Goal: Information Seeking & Learning: Compare options

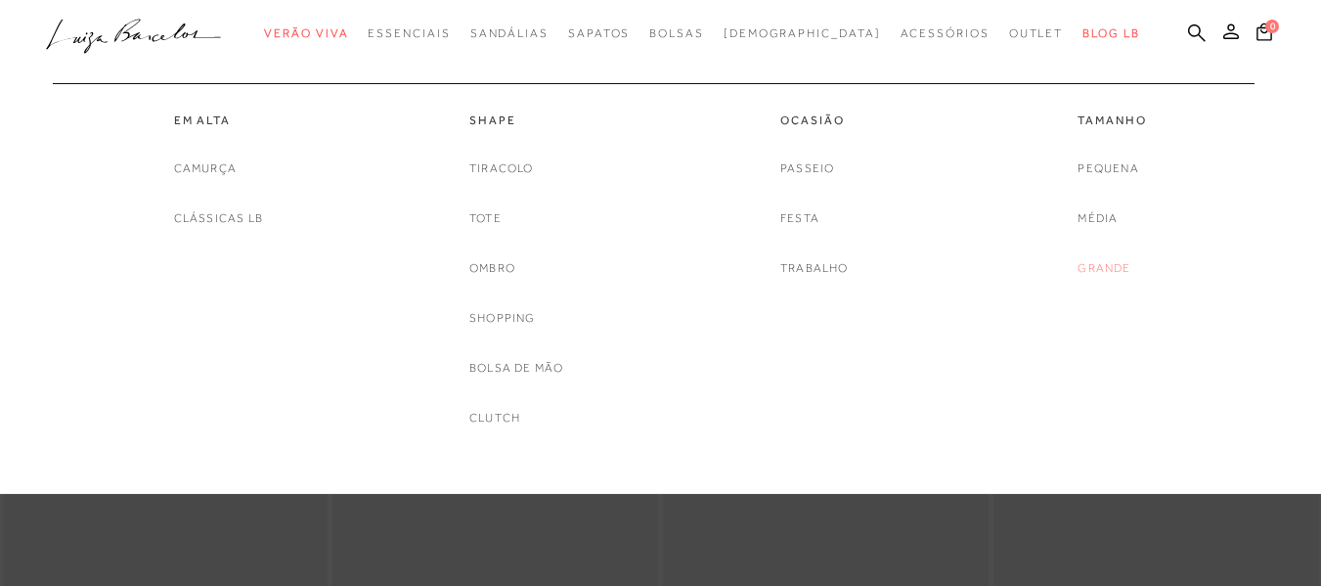
click at [1122, 258] on link "Grande" at bounding box center [1104, 268] width 53 height 21
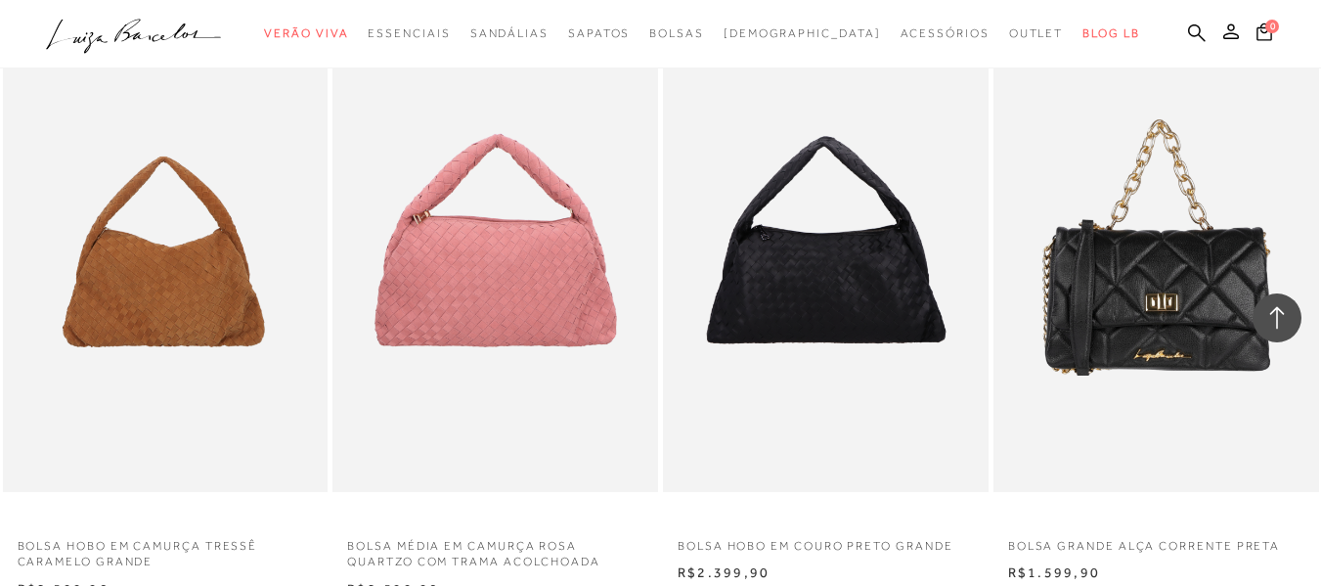
scroll to position [3586, 0]
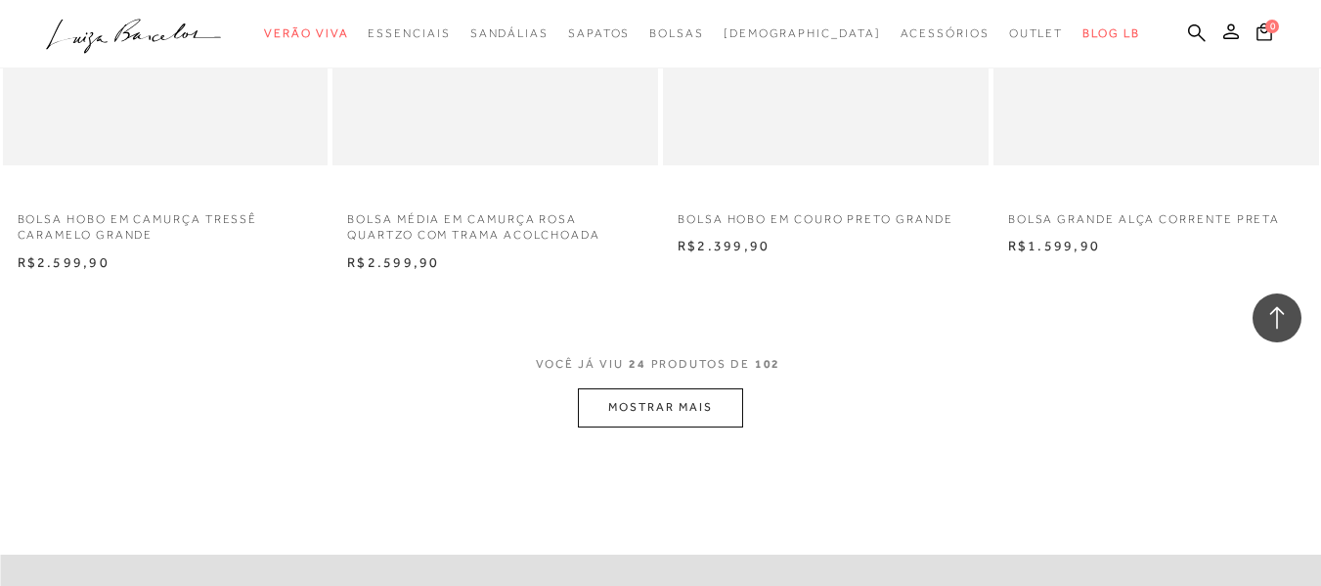
click at [658, 395] on button "MOSTRAR MAIS" at bounding box center [660, 407] width 164 height 38
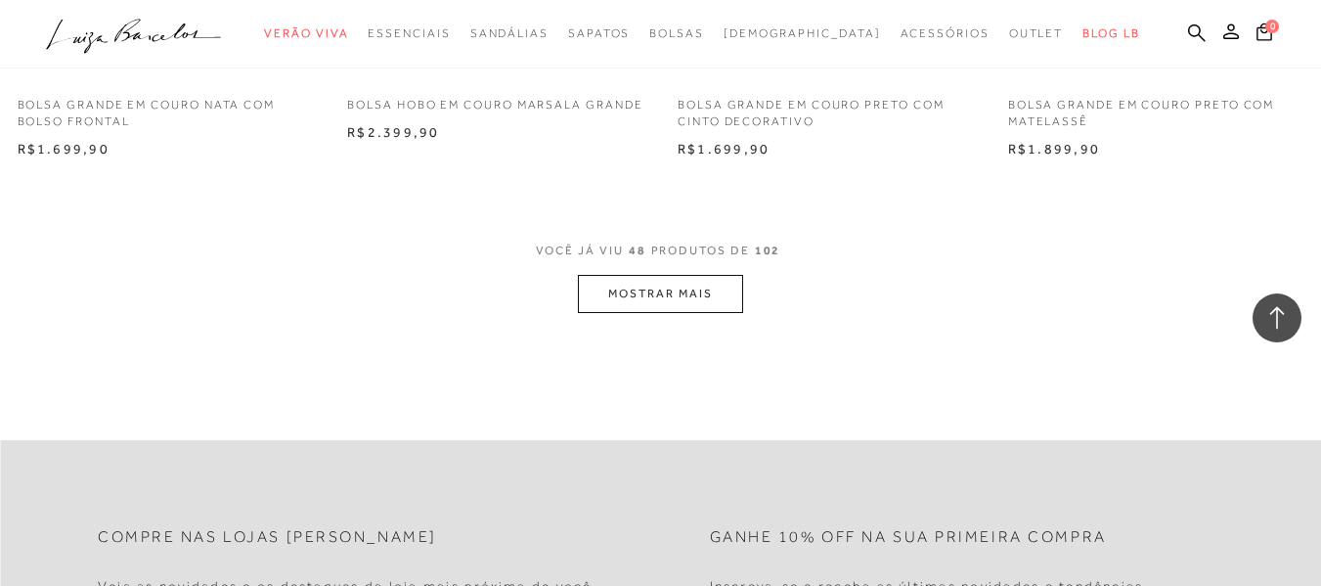
scroll to position [7498, 0]
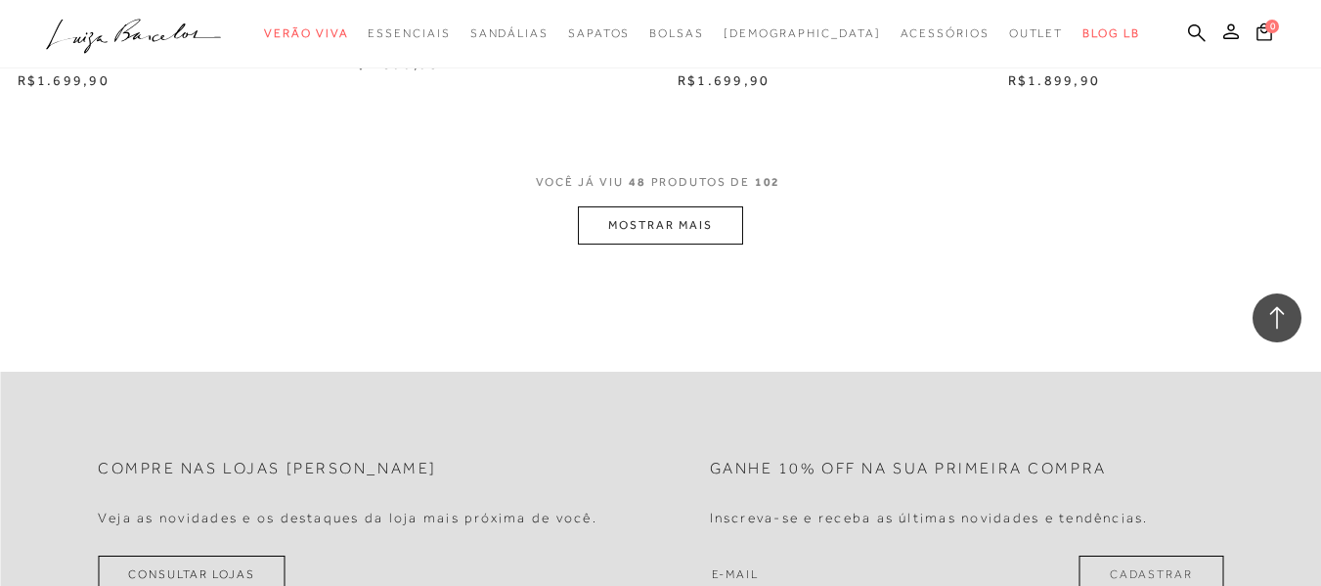
click at [727, 210] on button "MOSTRAR MAIS" at bounding box center [660, 225] width 164 height 38
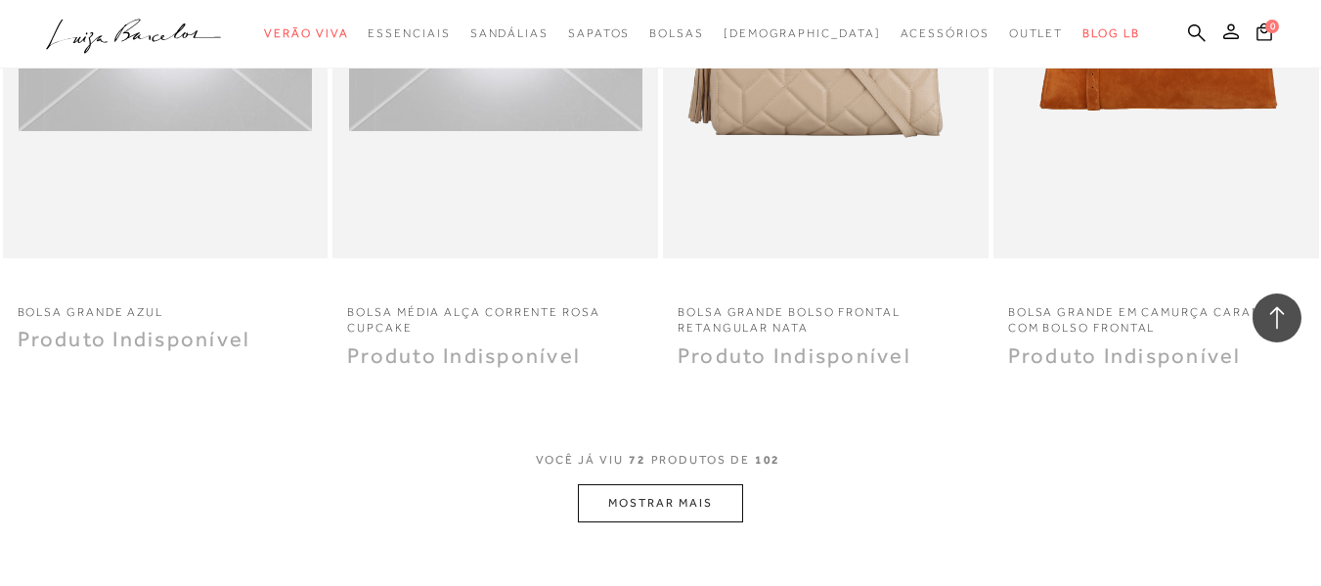
scroll to position [10920, 0]
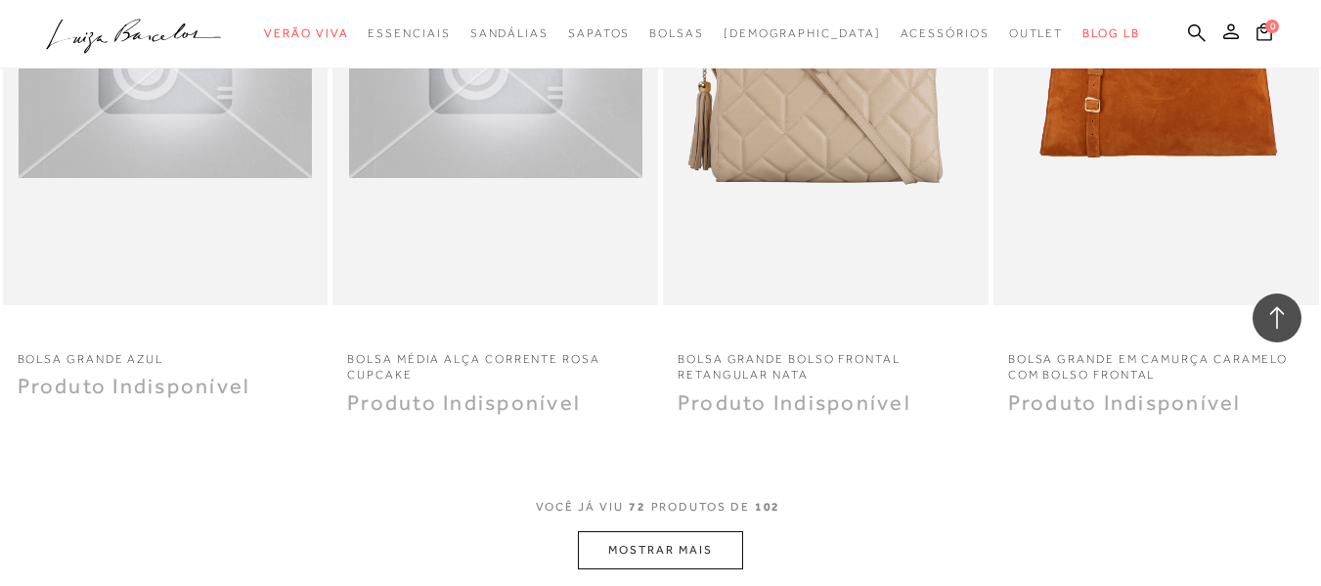
click at [630, 544] on button "MOSTRAR MAIS" at bounding box center [660, 550] width 164 height 38
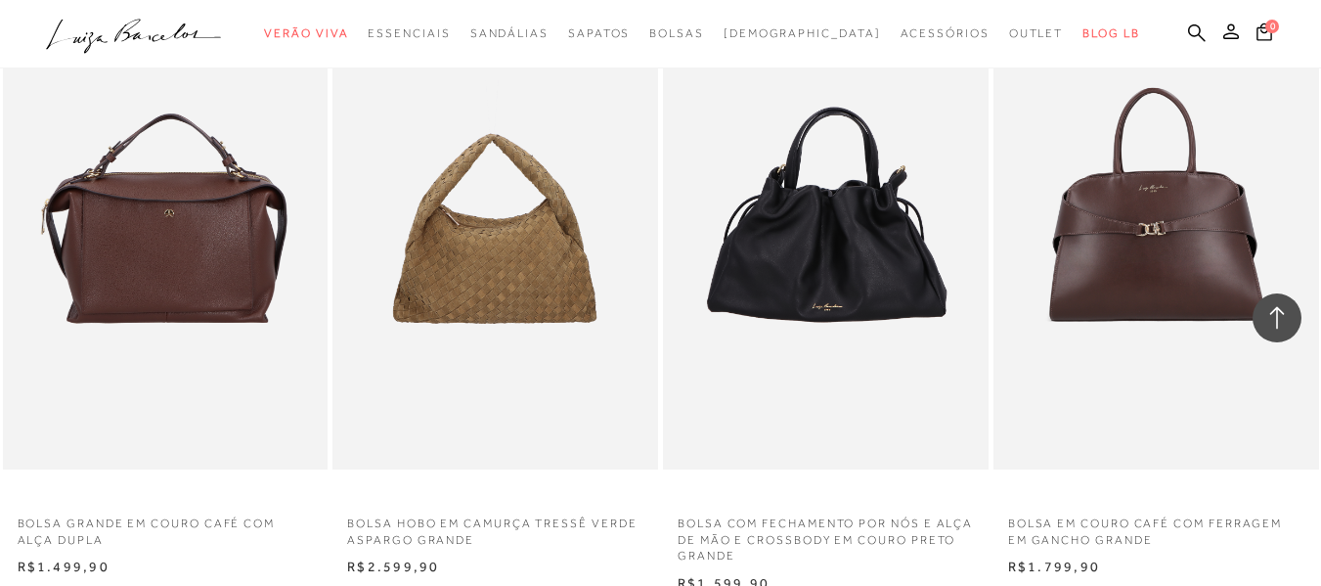
scroll to position [1467, 0]
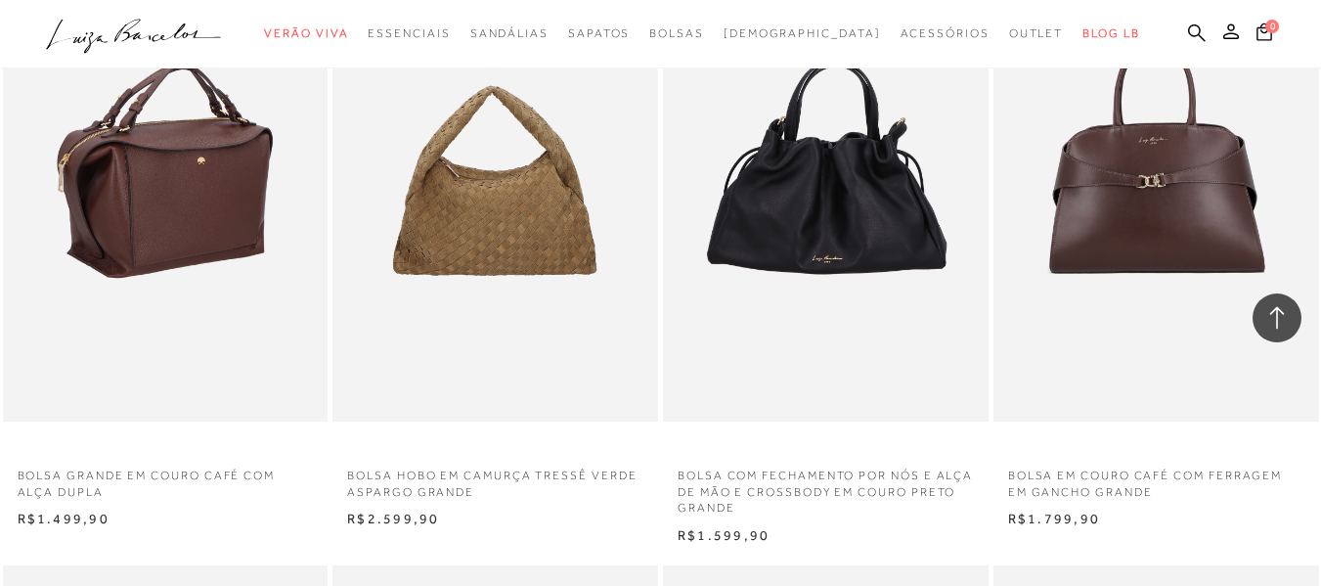
click at [242, 224] on img at bounding box center [167, 178] width 324 height 488
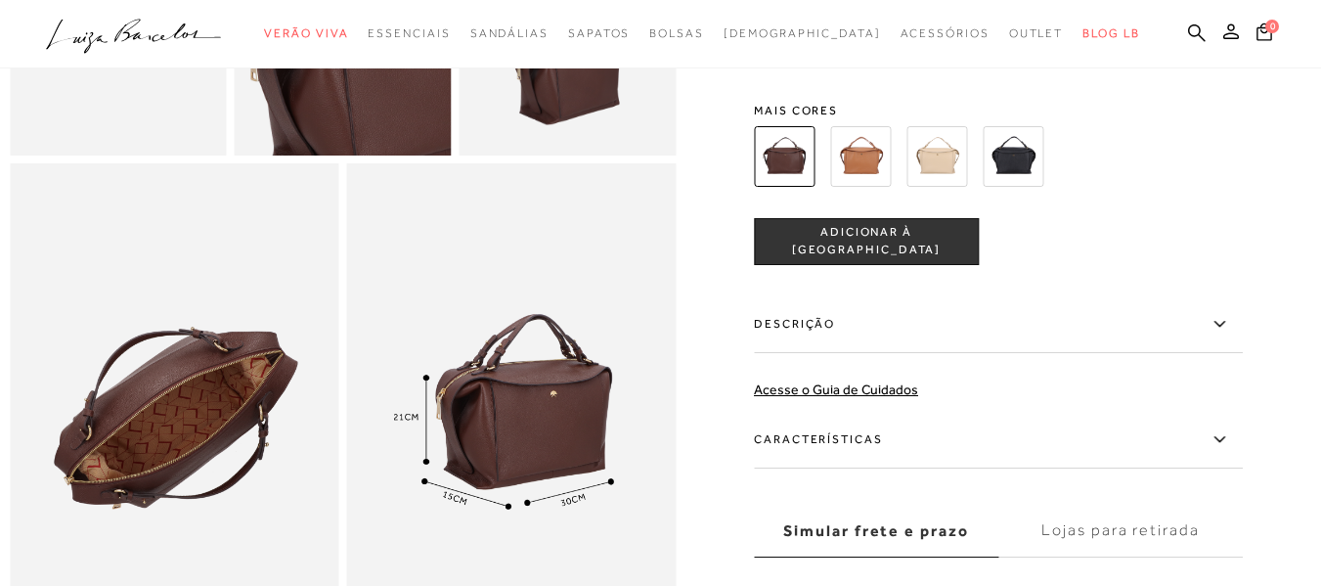
scroll to position [652, 0]
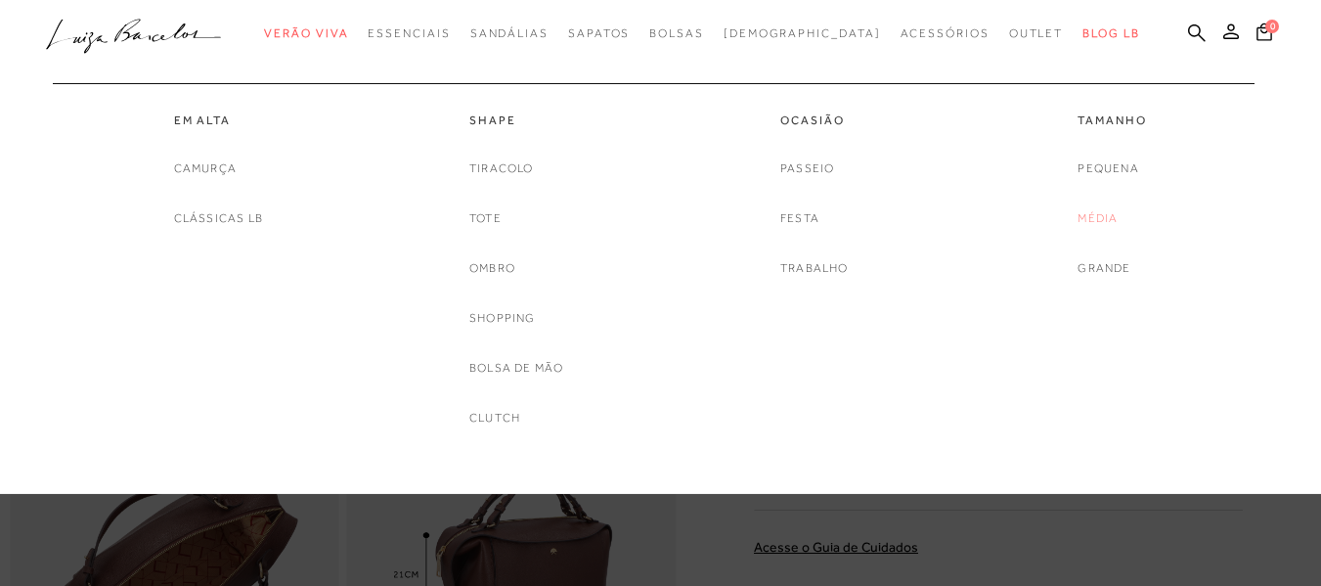
click at [1111, 219] on link "Média" at bounding box center [1098, 218] width 40 height 21
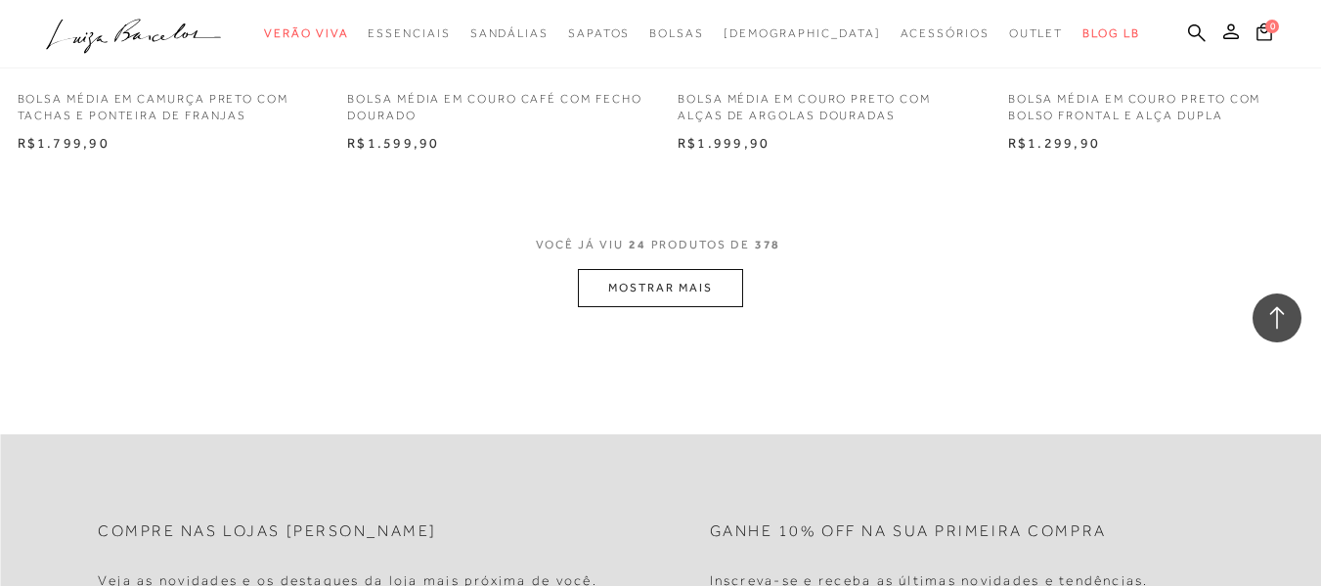
scroll to position [3748, 0]
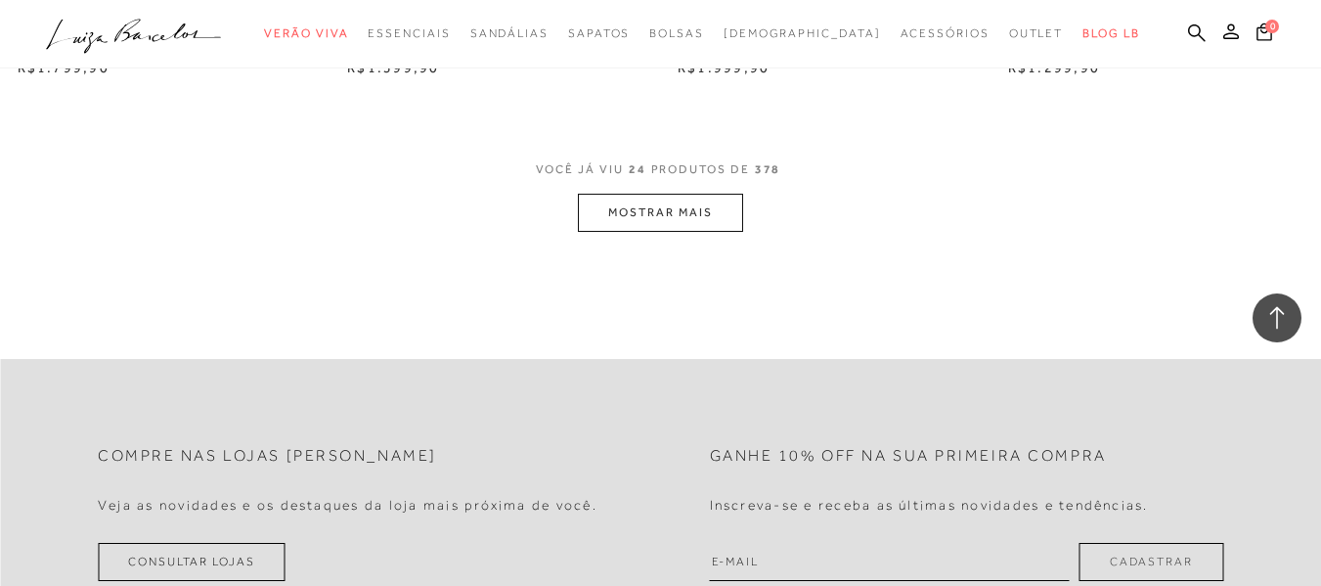
click at [707, 200] on button "MOSTRAR MAIS" at bounding box center [660, 213] width 164 height 38
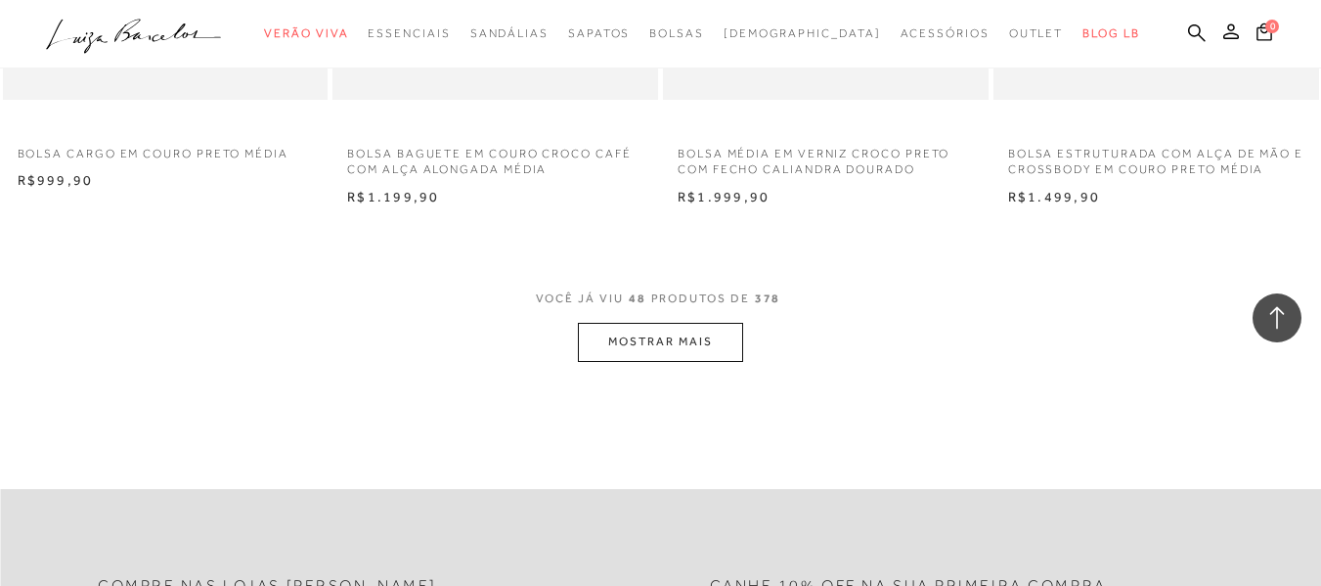
scroll to position [7498, 0]
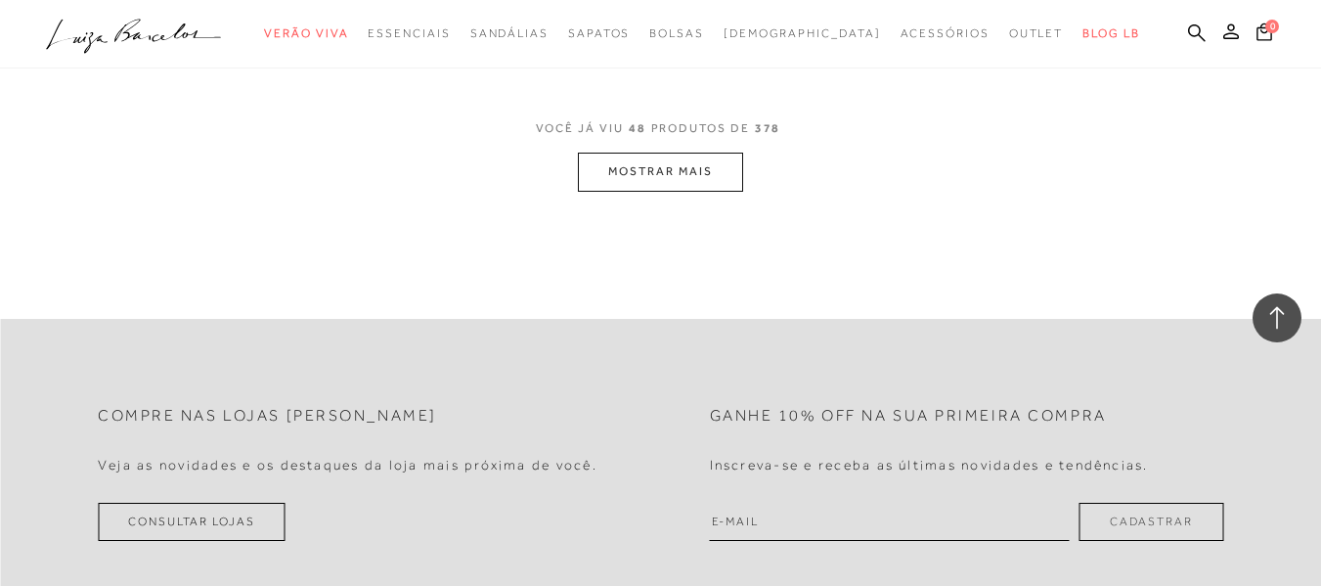
click at [704, 171] on button "MOSTRAR MAIS" at bounding box center [660, 172] width 164 height 38
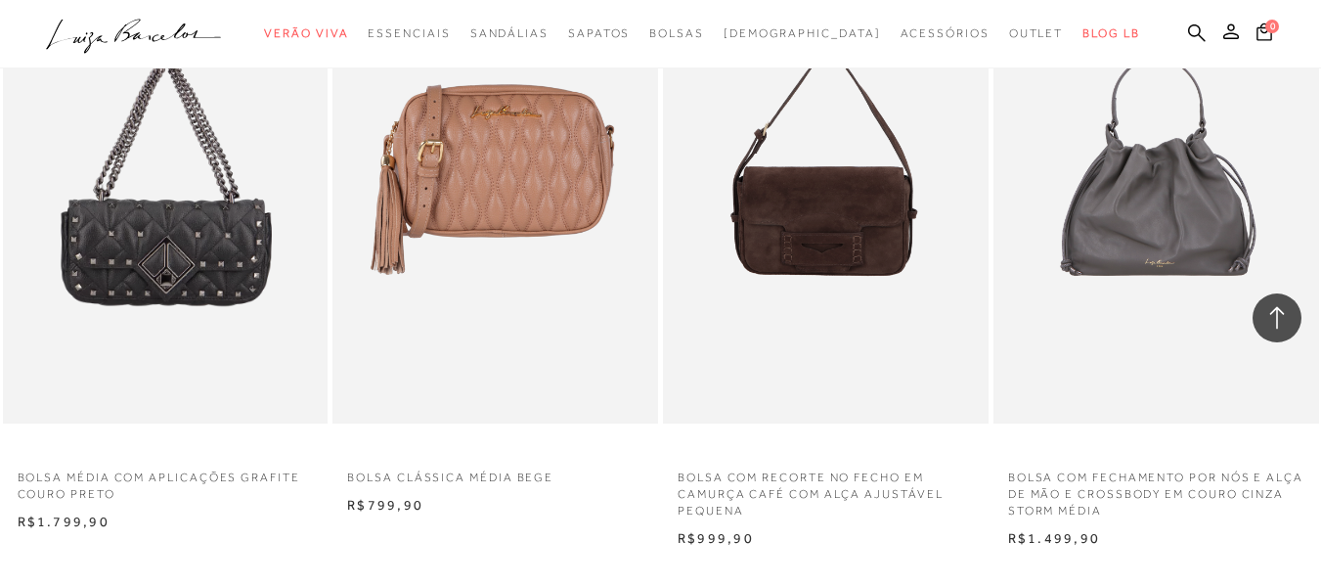
scroll to position [10757, 0]
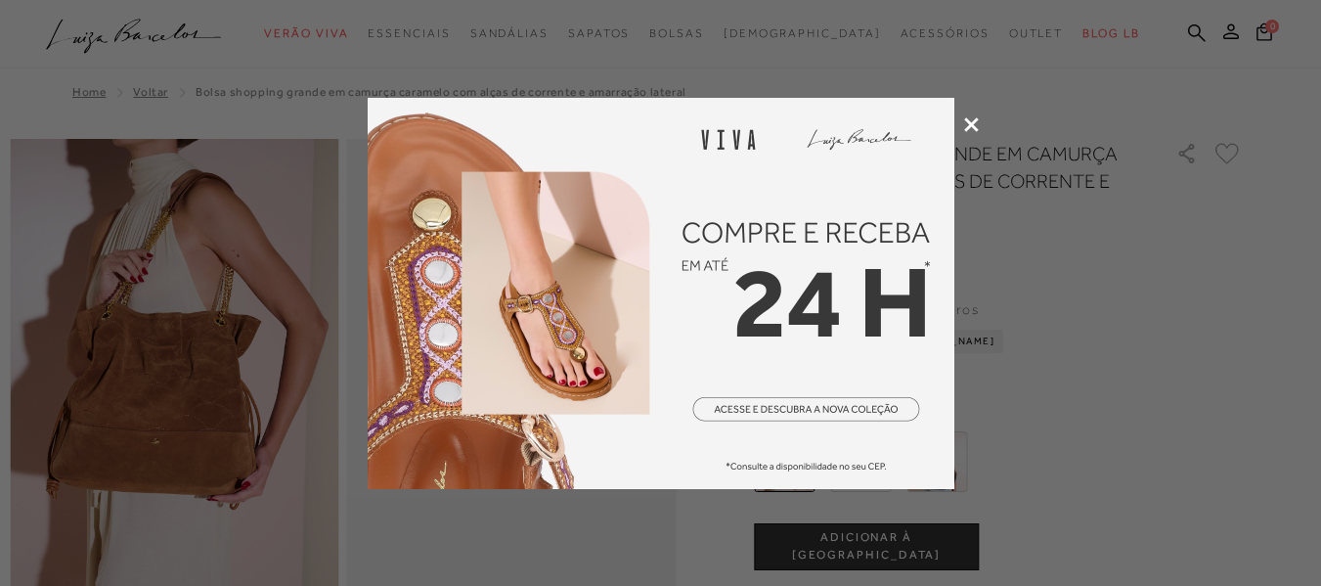
click at [964, 122] on icon at bounding box center [971, 124] width 15 height 15
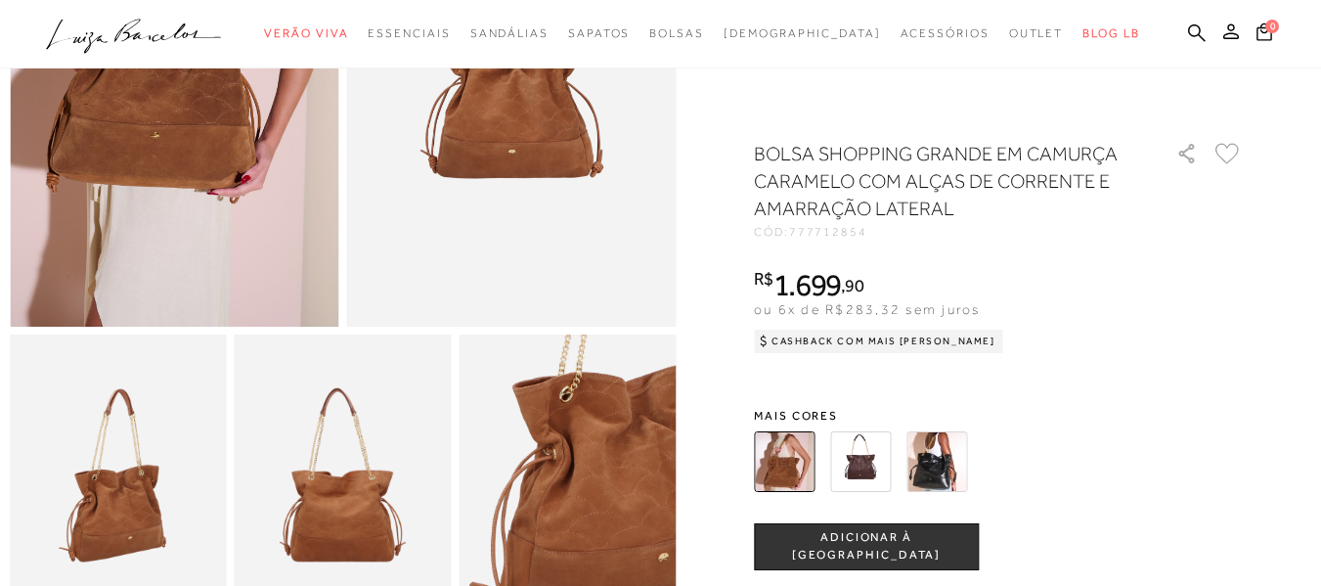
scroll to position [326, 0]
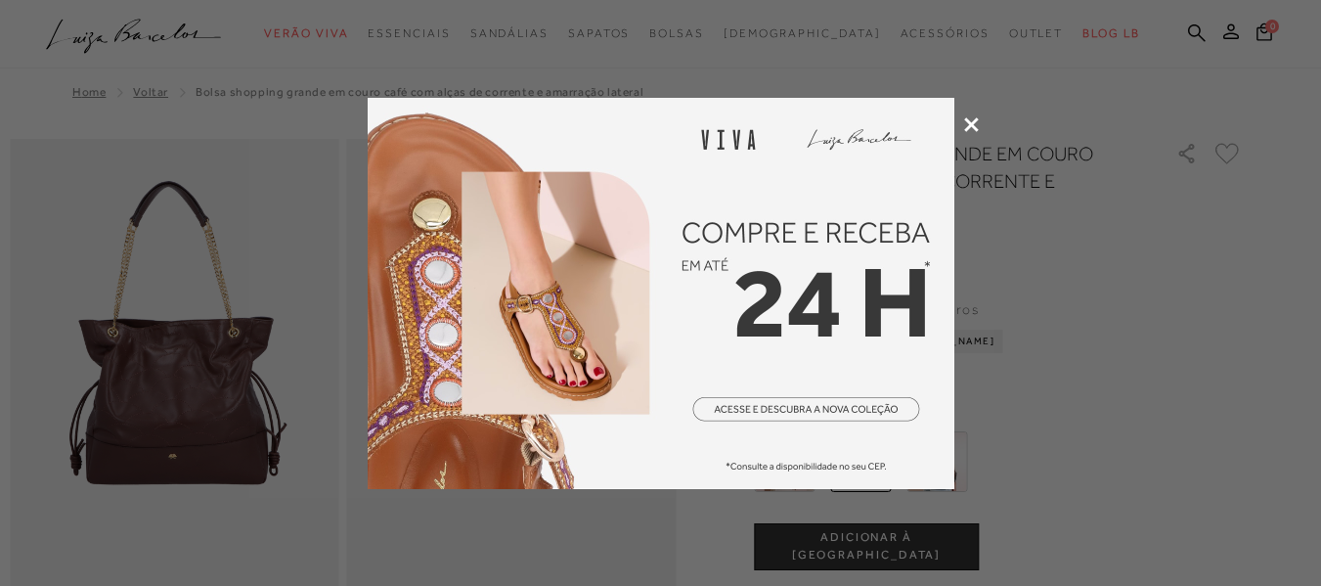
click at [971, 124] on icon at bounding box center [971, 124] width 15 height 15
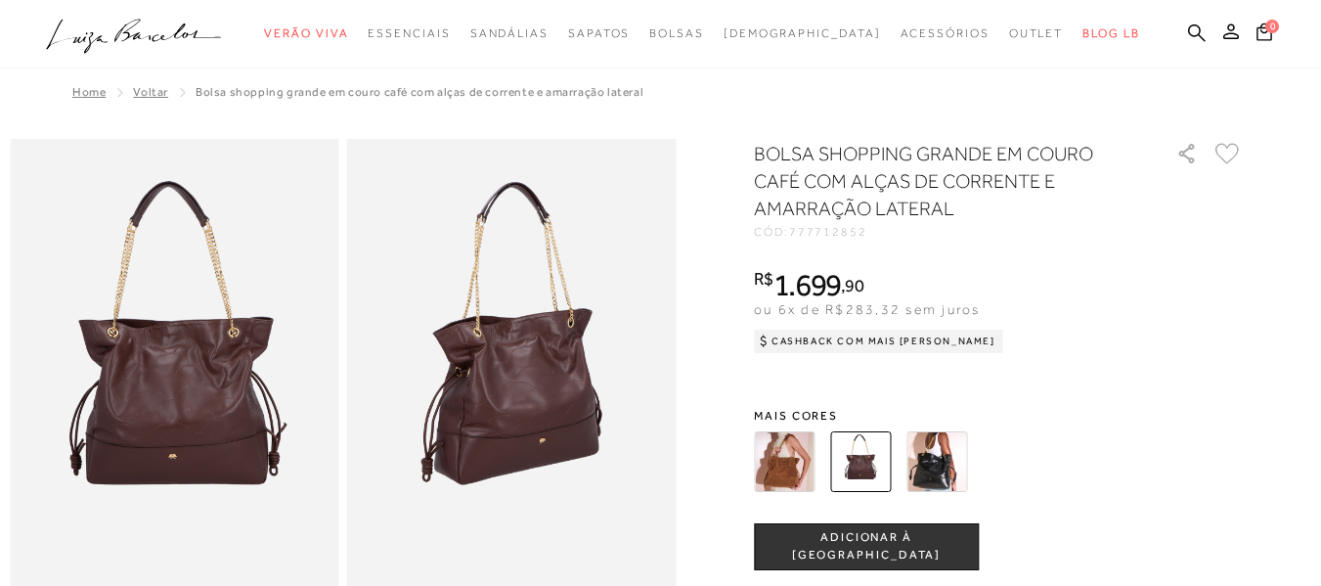
click at [948, 457] on img at bounding box center [937, 461] width 61 height 61
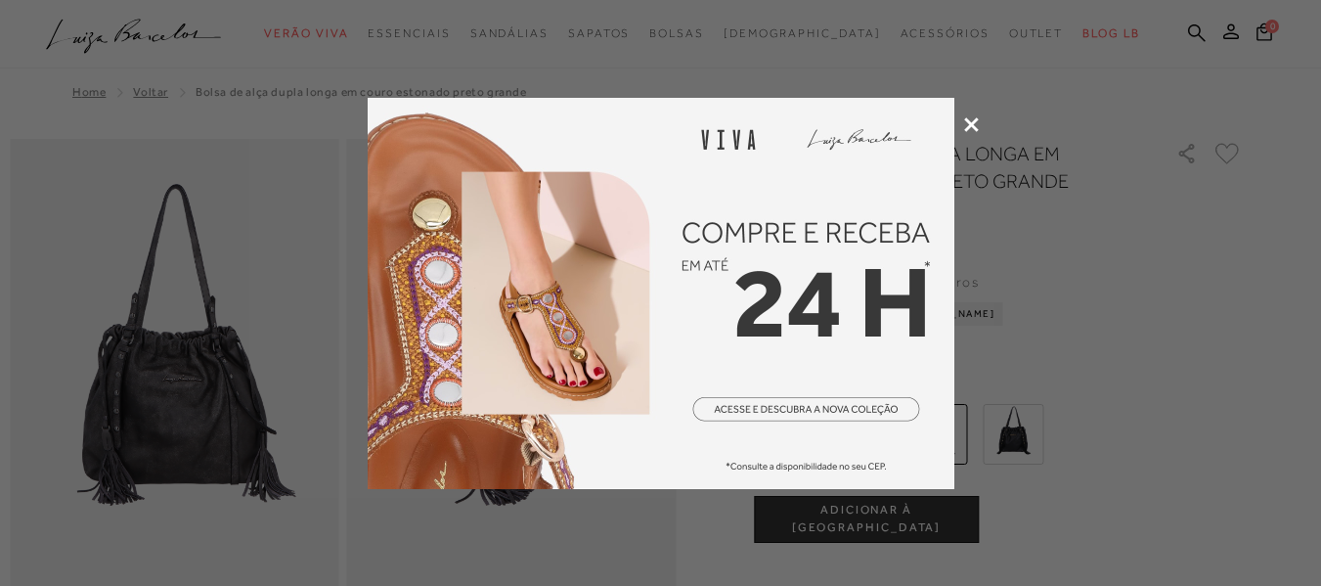
click at [974, 117] on icon at bounding box center [971, 124] width 15 height 15
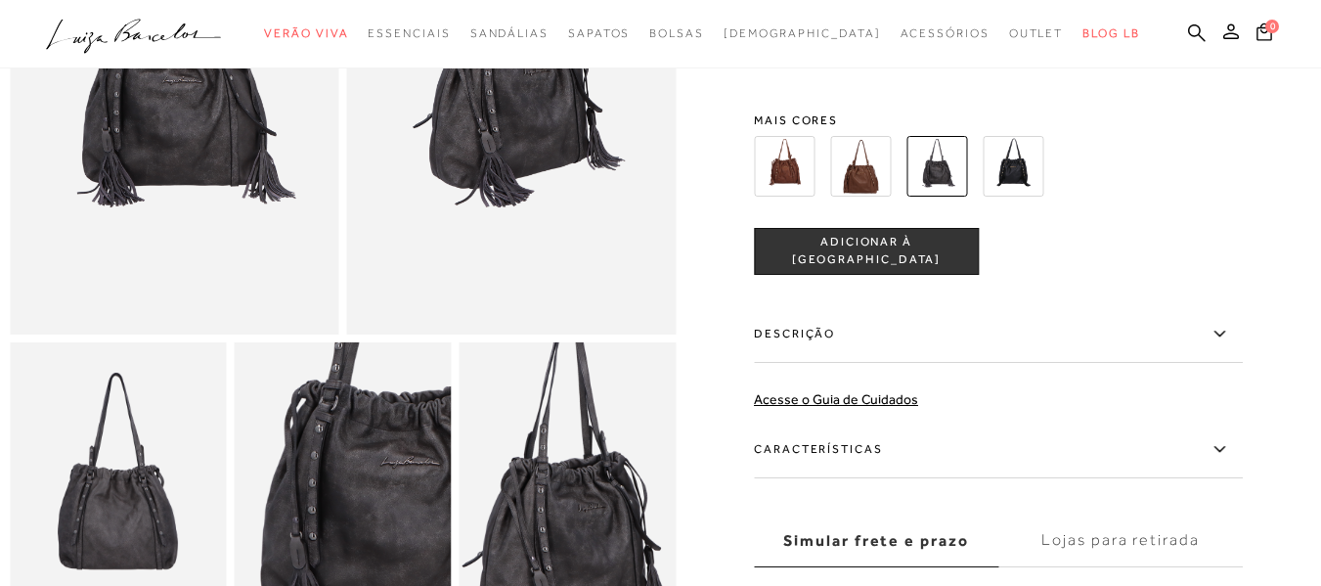
scroll to position [499, 0]
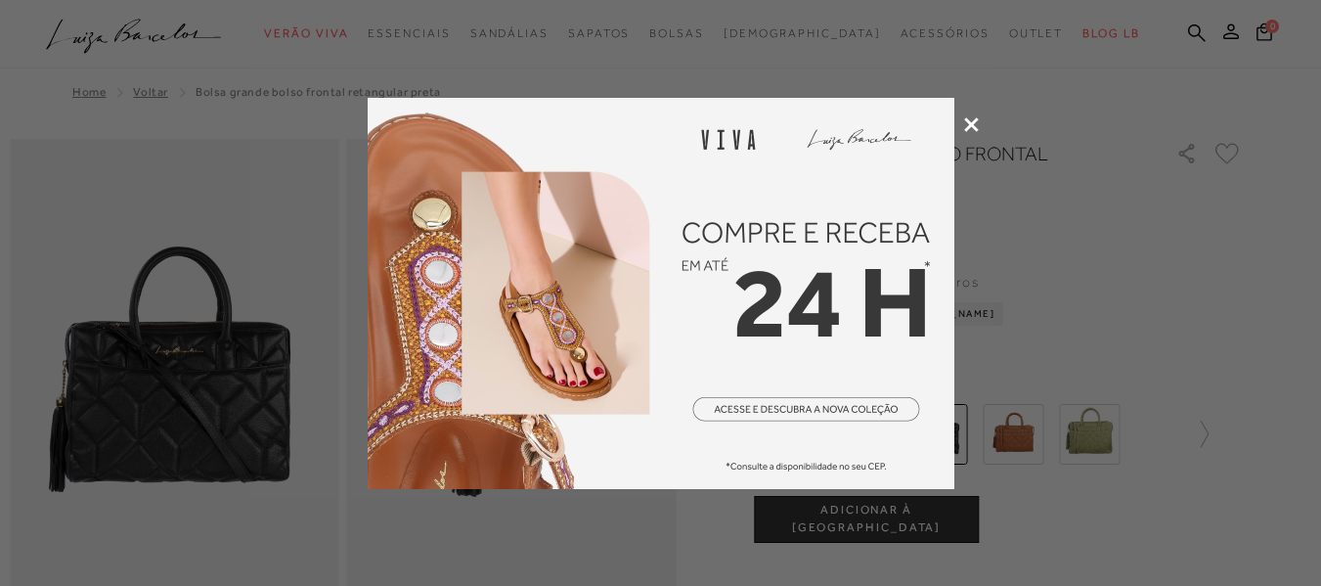
click at [966, 117] on icon at bounding box center [971, 124] width 15 height 15
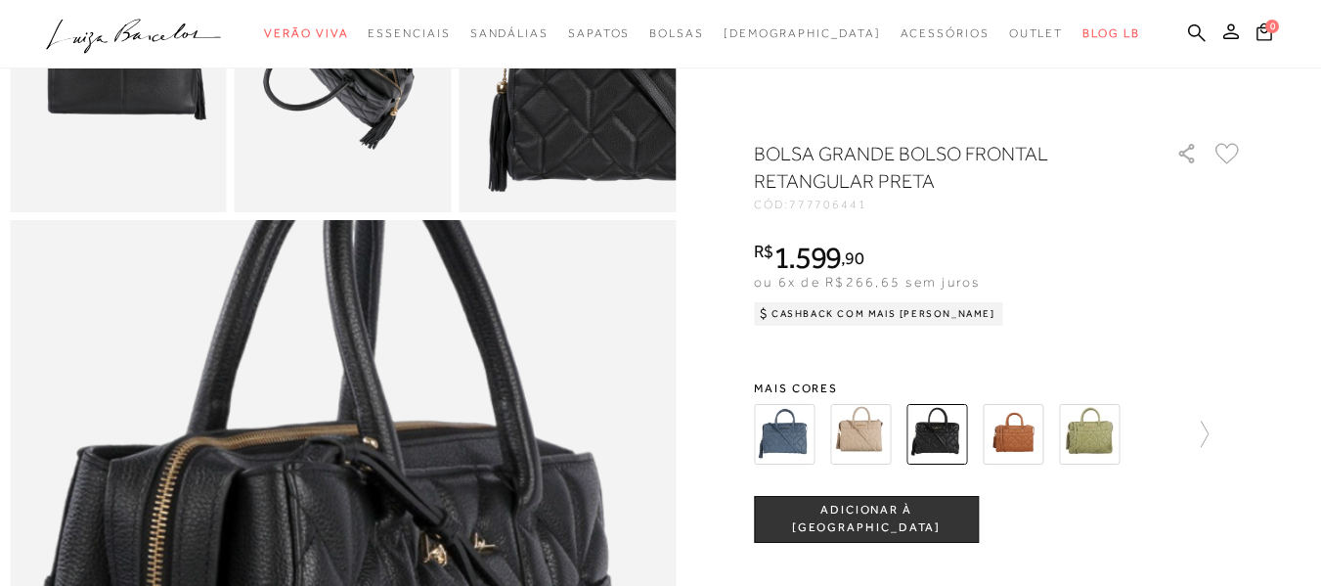
scroll to position [815, 0]
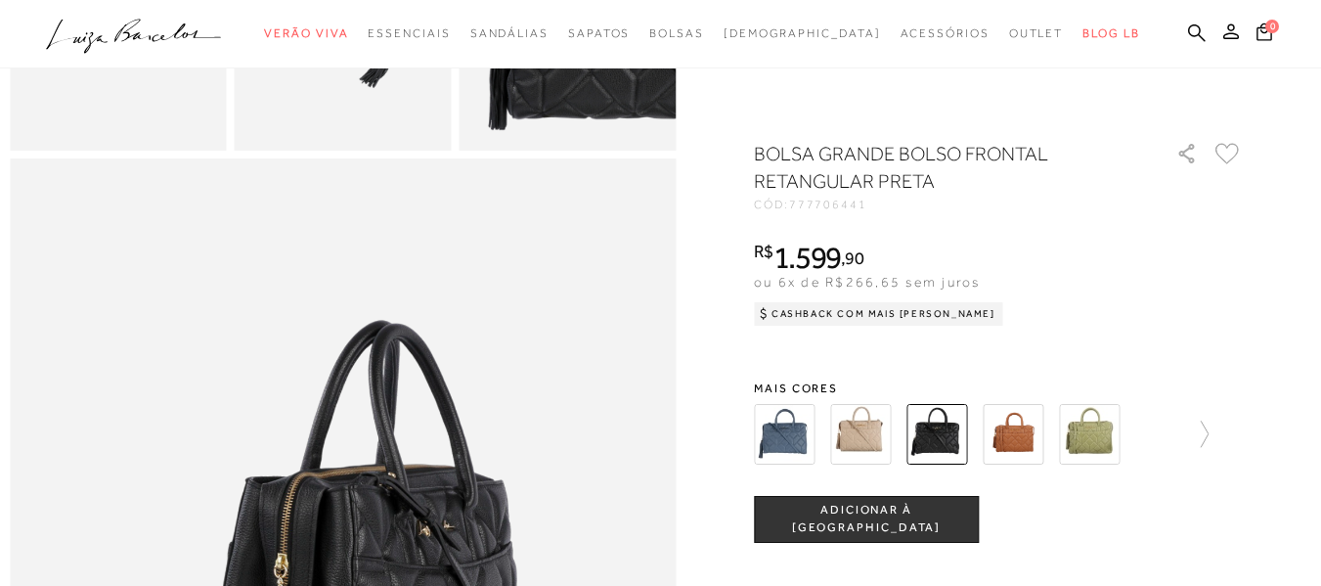
click at [806, 428] on img at bounding box center [784, 434] width 61 height 61
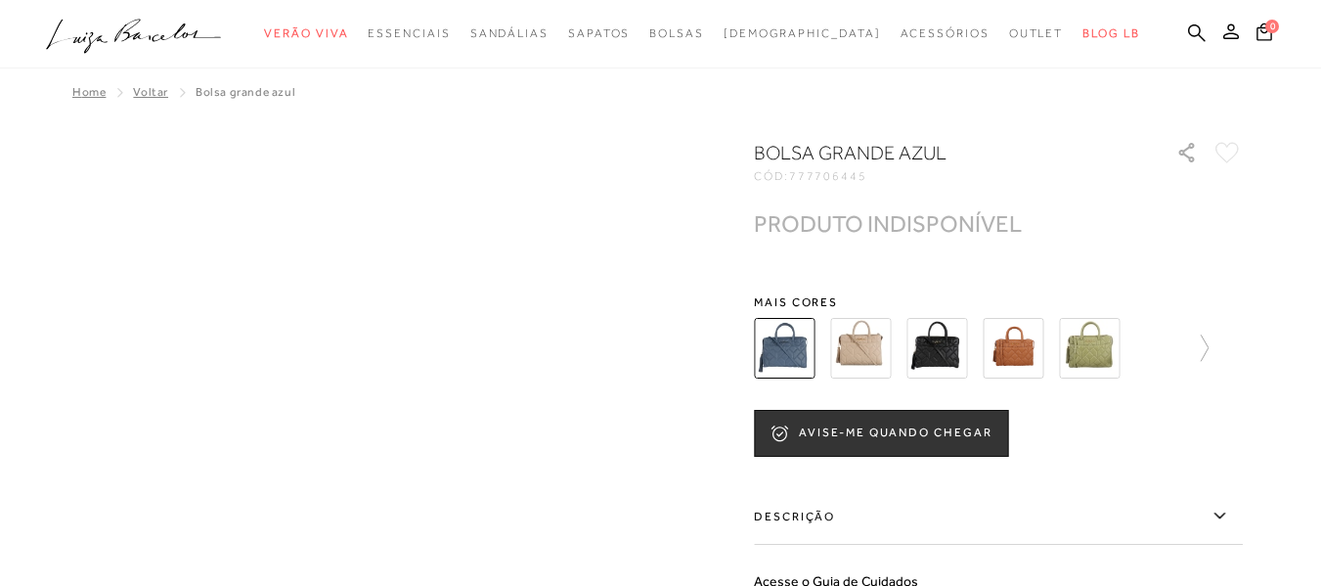
click at [862, 365] on img at bounding box center [860, 348] width 61 height 61
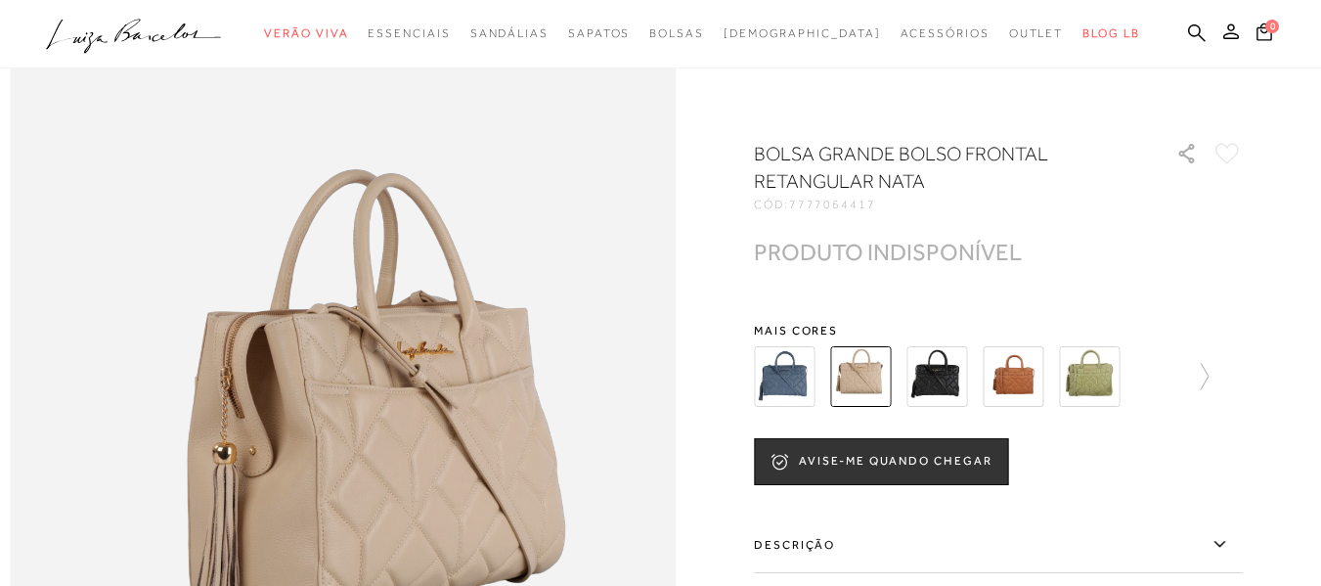
scroll to position [978, 0]
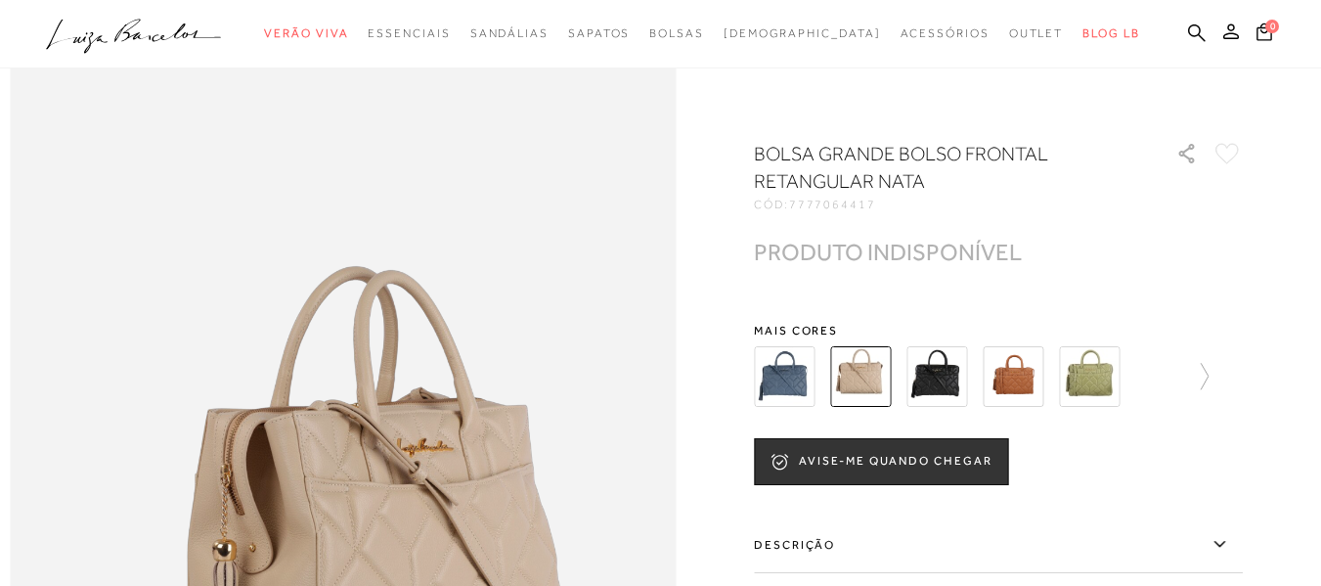
click at [1105, 377] on img at bounding box center [1089, 376] width 61 height 61
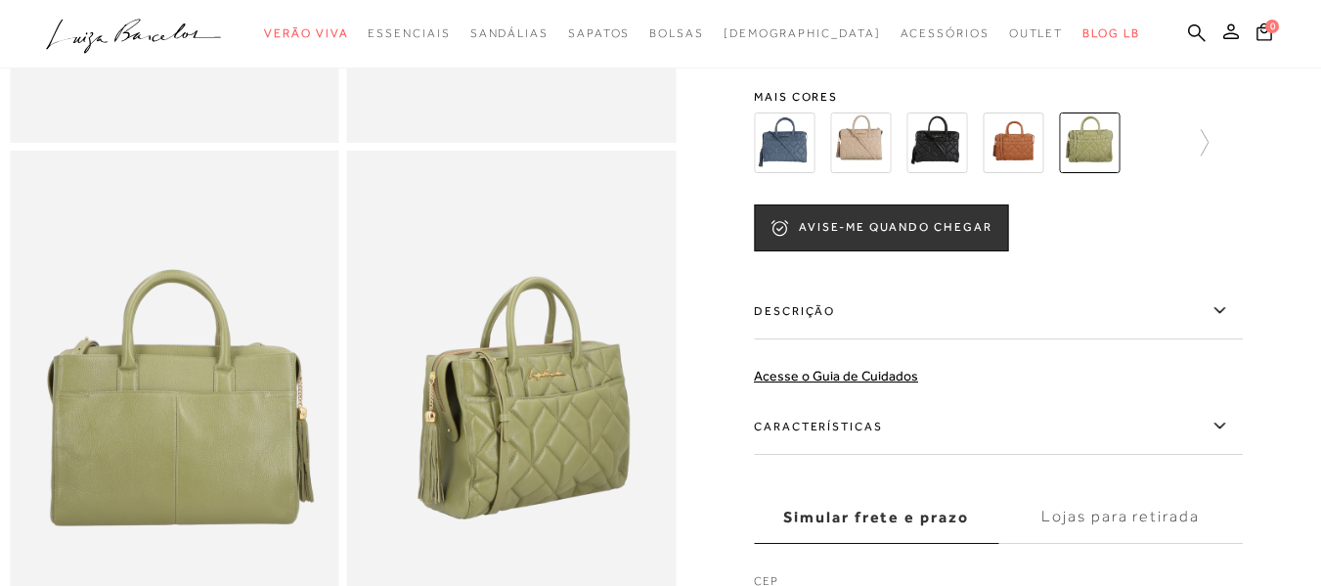
scroll to position [489, 0]
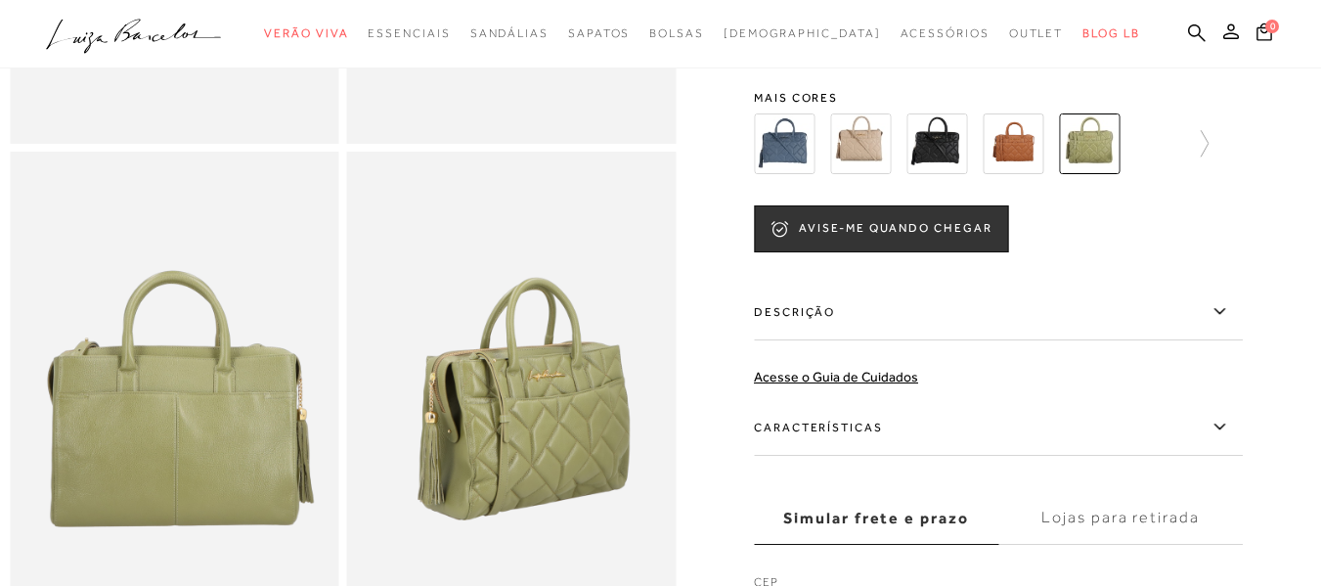
click at [1019, 172] on img at bounding box center [1013, 143] width 61 height 61
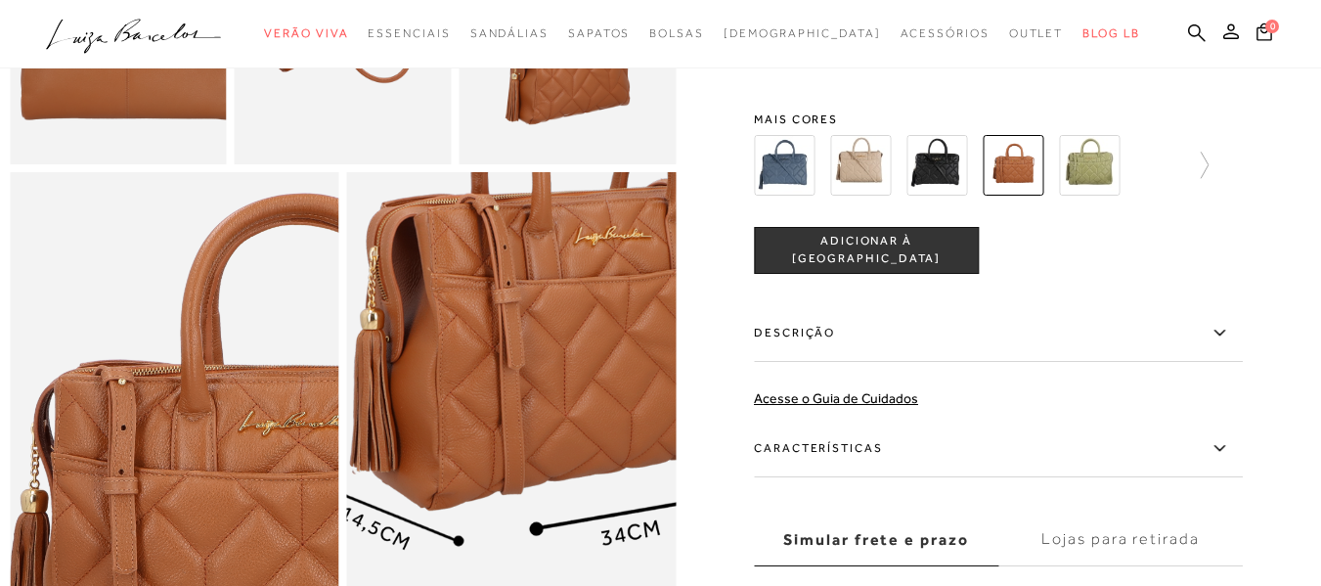
scroll to position [652, 0]
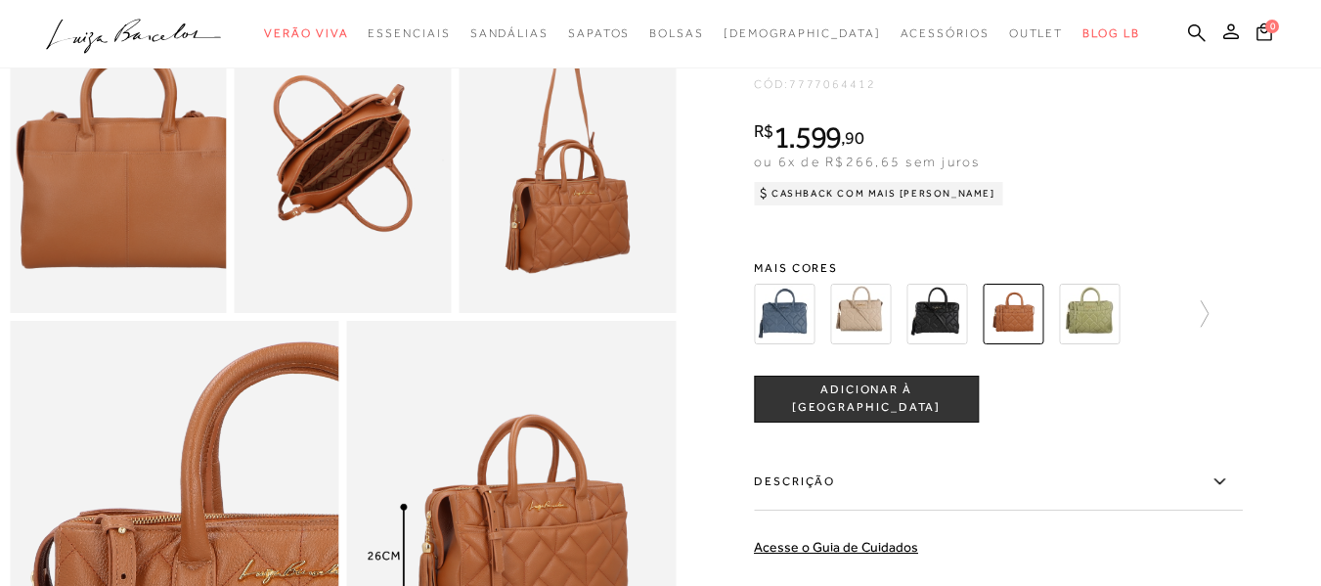
click at [351, 160] on img at bounding box center [343, 151] width 217 height 326
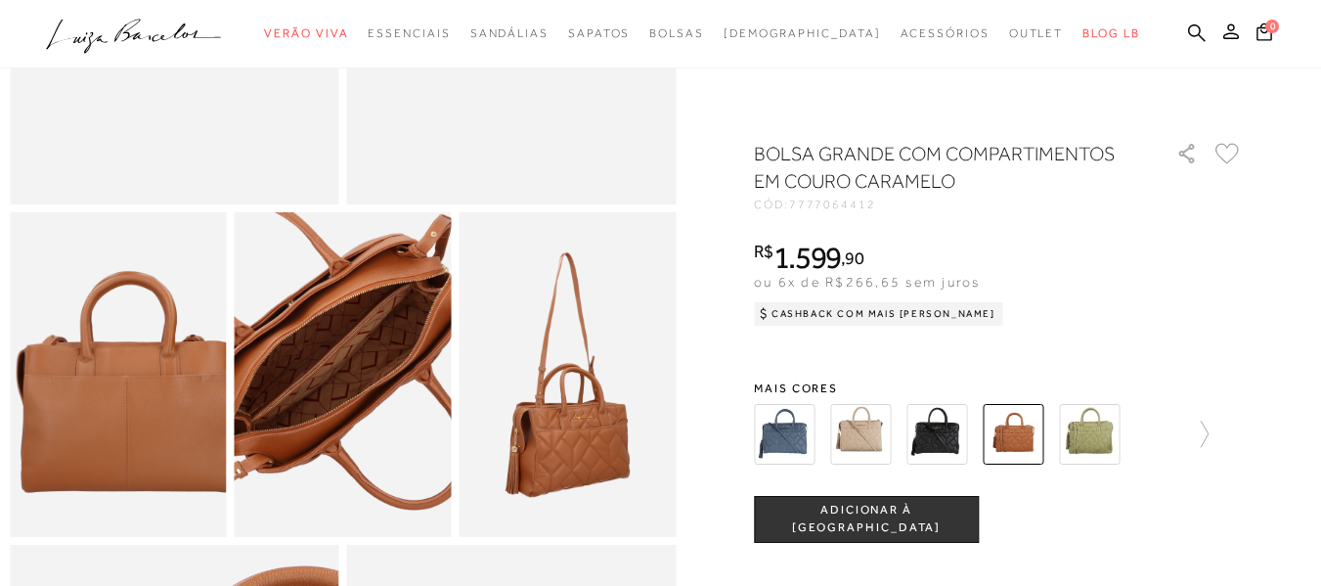
scroll to position [326, 0]
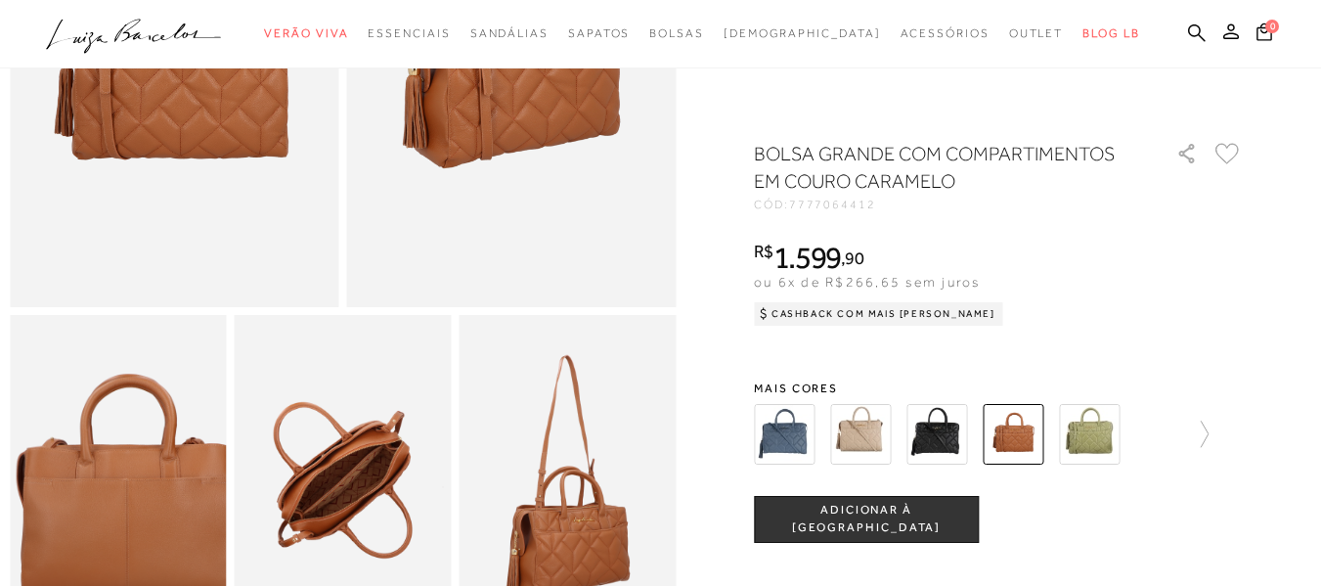
click at [393, 426] on img at bounding box center [343, 478] width 217 height 326
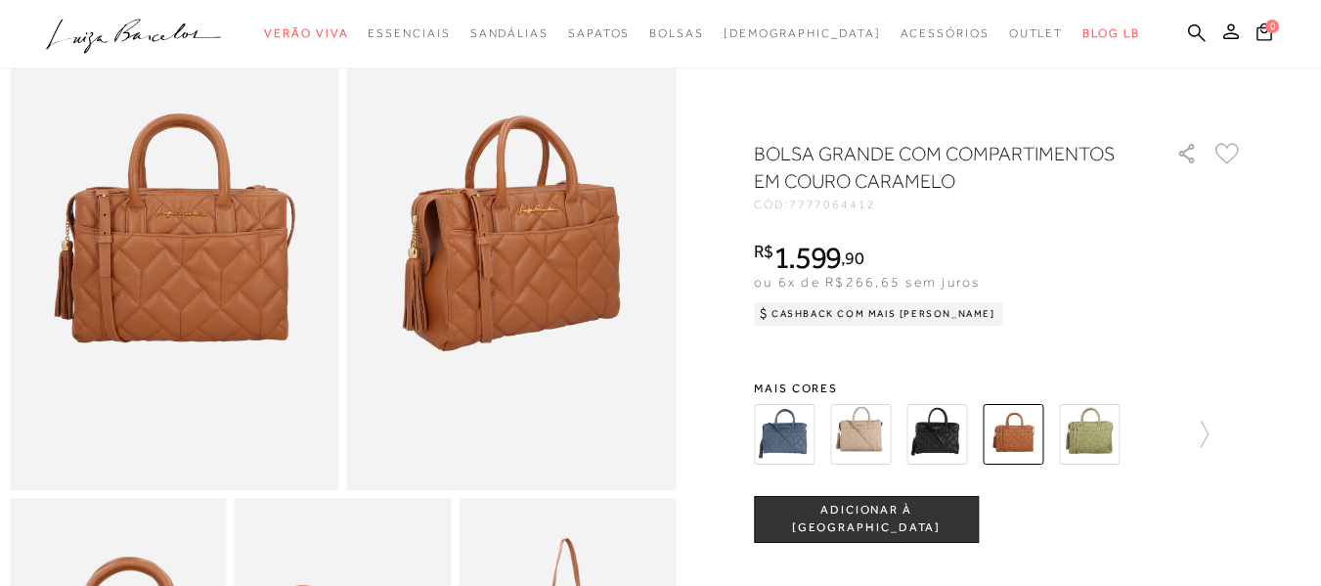
scroll to position [0, 0]
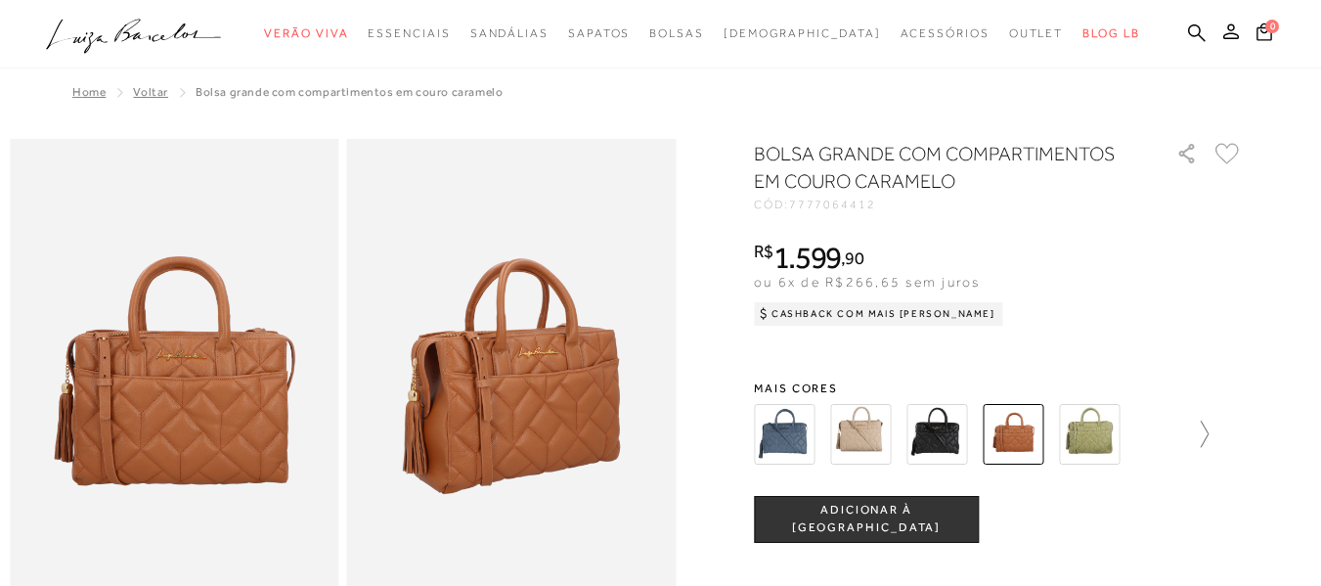
click at [1209, 443] on icon at bounding box center [1194, 433] width 27 height 27
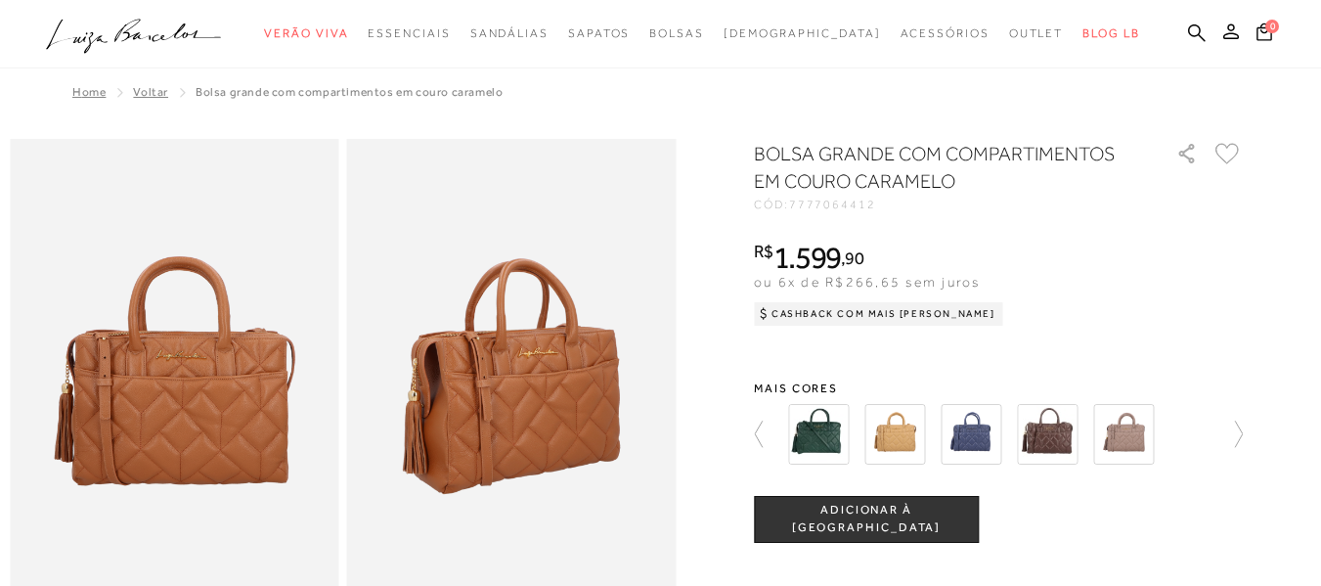
click at [817, 435] on img at bounding box center [818, 434] width 61 height 61
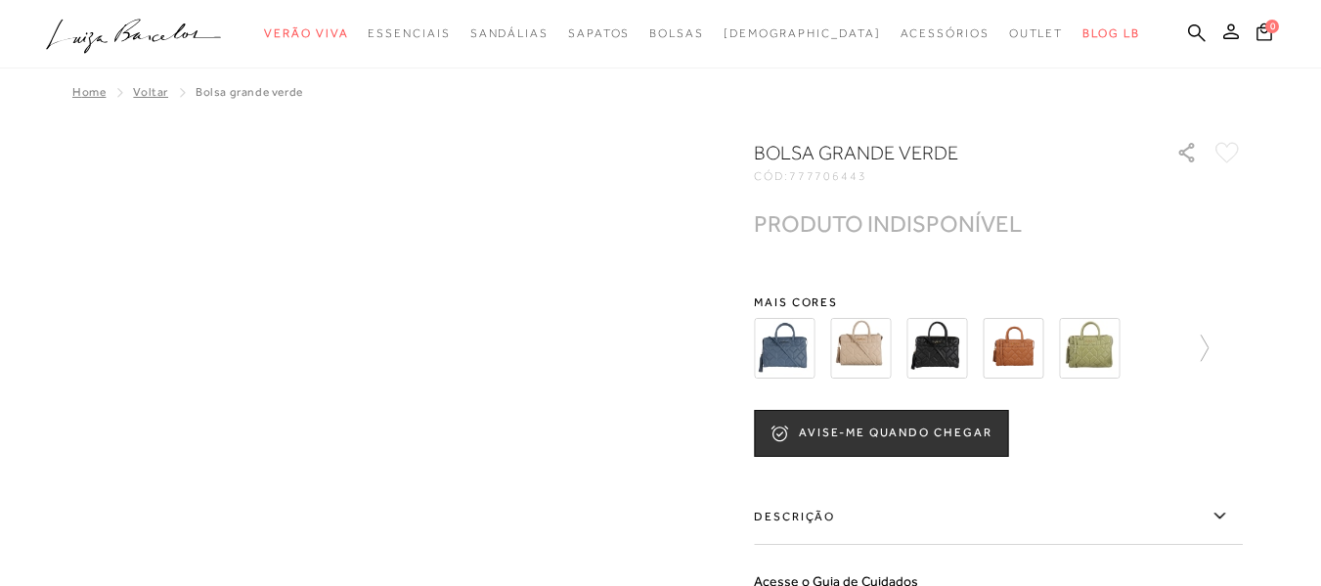
click at [867, 333] on img at bounding box center [860, 348] width 61 height 61
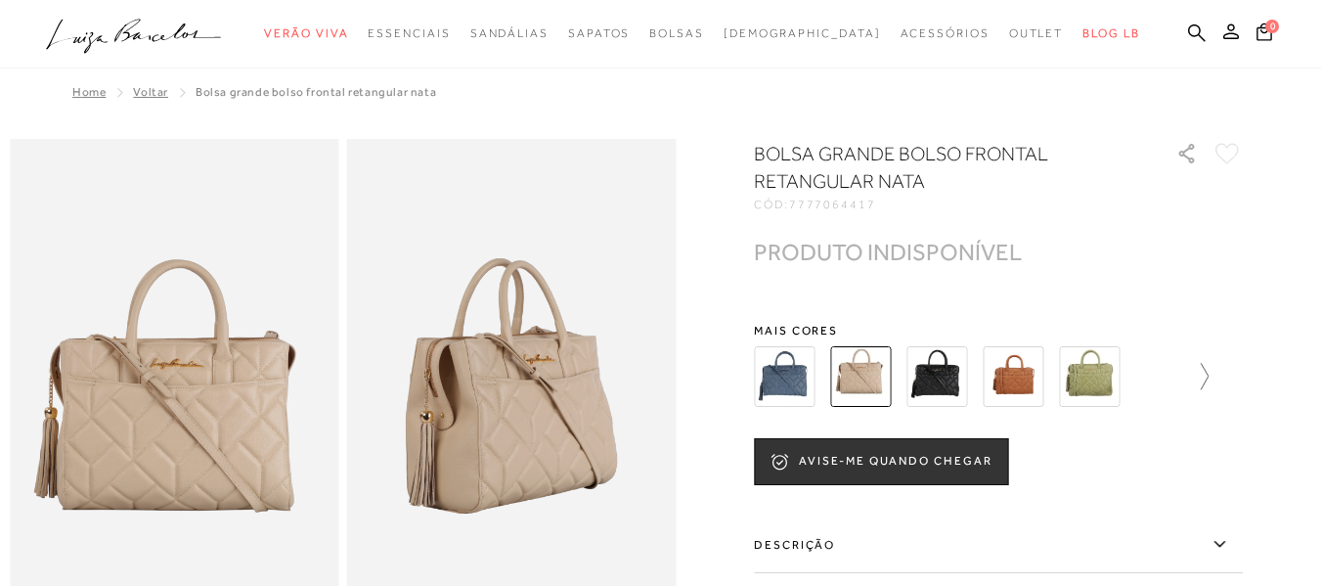
click at [1209, 369] on icon at bounding box center [1194, 376] width 27 height 27
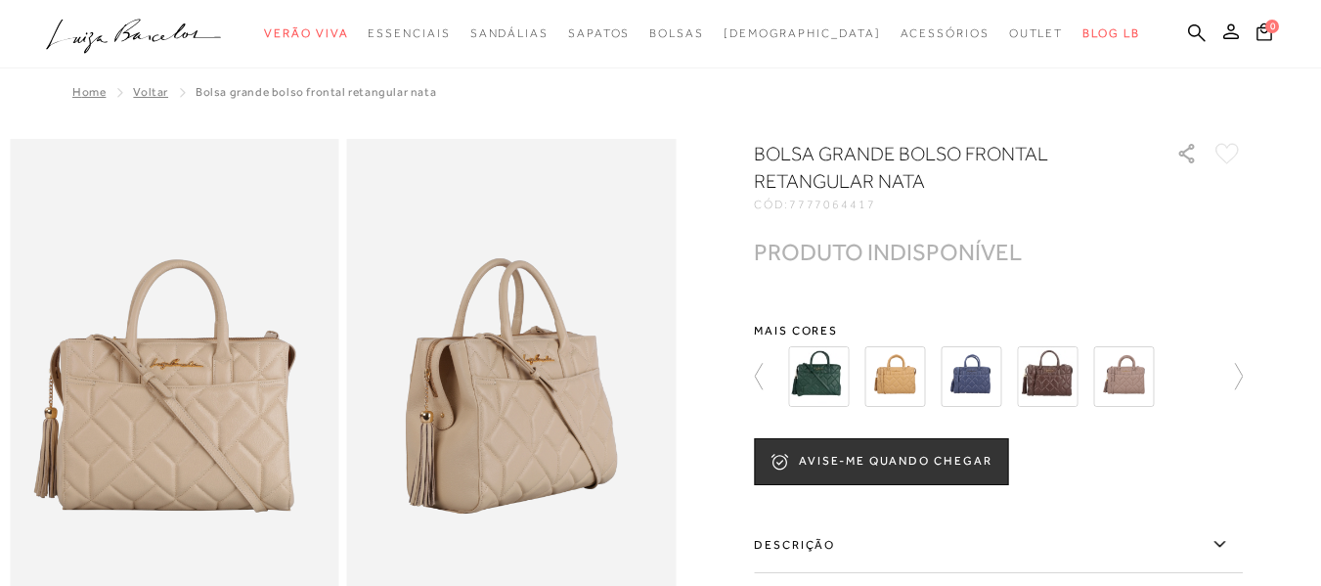
click at [1056, 382] on img at bounding box center [1047, 376] width 61 height 61
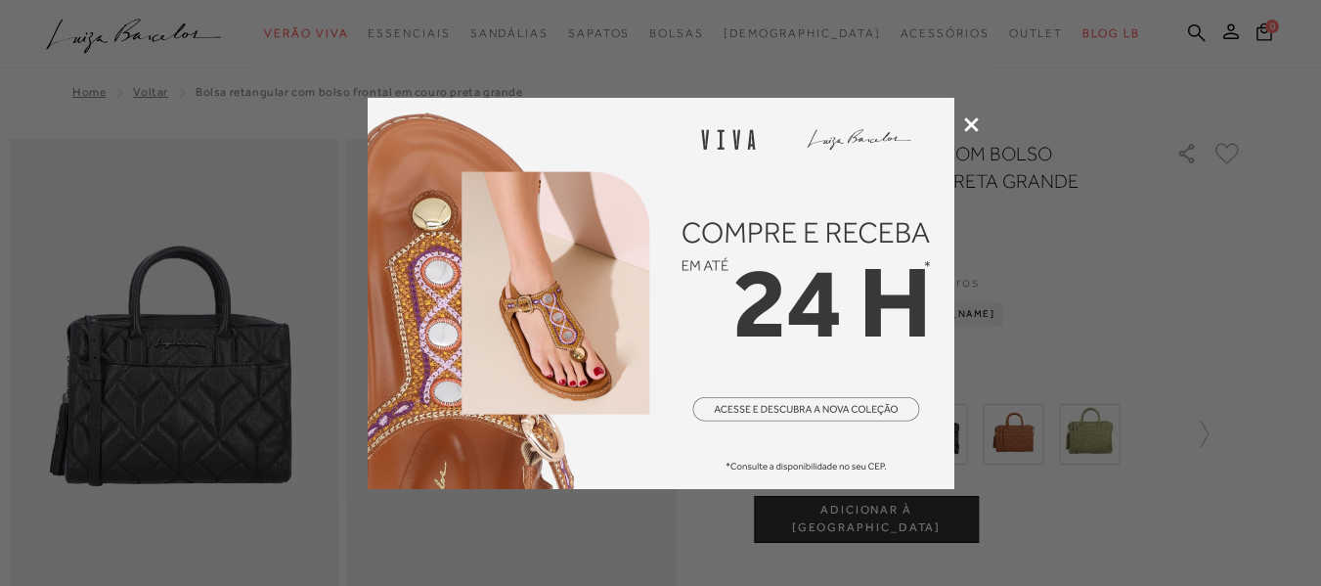
click at [966, 119] on icon at bounding box center [971, 124] width 15 height 15
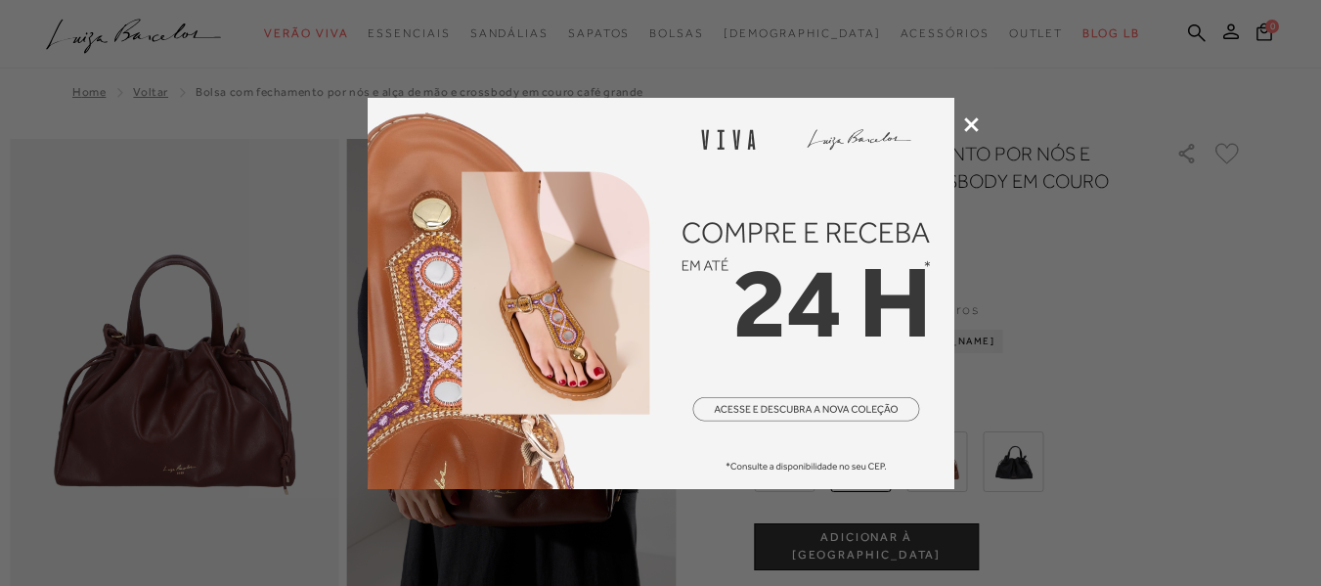
click at [976, 124] on icon at bounding box center [971, 124] width 15 height 15
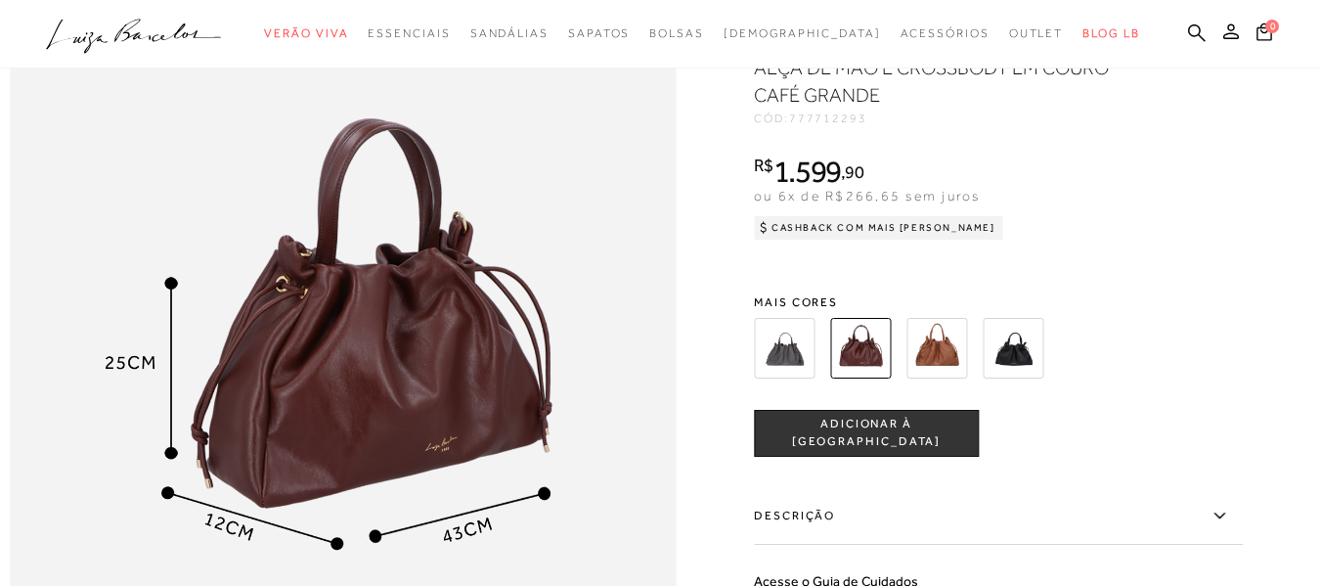
scroll to position [1630, 0]
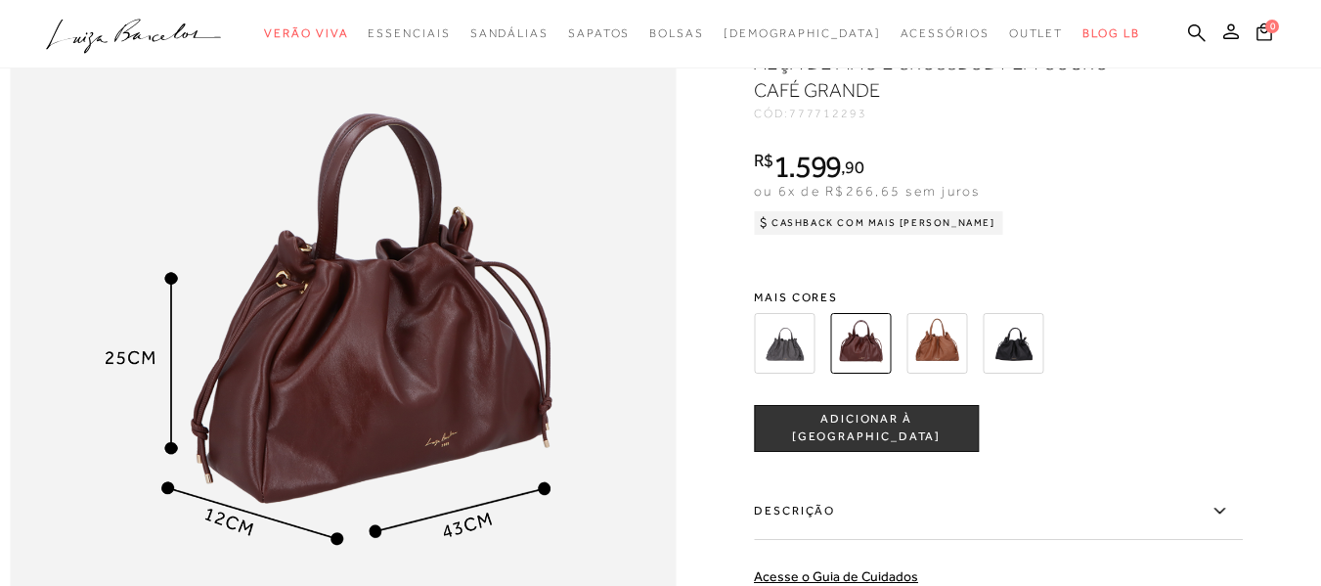
click at [951, 373] on img at bounding box center [937, 342] width 61 height 61
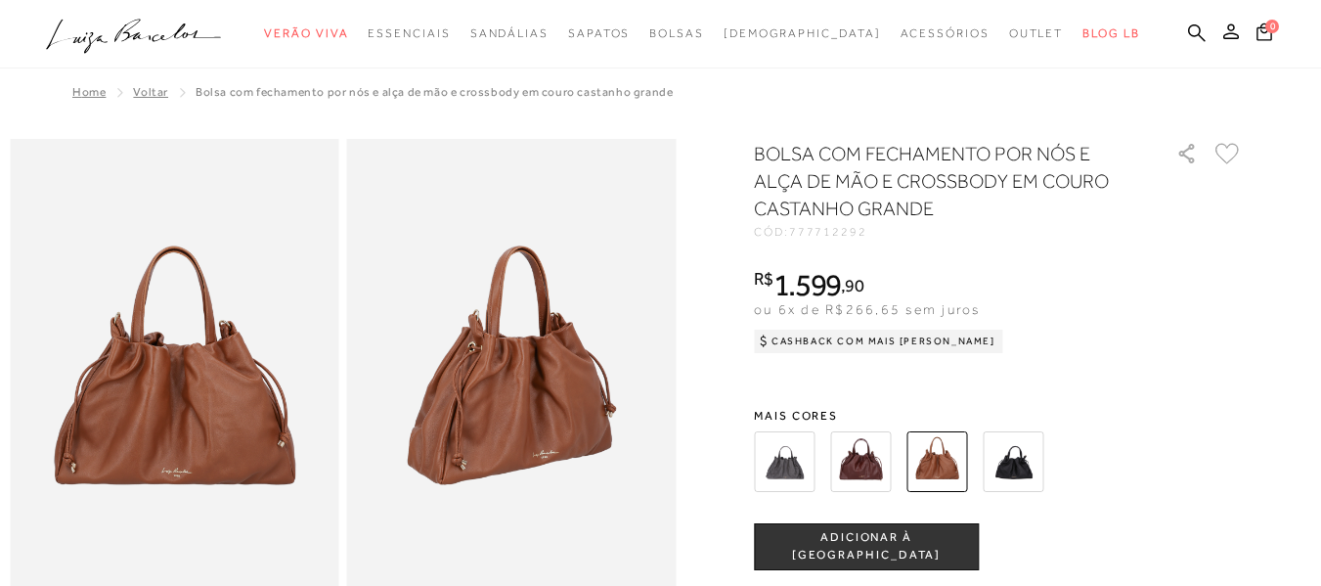
click at [995, 447] on img at bounding box center [1013, 461] width 61 height 61
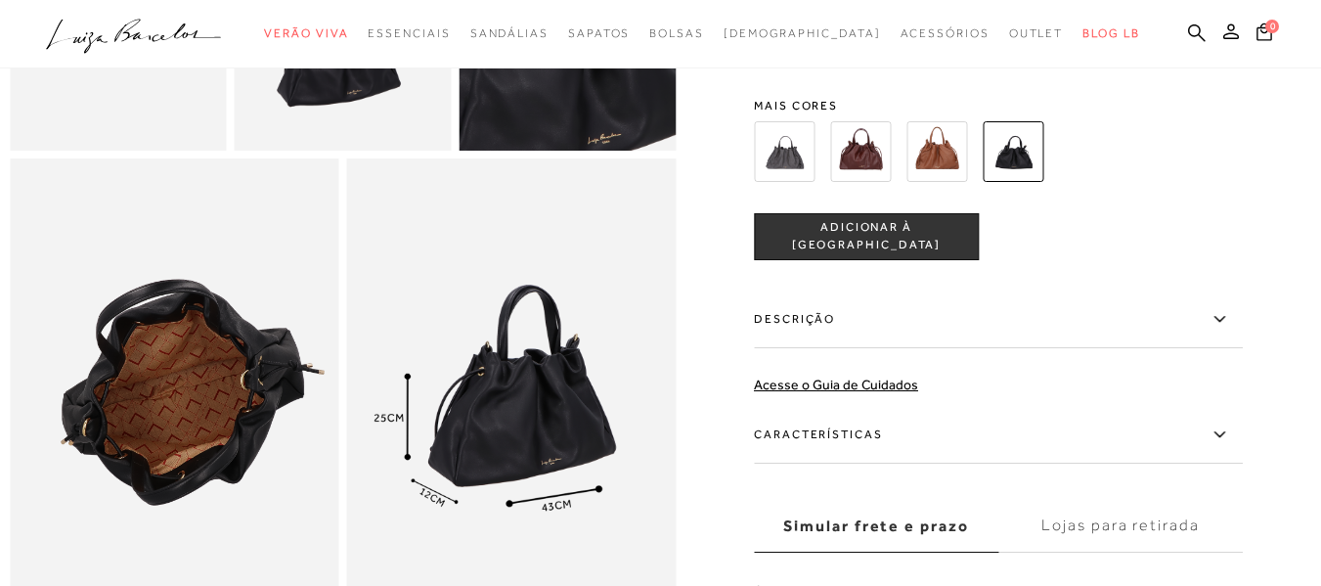
scroll to position [163, 0]
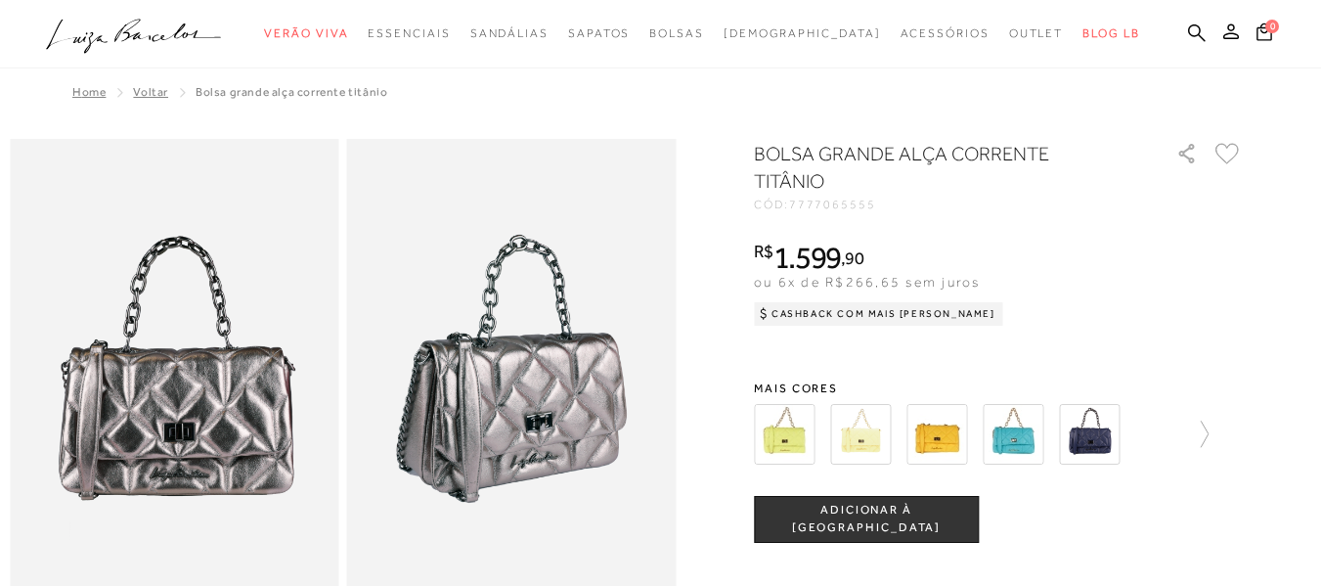
click at [942, 441] on img at bounding box center [937, 434] width 61 height 61
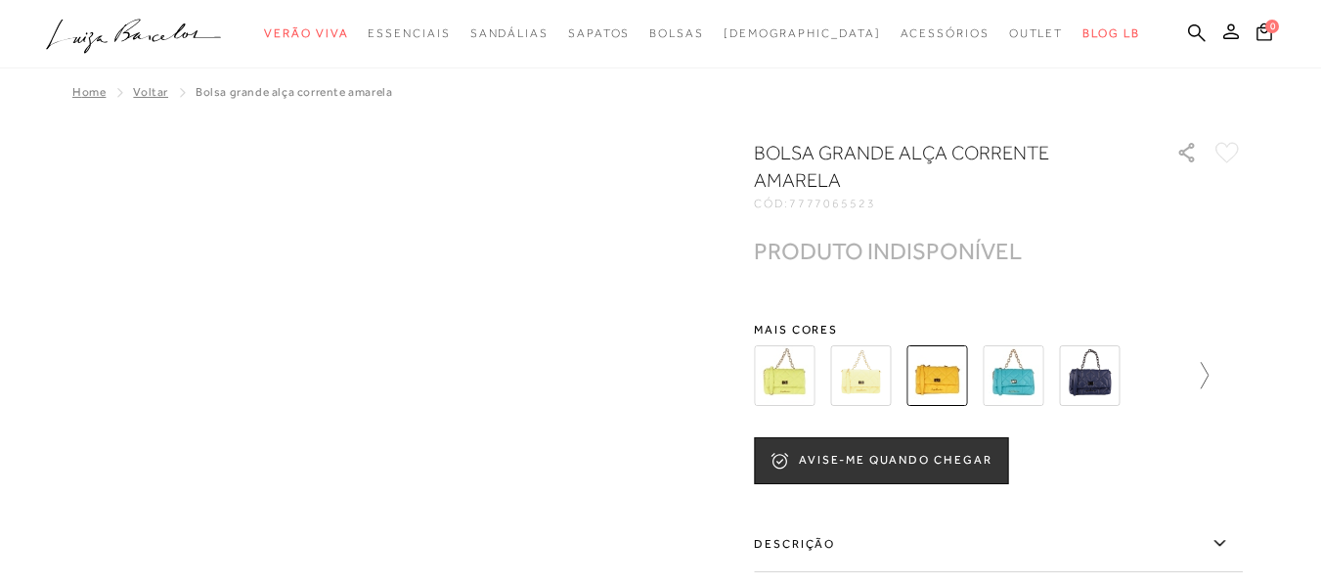
click at [1209, 373] on icon at bounding box center [1194, 375] width 27 height 27
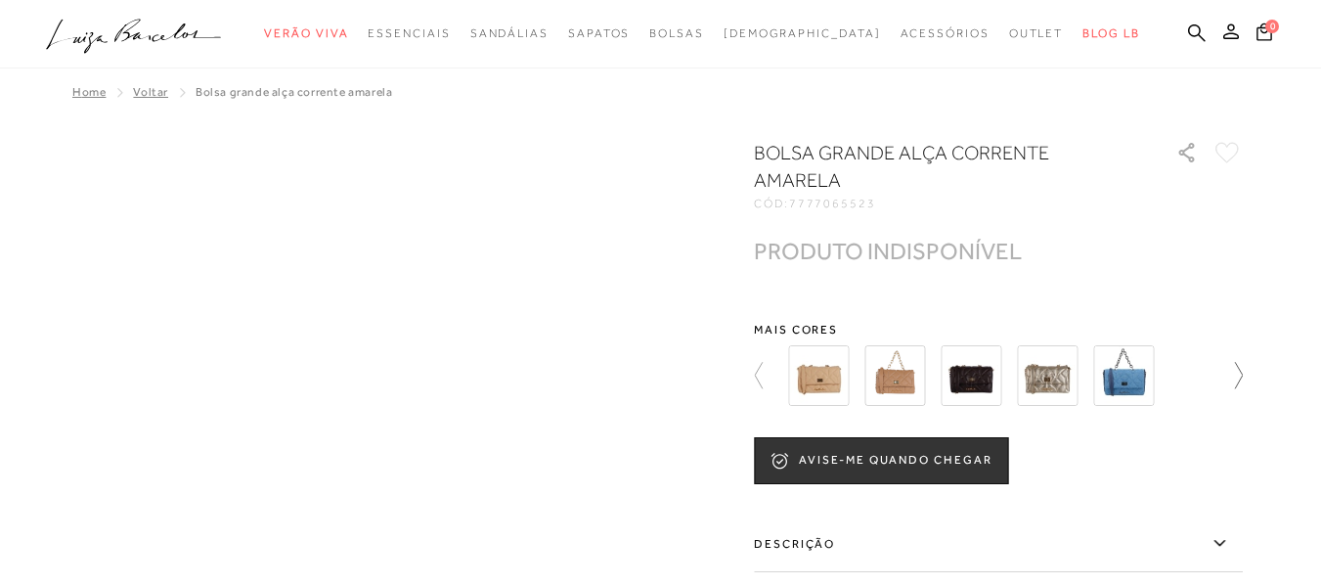
click at [1237, 374] on icon at bounding box center [1229, 375] width 27 height 27
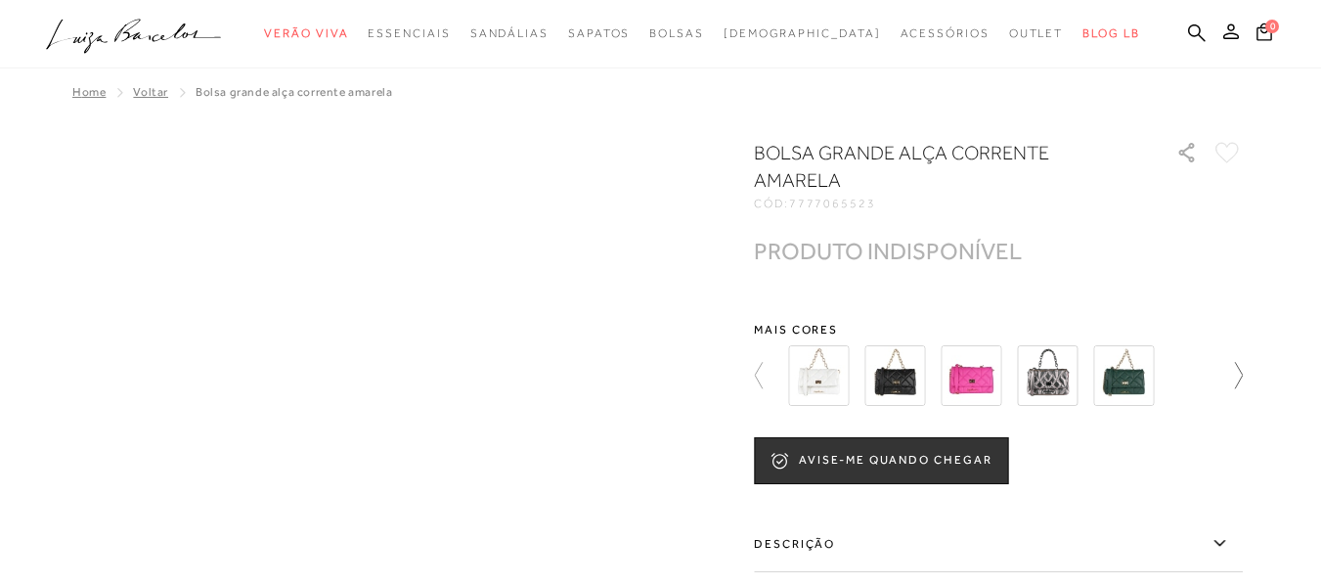
click at [1242, 378] on icon at bounding box center [1229, 375] width 27 height 27
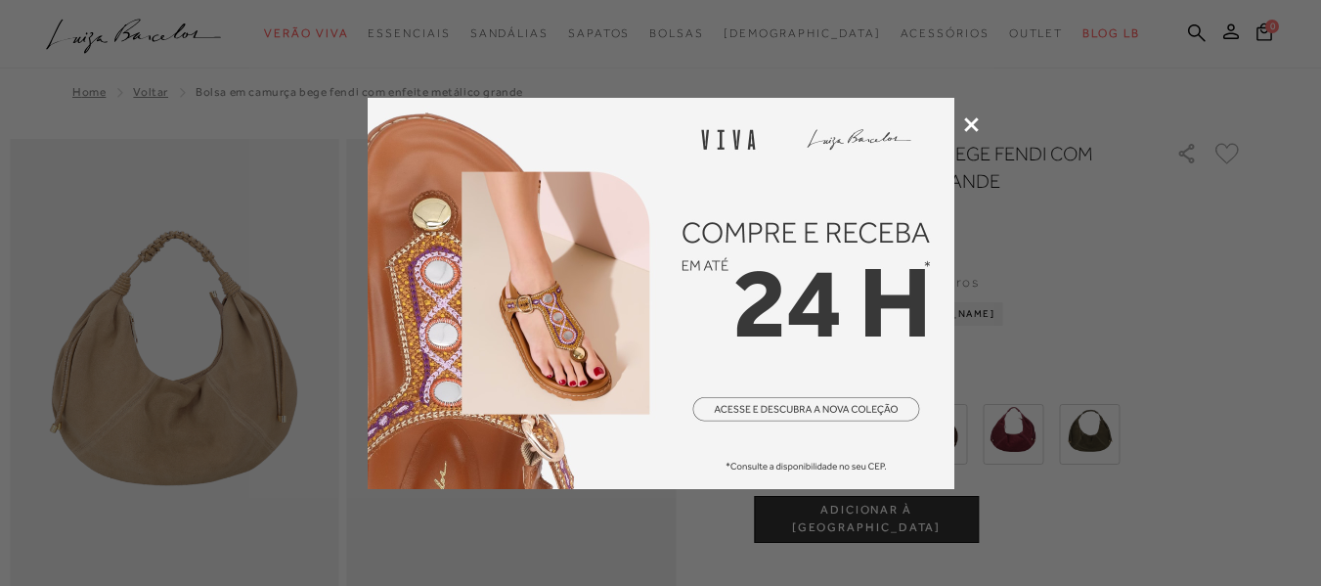
click at [961, 124] on div at bounding box center [660, 293] width 1321 height 586
click at [972, 122] on icon at bounding box center [971, 124] width 15 height 15
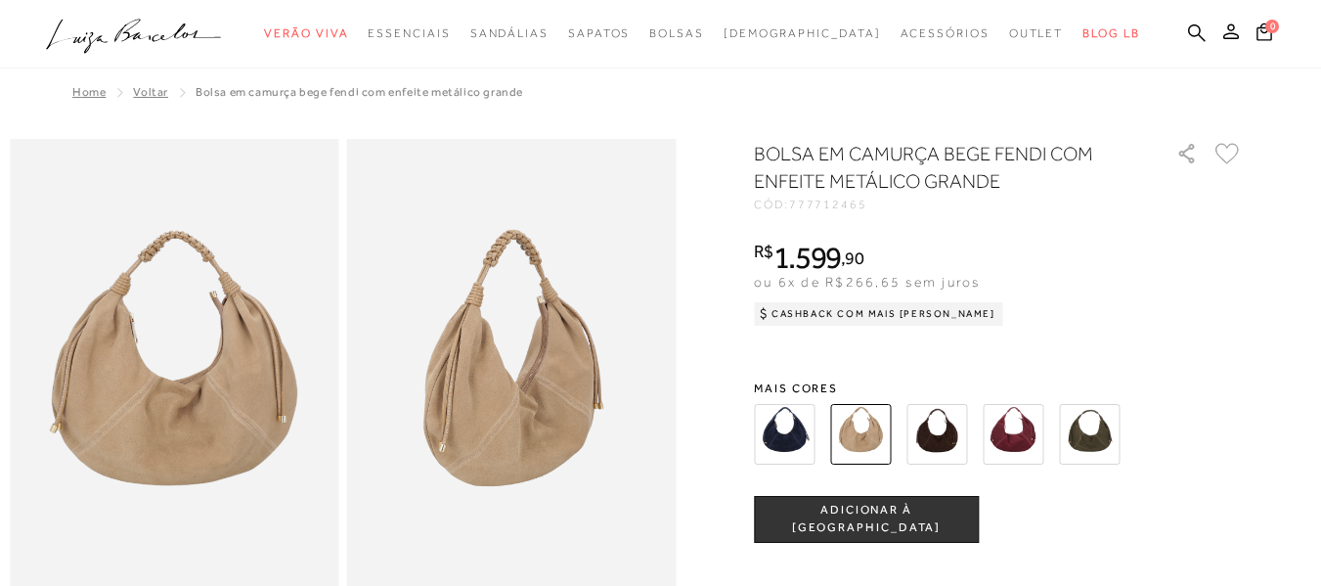
click at [955, 440] on img at bounding box center [937, 434] width 61 height 61
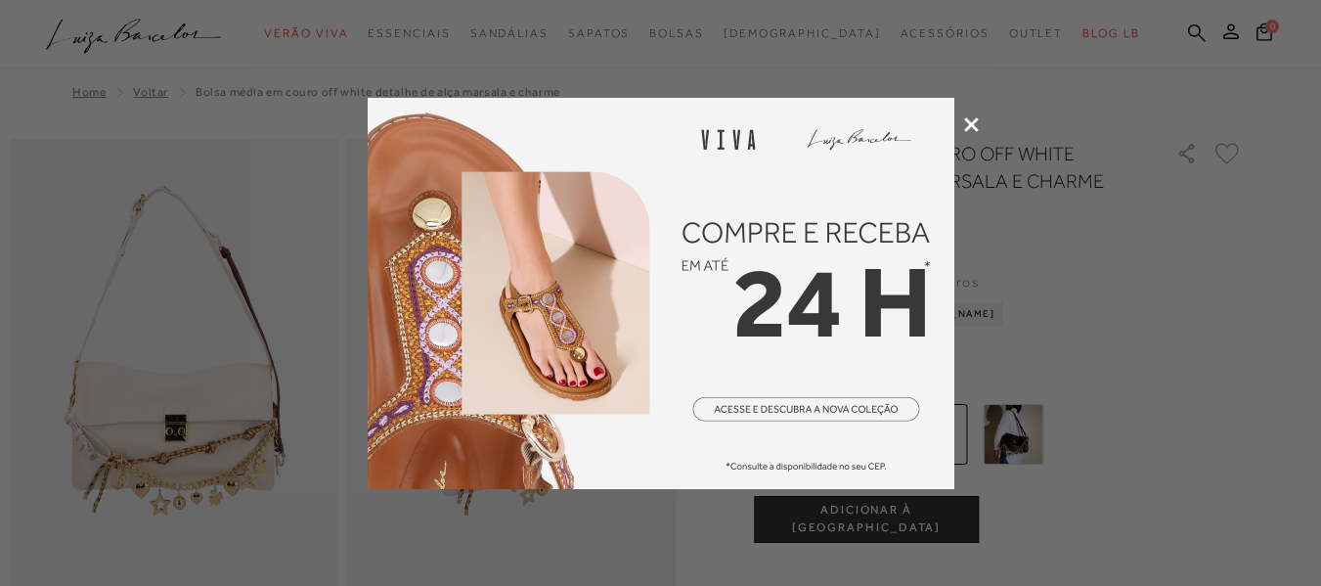
click at [975, 122] on icon at bounding box center [971, 124] width 15 height 15
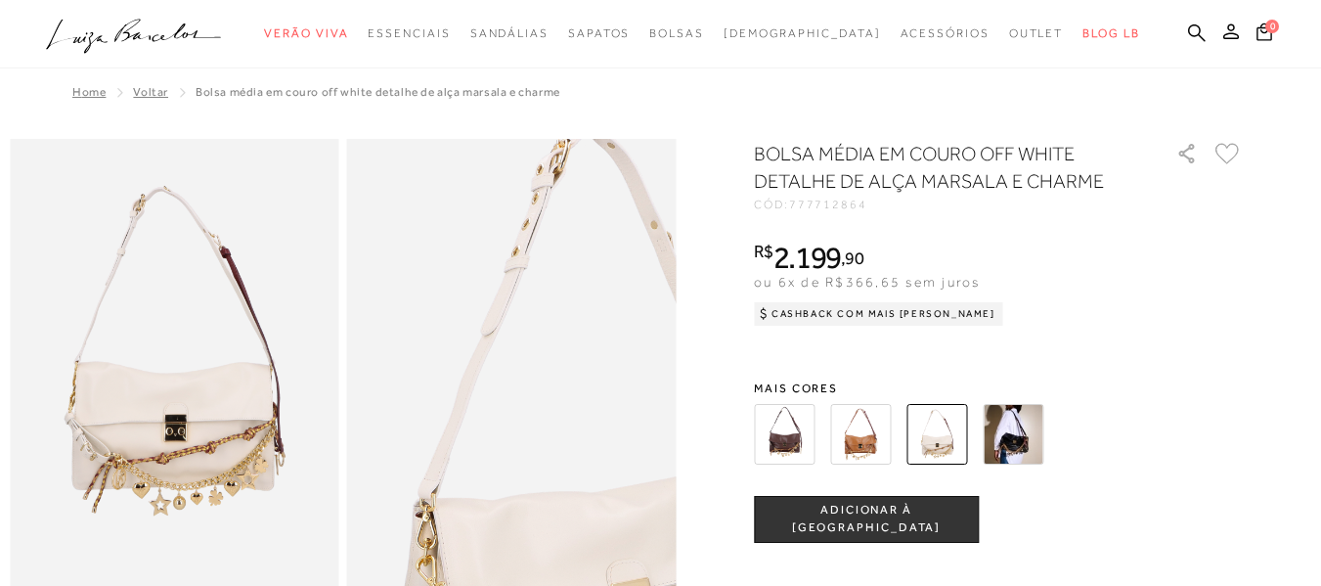
scroll to position [163, 0]
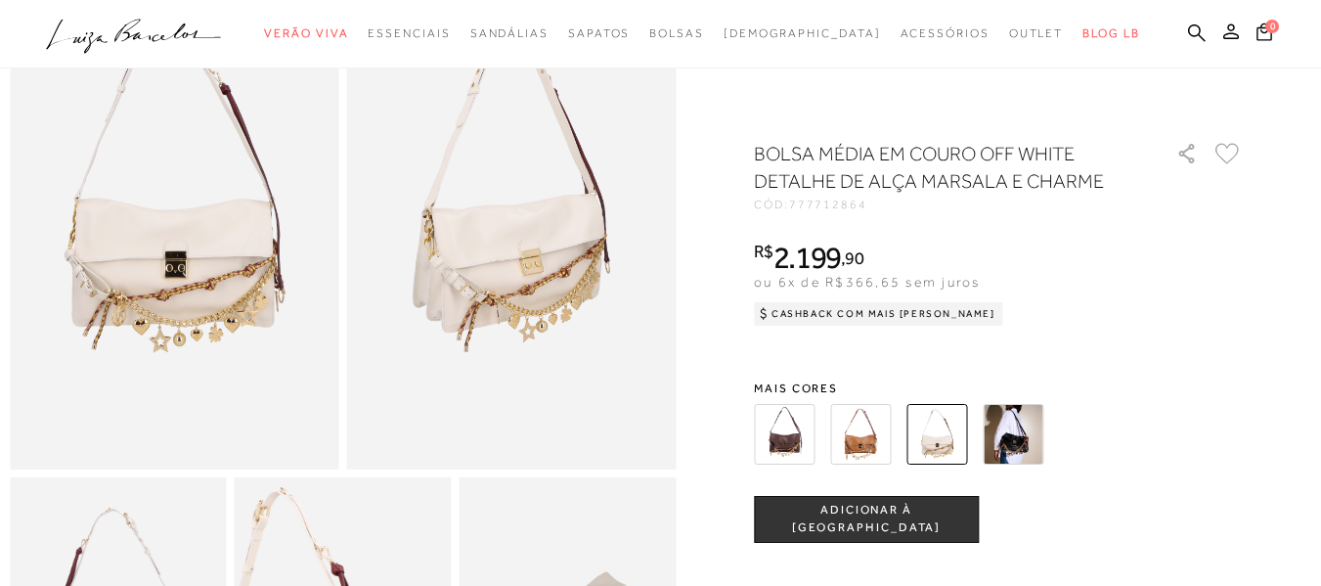
click at [1043, 440] on img at bounding box center [1013, 434] width 61 height 61
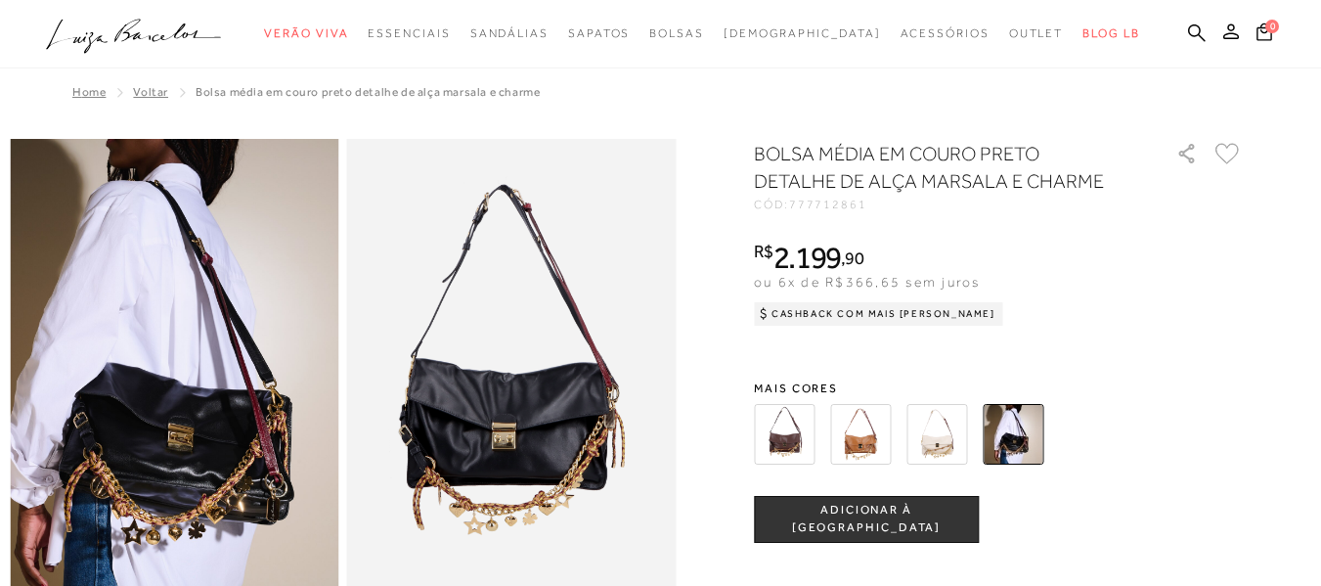
click at [783, 428] on img at bounding box center [784, 434] width 61 height 61
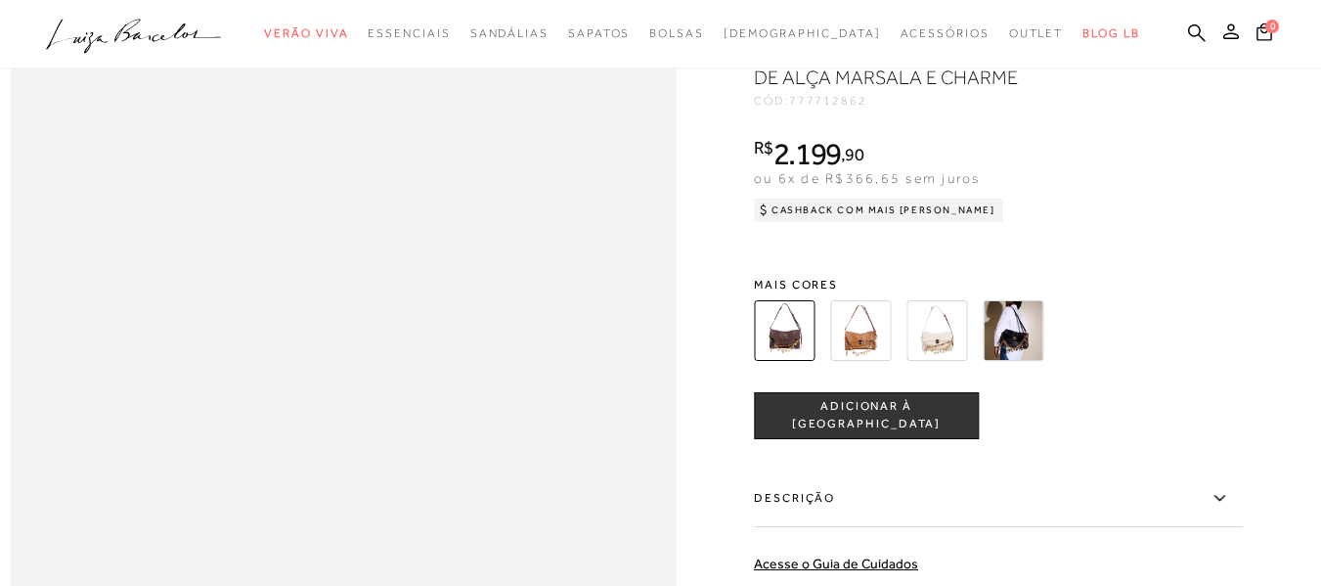
scroll to position [489, 0]
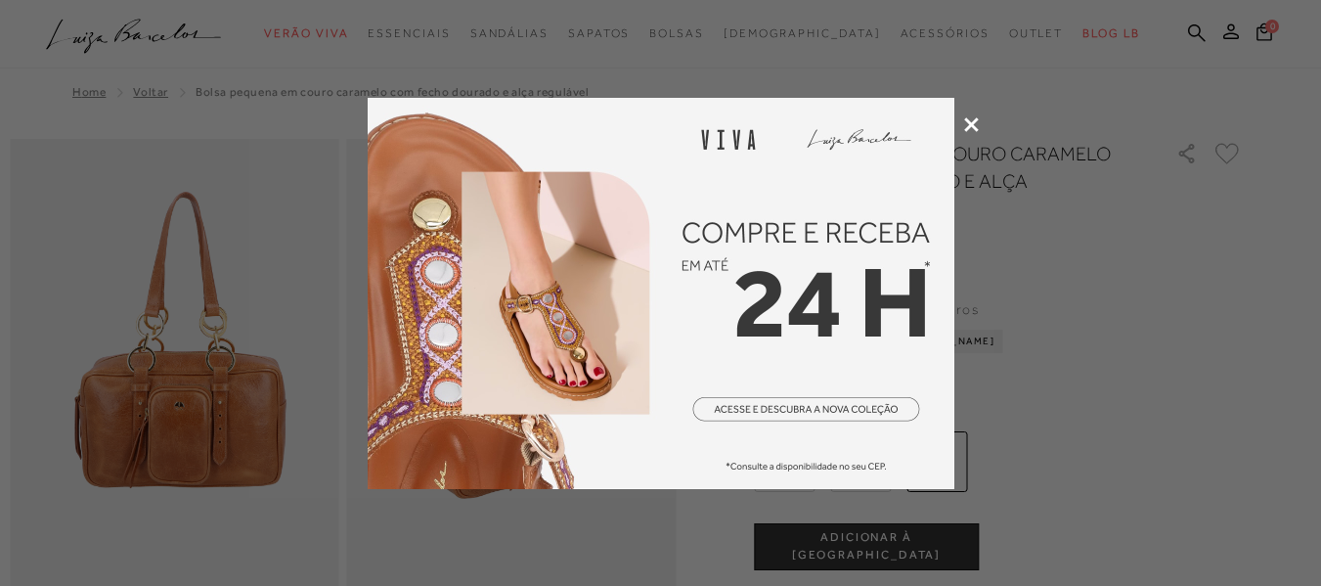
click at [965, 126] on icon at bounding box center [971, 124] width 15 height 15
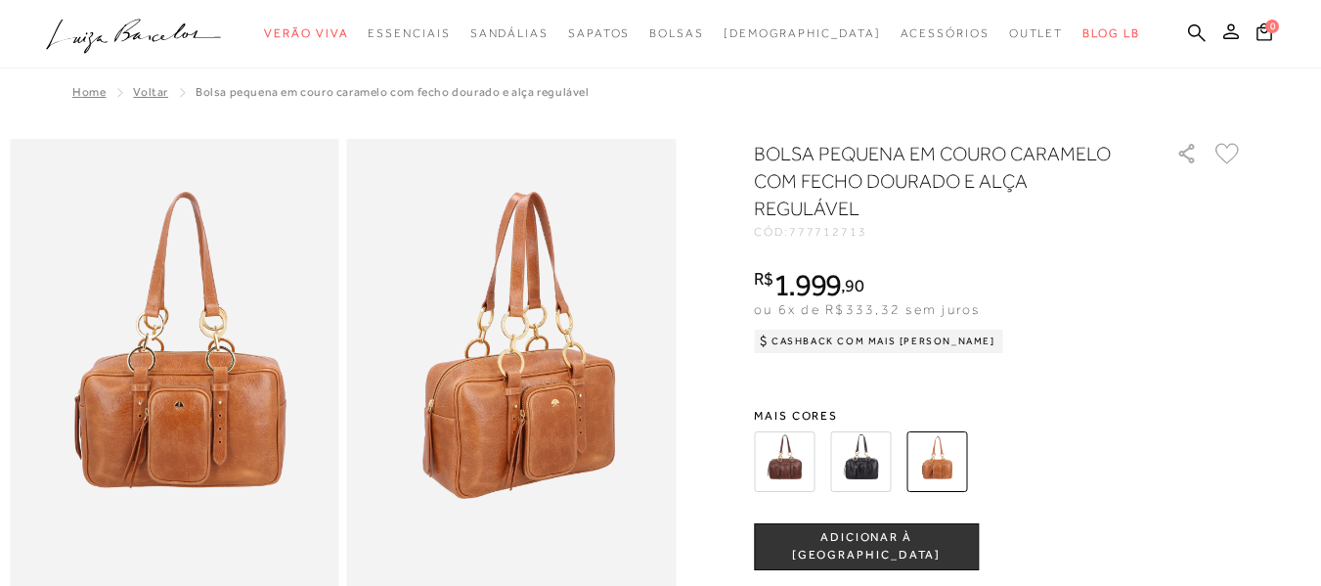
click at [799, 461] on img at bounding box center [784, 461] width 61 height 61
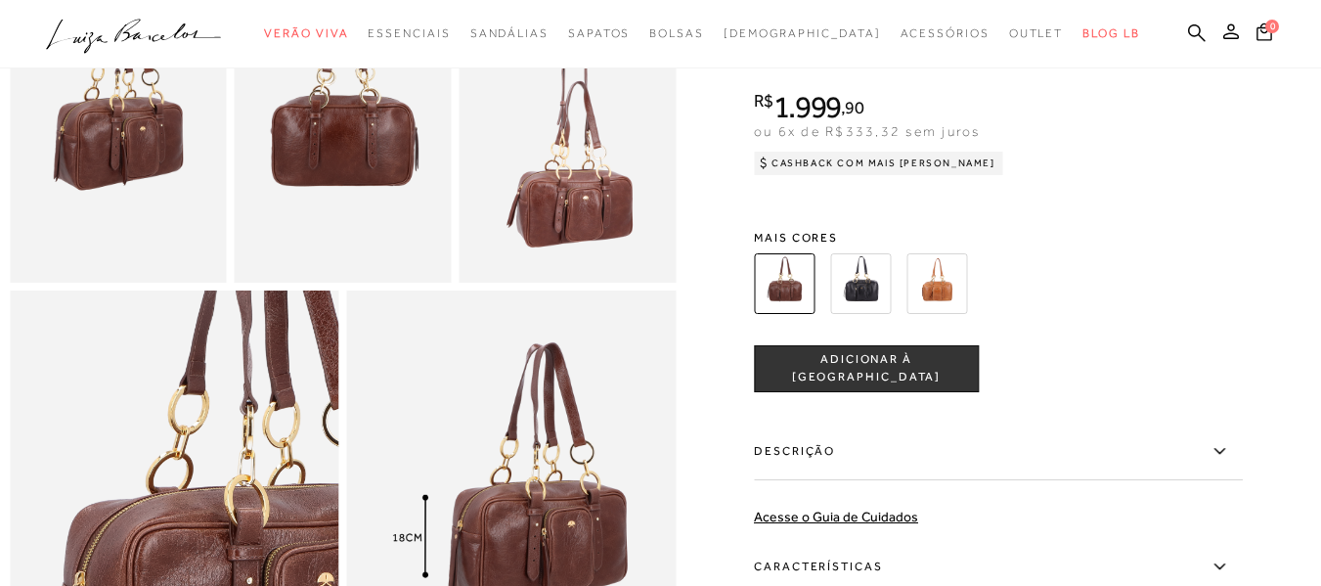
scroll to position [652, 0]
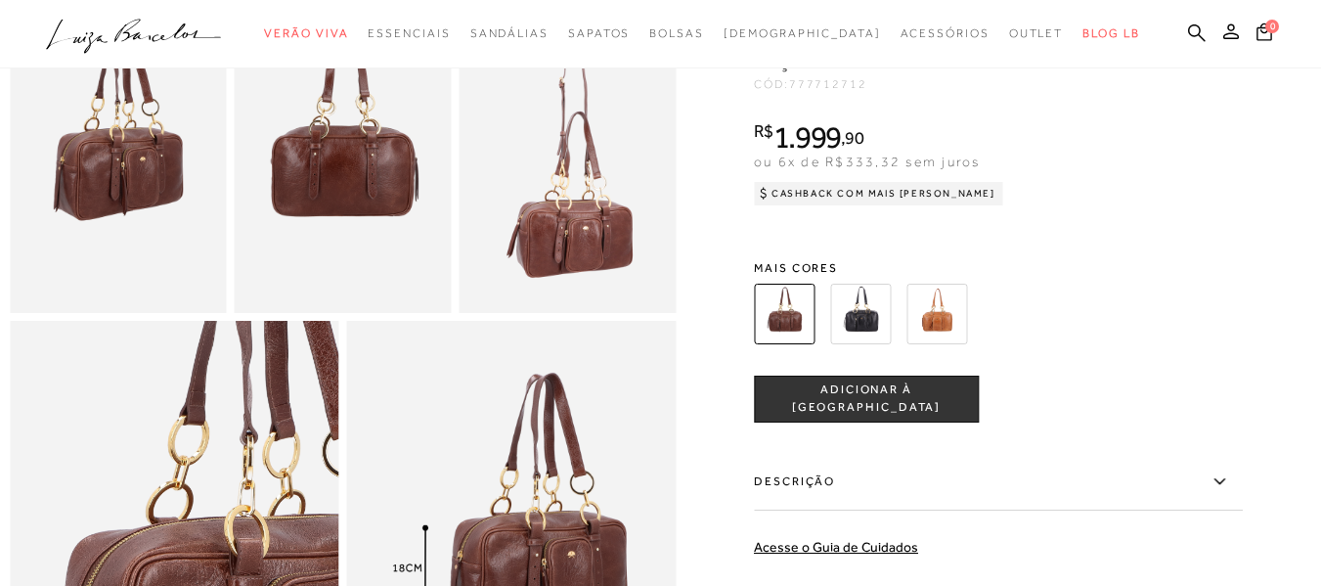
click at [882, 344] on img at bounding box center [860, 314] width 61 height 61
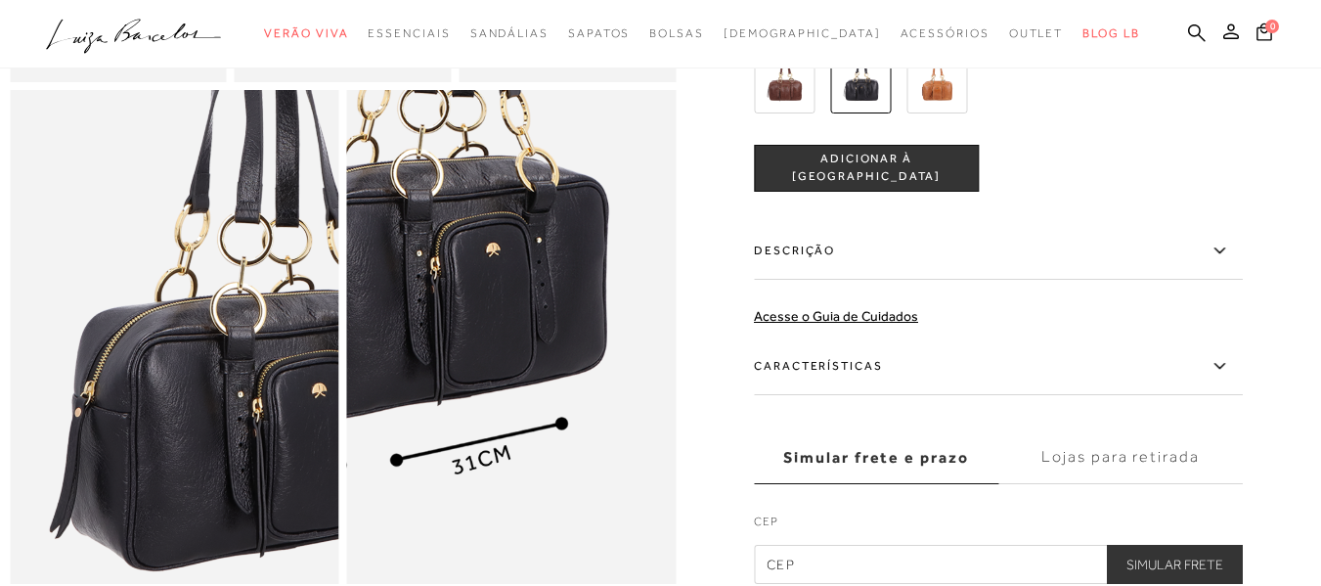
scroll to position [652, 0]
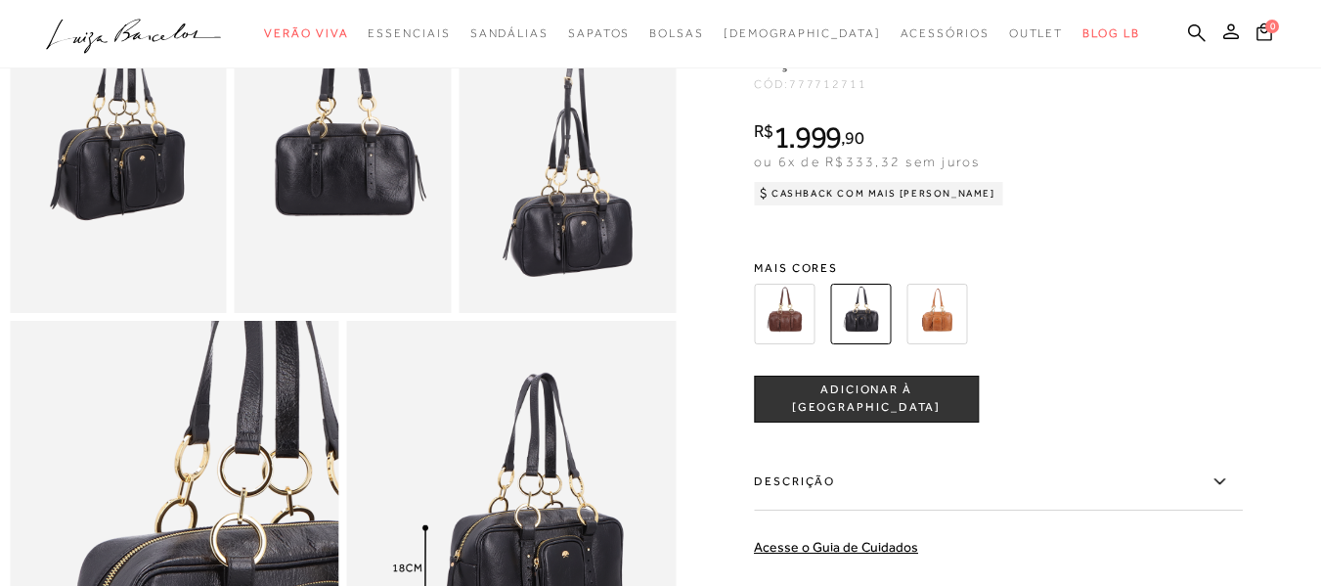
click at [957, 323] on img at bounding box center [937, 314] width 61 height 61
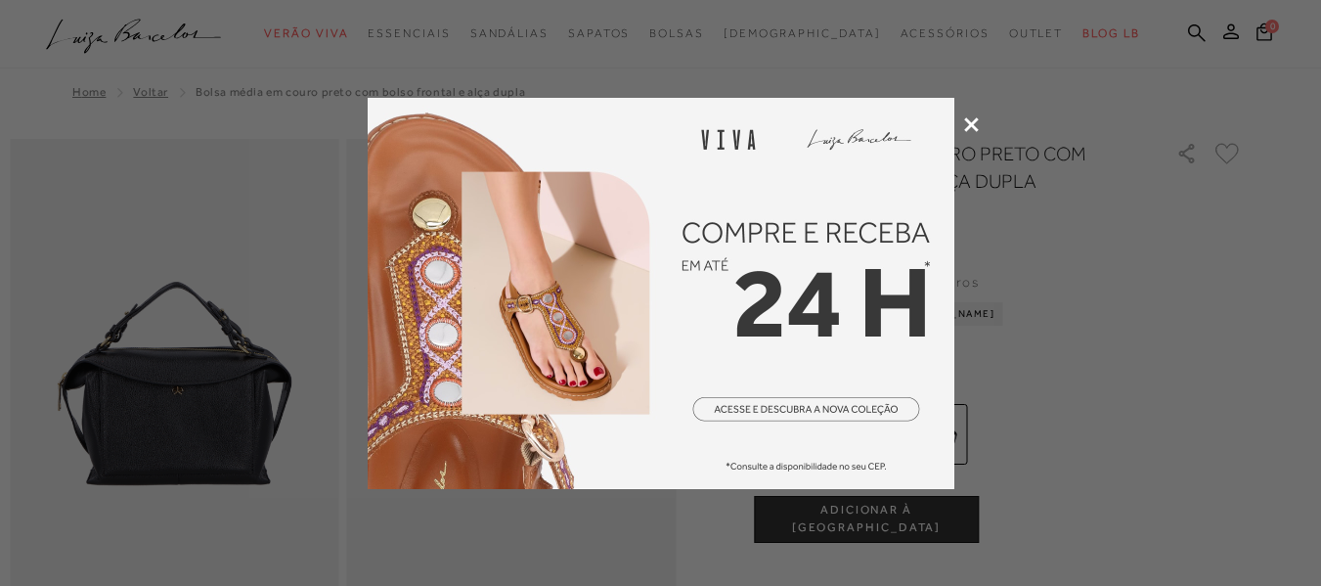
click at [972, 124] on icon at bounding box center [971, 124] width 15 height 15
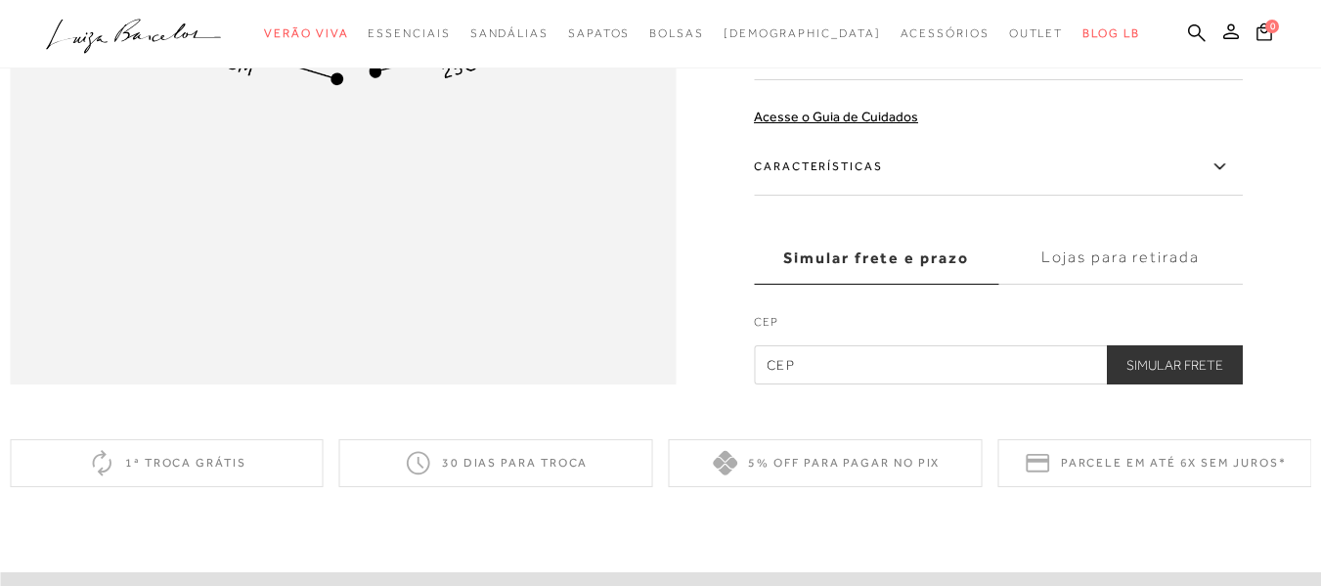
scroll to position [1467, 0]
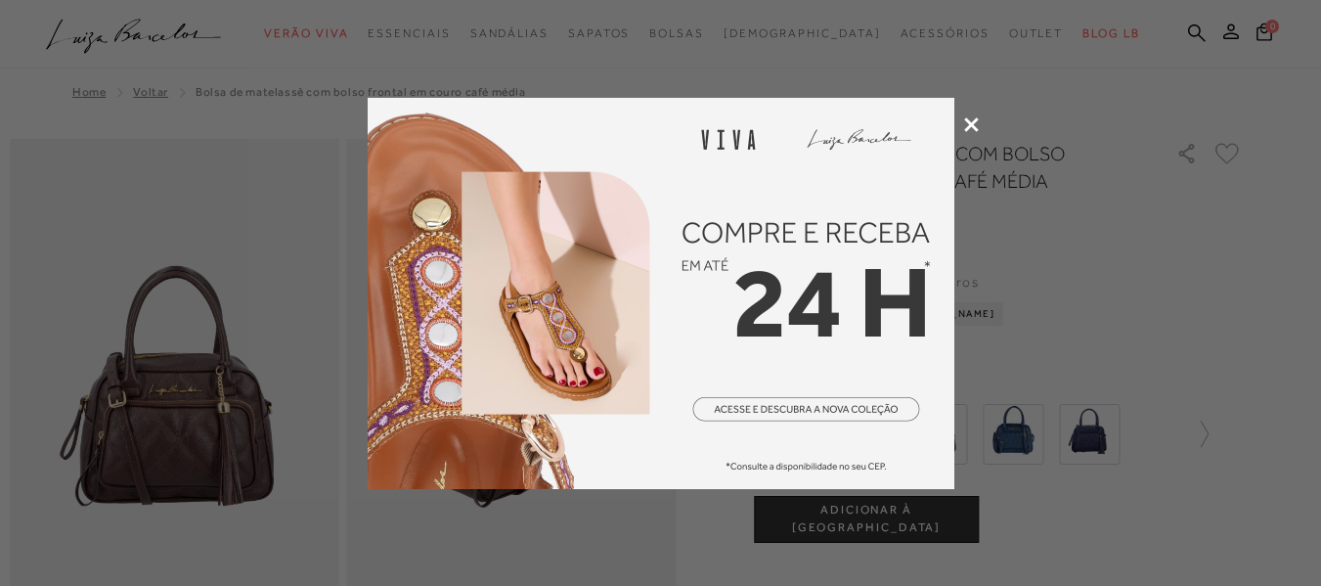
click at [964, 121] on icon at bounding box center [971, 124] width 15 height 15
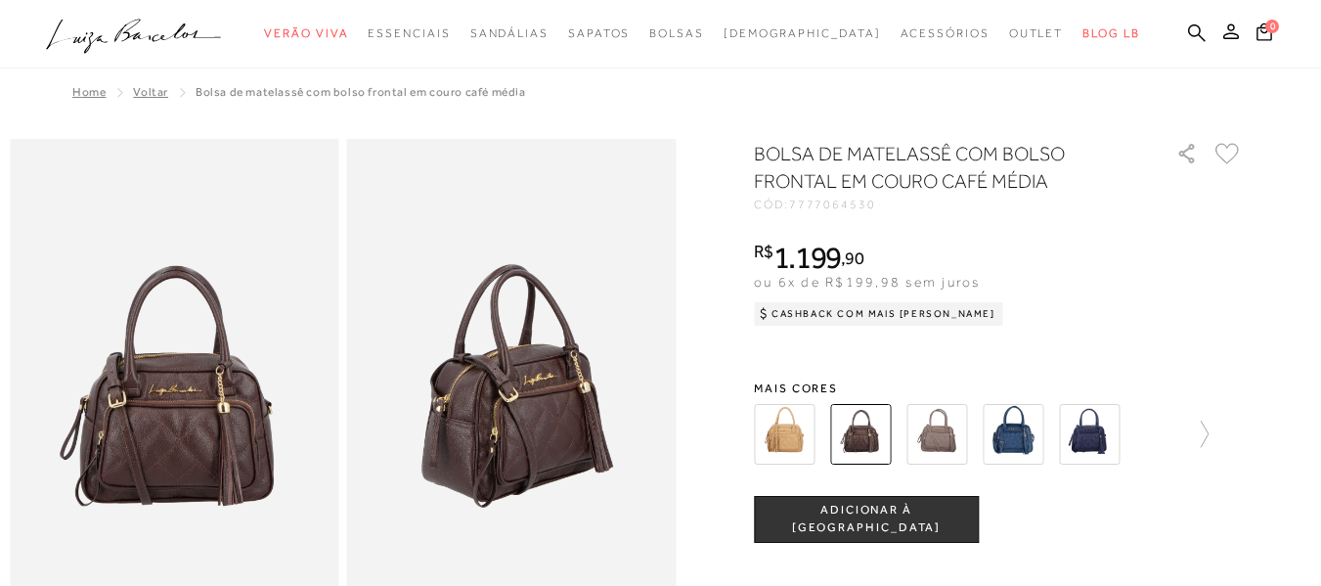
click at [1098, 429] on img at bounding box center [1089, 434] width 61 height 61
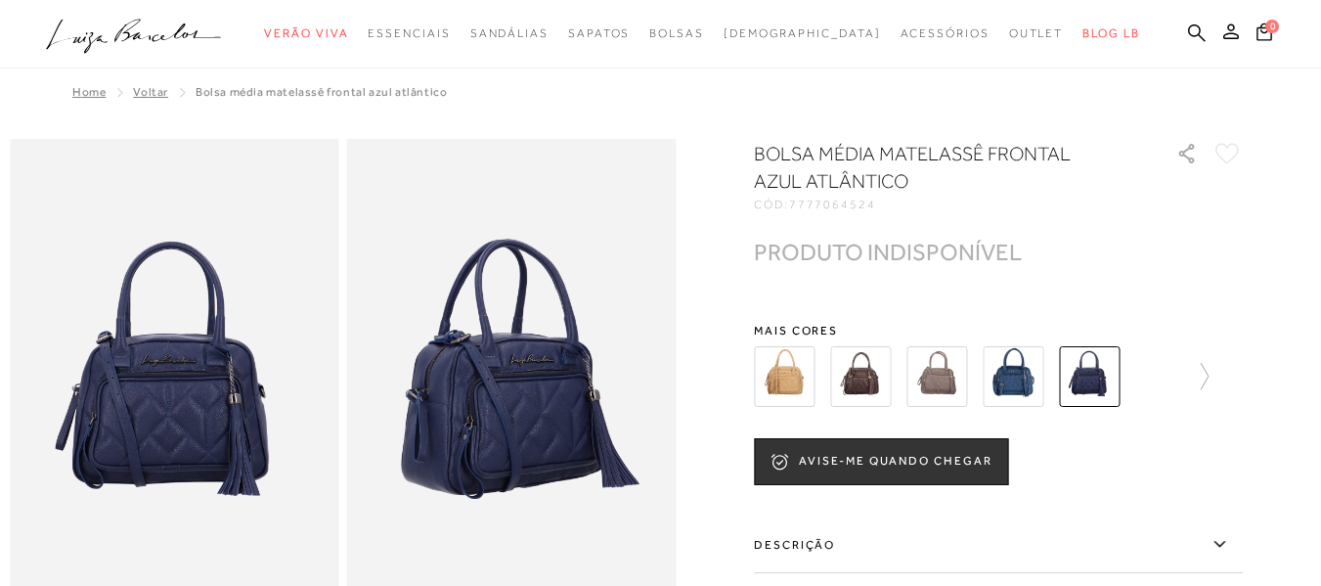
click at [951, 376] on img at bounding box center [937, 376] width 61 height 61
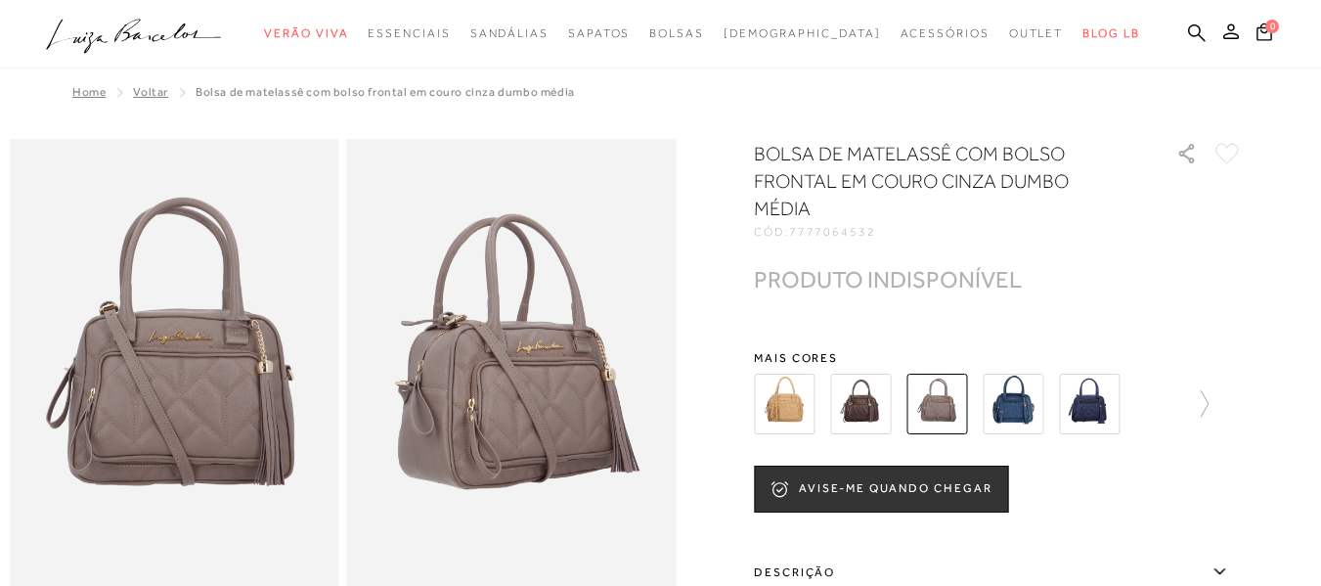
click at [1217, 399] on div at bounding box center [998, 404] width 489 height 72
click at [1205, 403] on icon at bounding box center [1194, 403] width 27 height 27
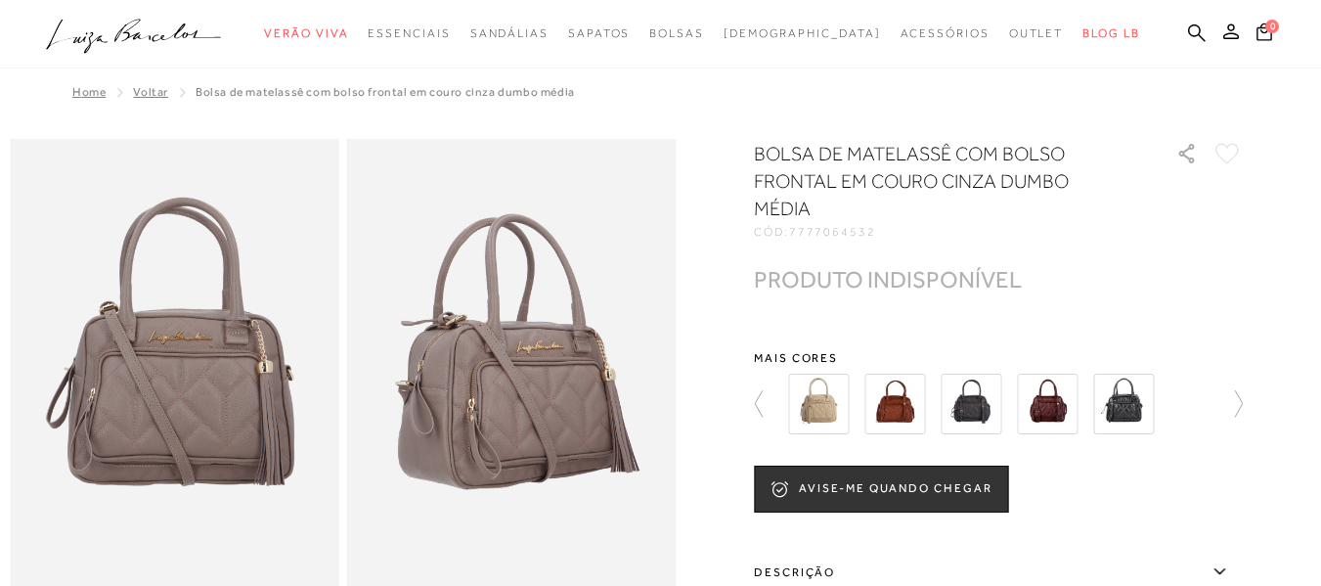
click at [1243, 407] on icon at bounding box center [1229, 403] width 27 height 27
click at [977, 405] on img at bounding box center [971, 404] width 61 height 61
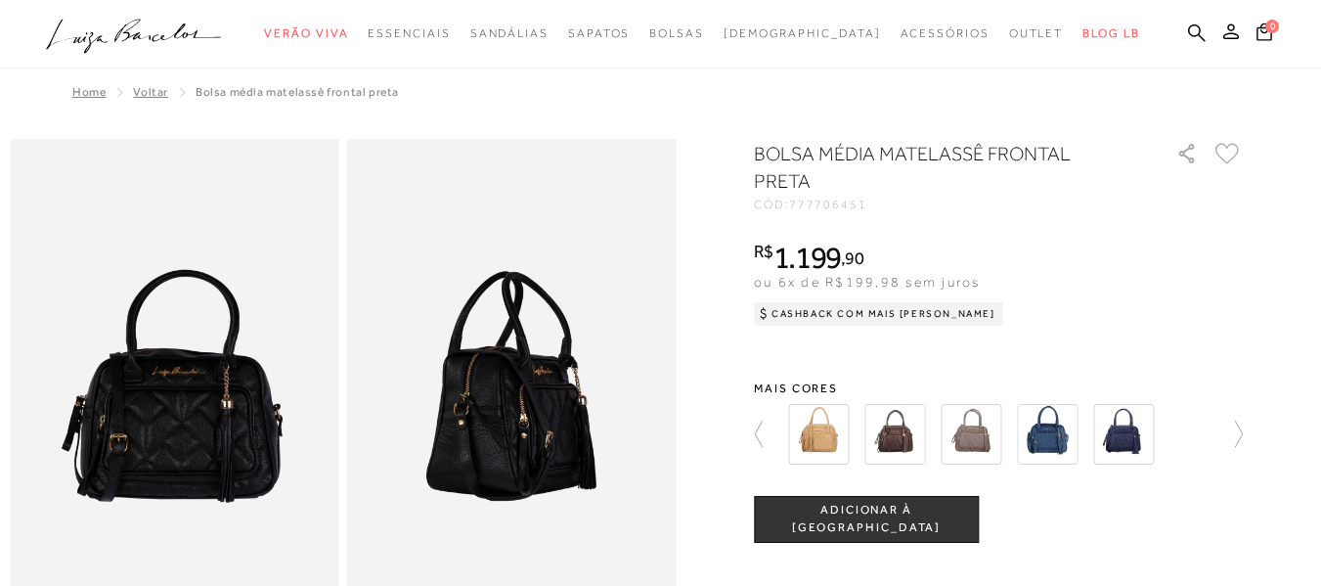
click at [1243, 431] on icon at bounding box center [1229, 433] width 27 height 27
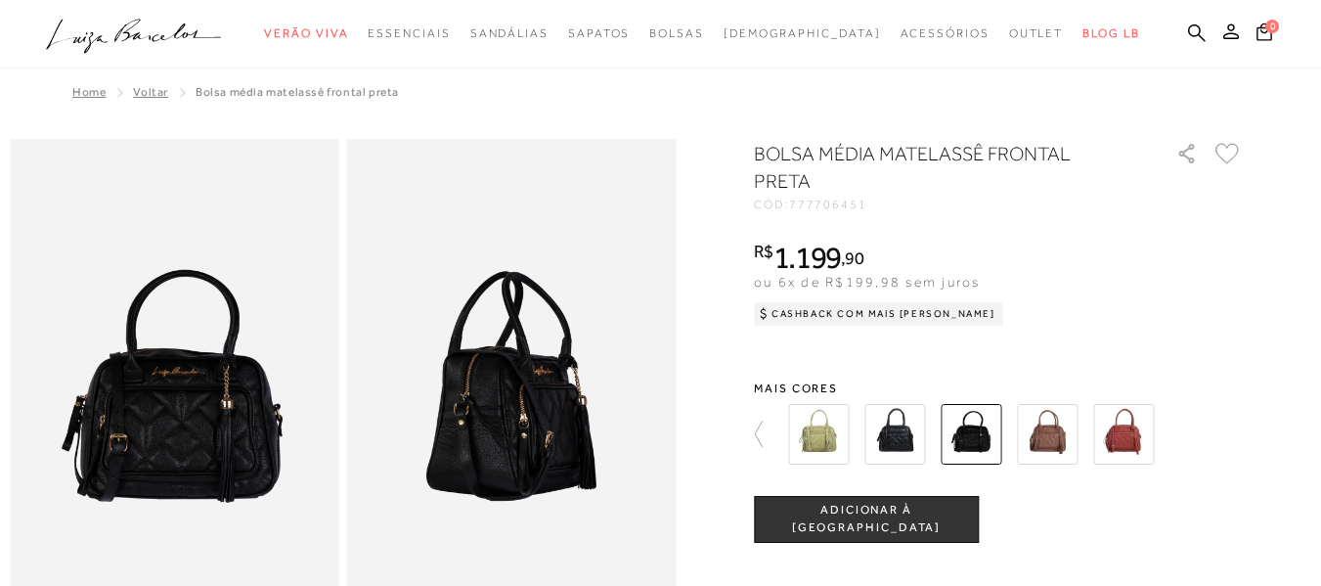
click at [894, 427] on img at bounding box center [894, 434] width 61 height 61
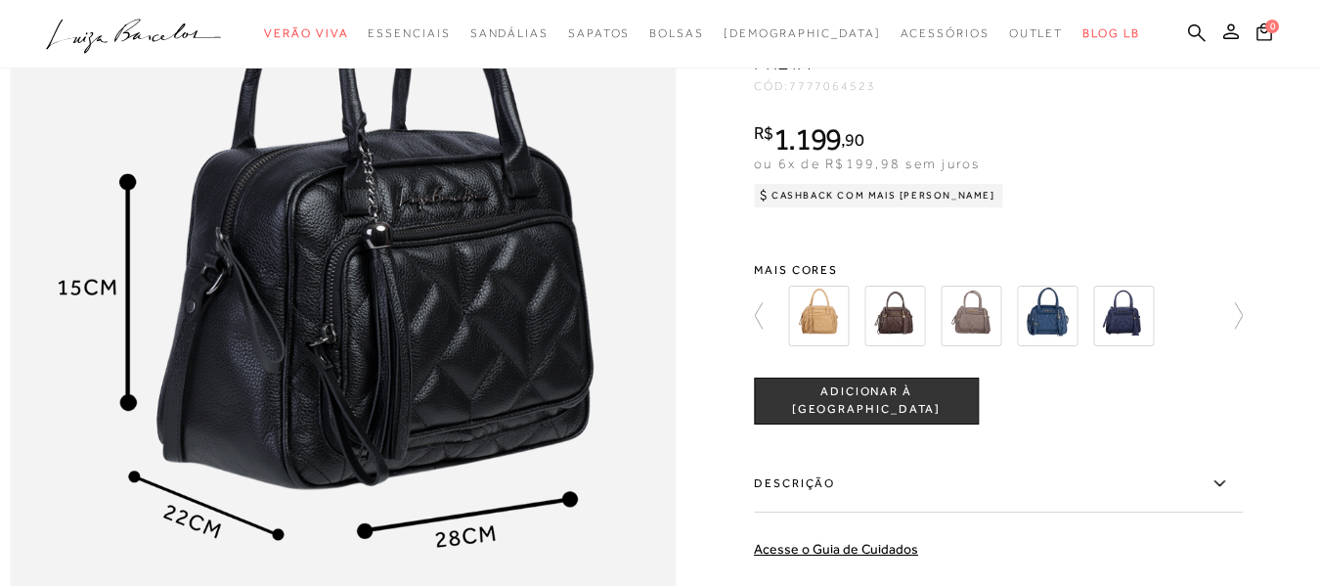
scroll to position [1304, 0]
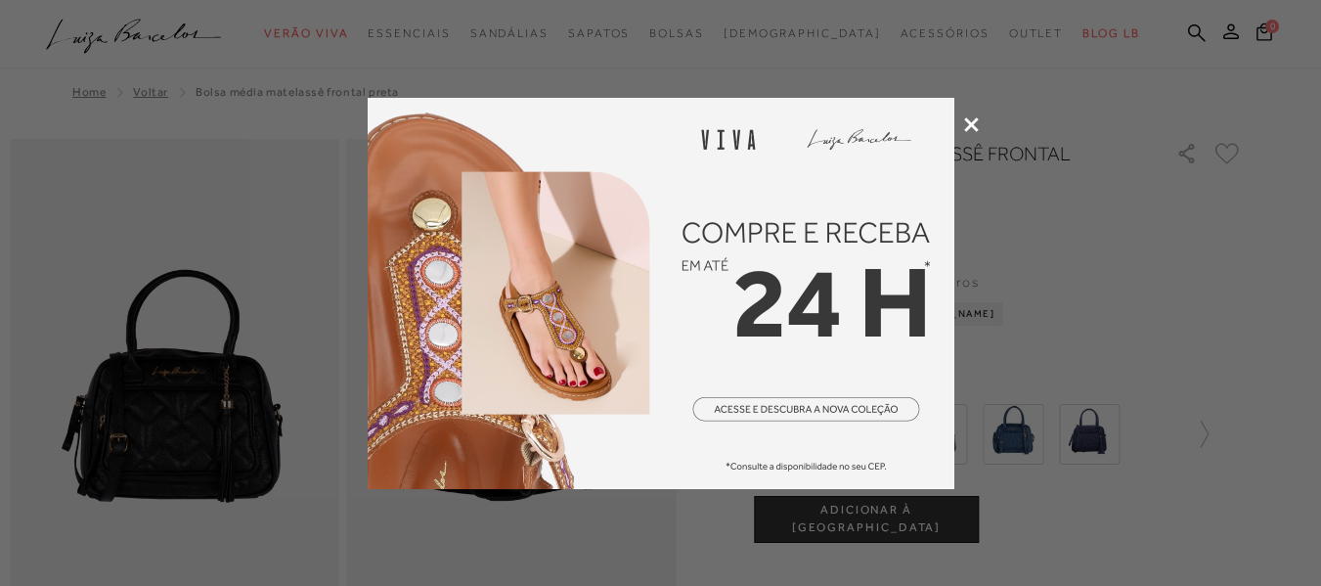
click at [973, 124] on icon at bounding box center [971, 124] width 15 height 15
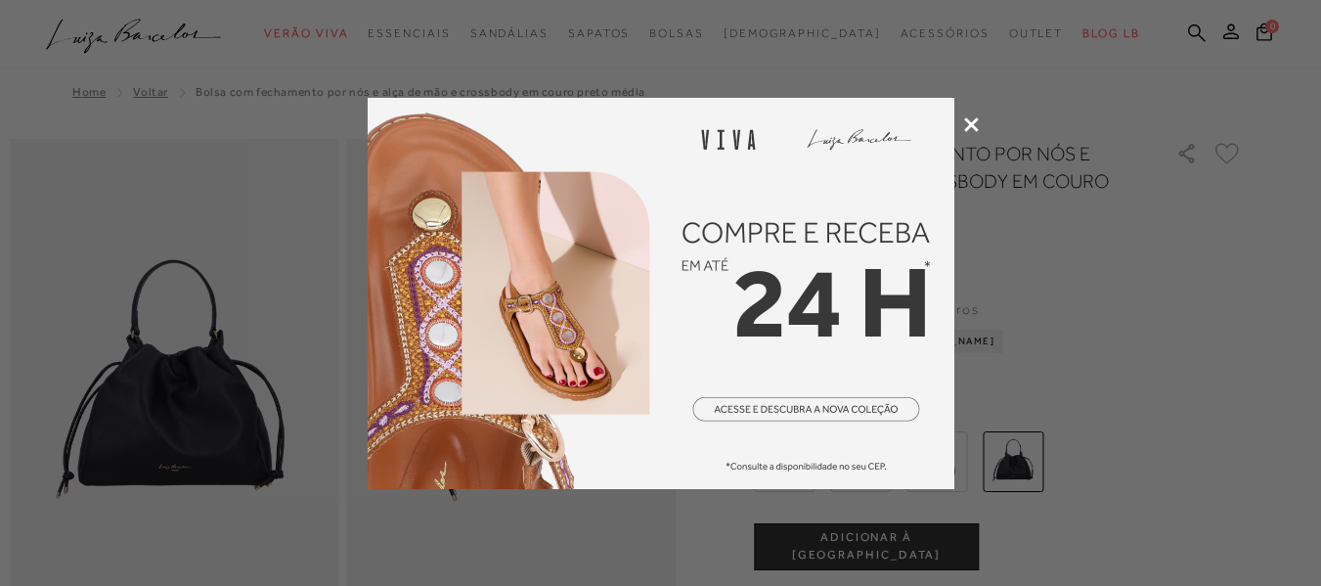
click at [964, 126] on icon at bounding box center [971, 124] width 15 height 15
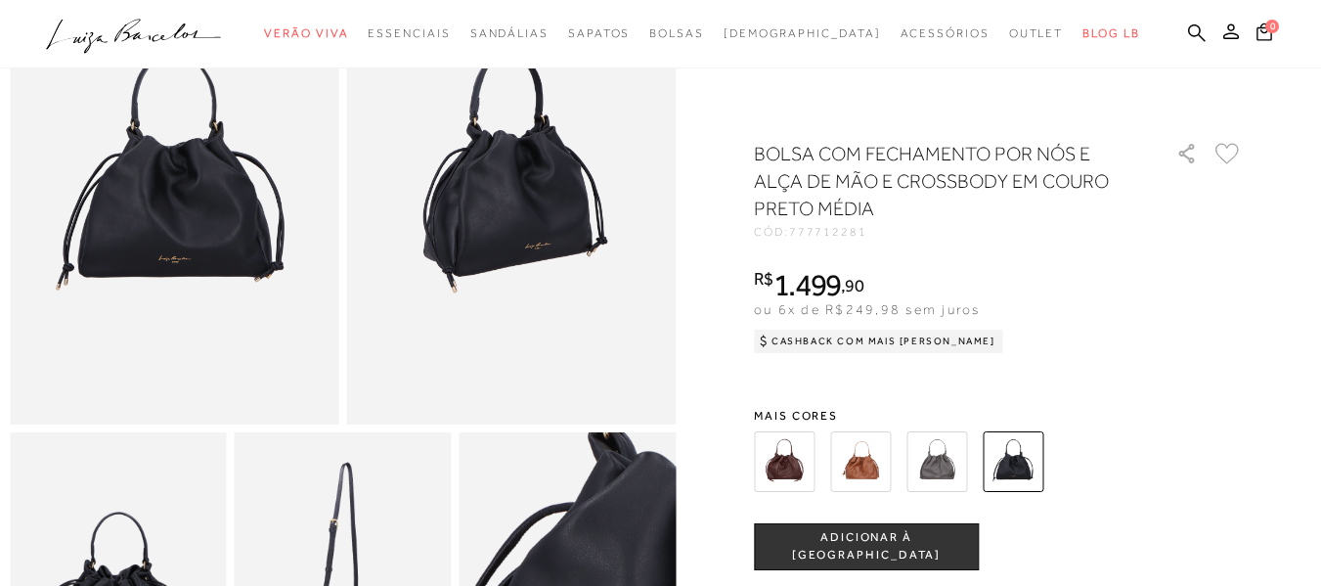
scroll to position [33, 0]
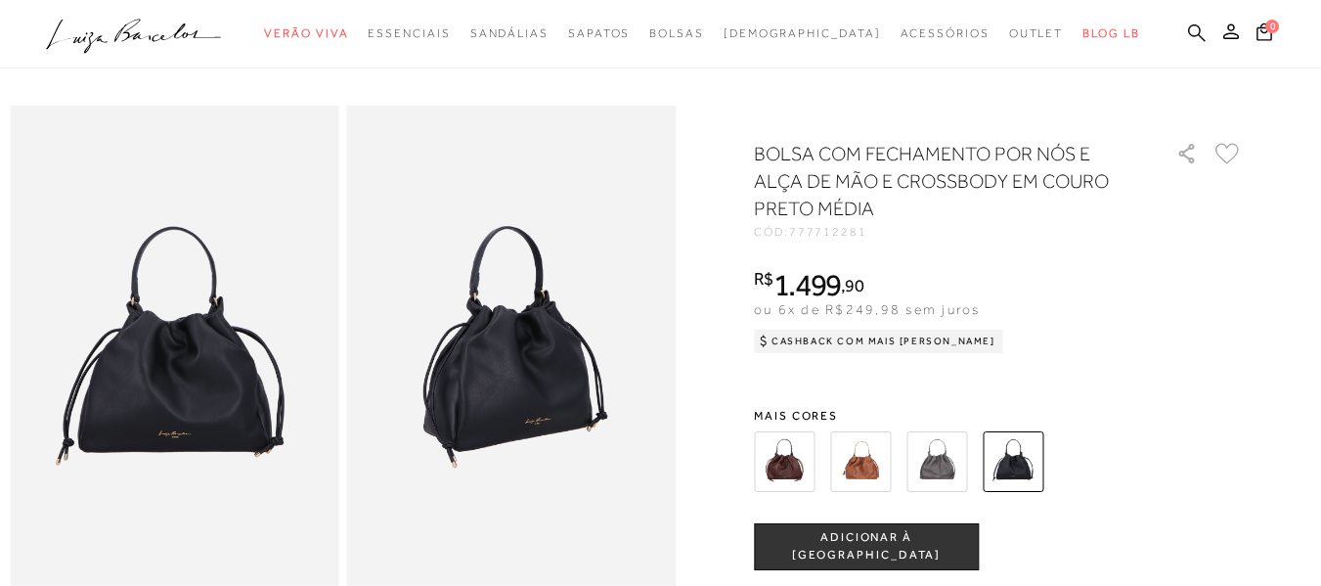
click at [1188, 32] on icon at bounding box center [1197, 32] width 18 height 18
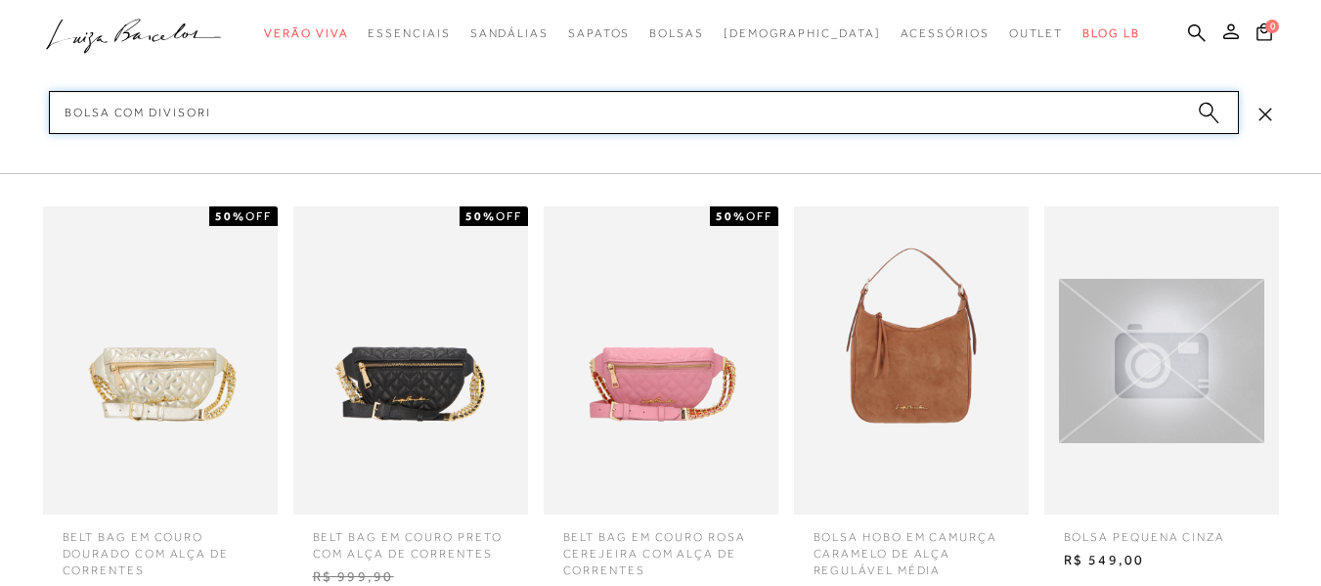
type input "bolsa com divisoria"
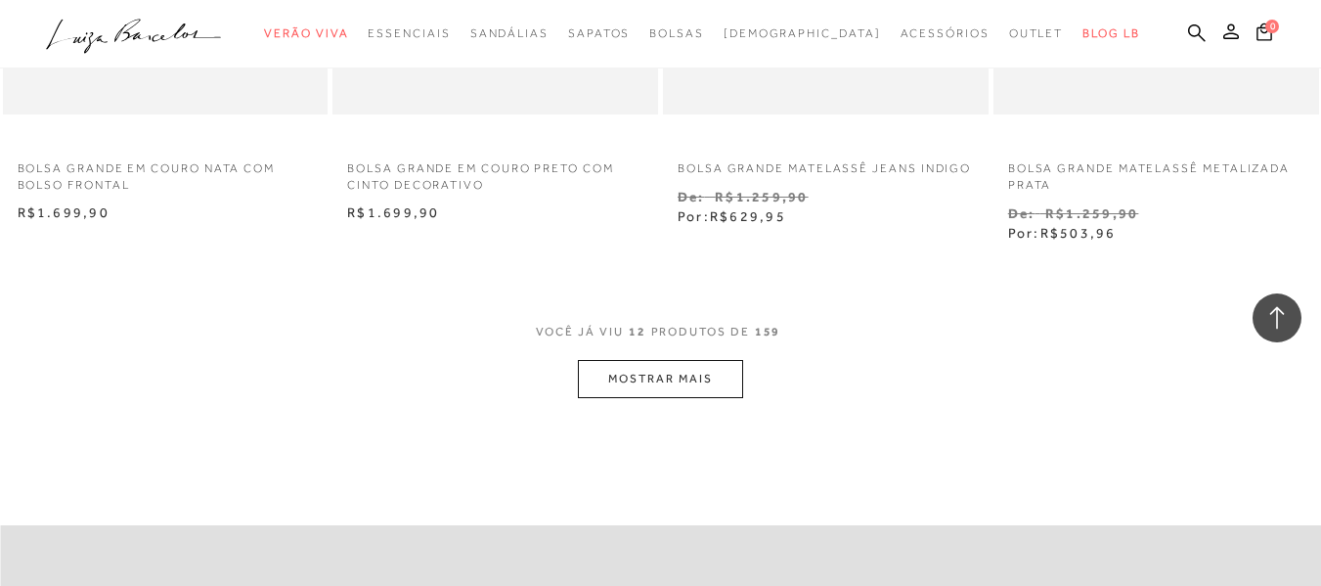
scroll to position [1956, 0]
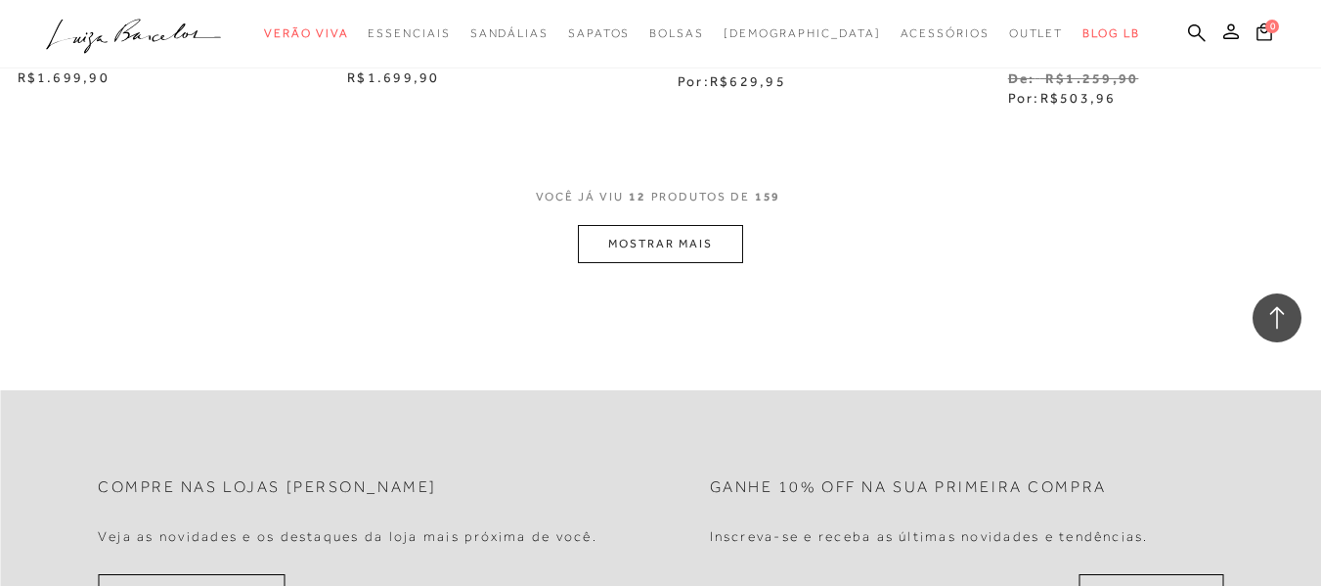
click at [650, 234] on button "MOSTRAR MAIS" at bounding box center [660, 244] width 164 height 38
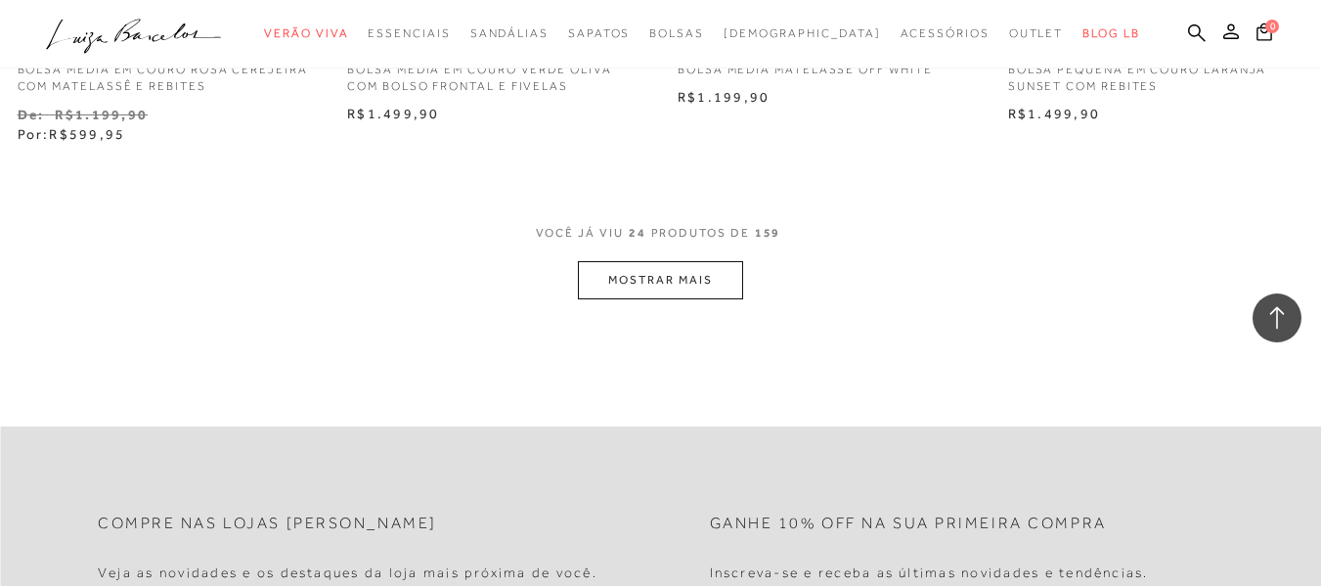
scroll to position [3912, 0]
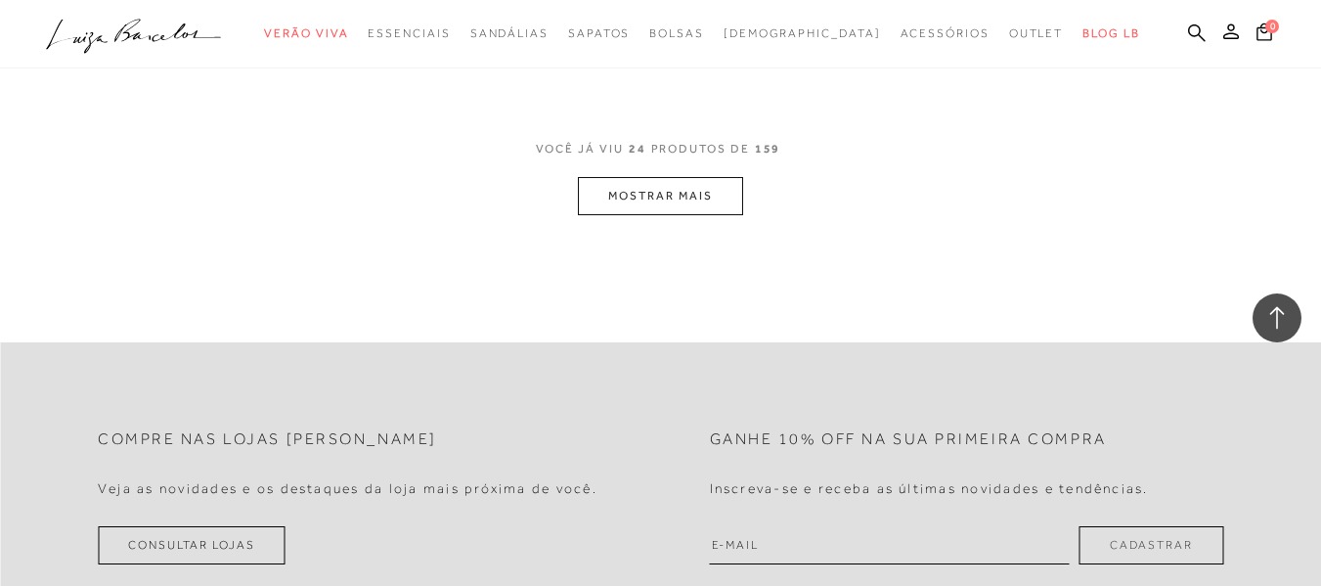
click at [661, 202] on button "MOSTRAR MAIS" at bounding box center [660, 196] width 164 height 38
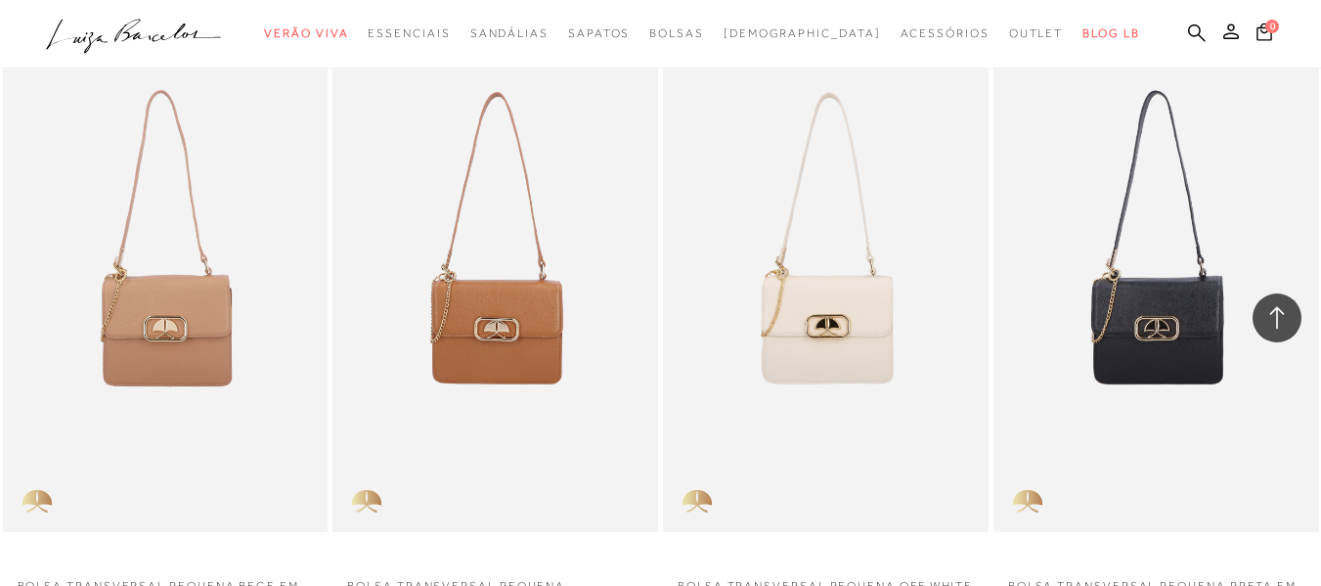
scroll to position [5704, 0]
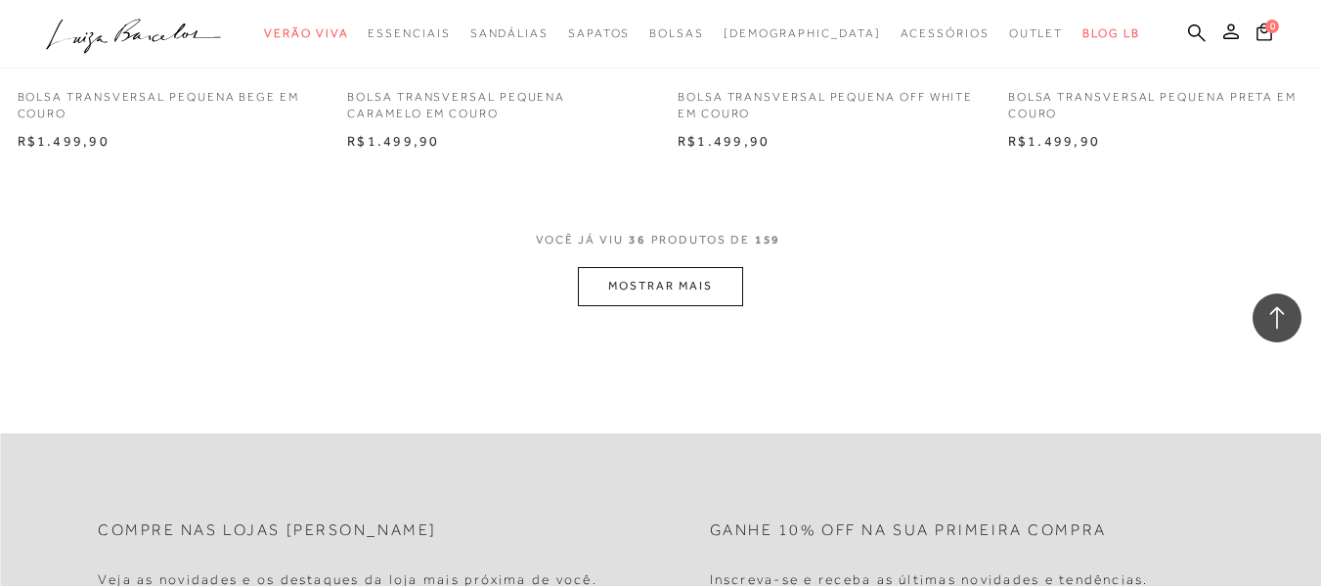
click at [679, 297] on button "MOSTRAR MAIS" at bounding box center [660, 286] width 164 height 38
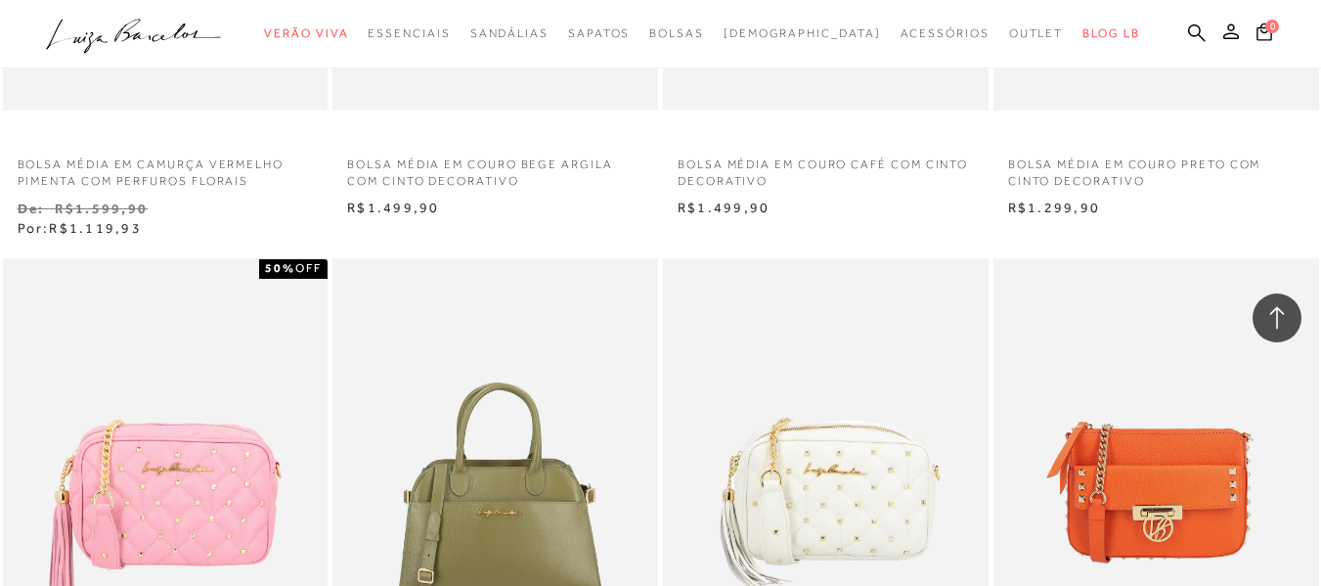
scroll to position [3259, 0]
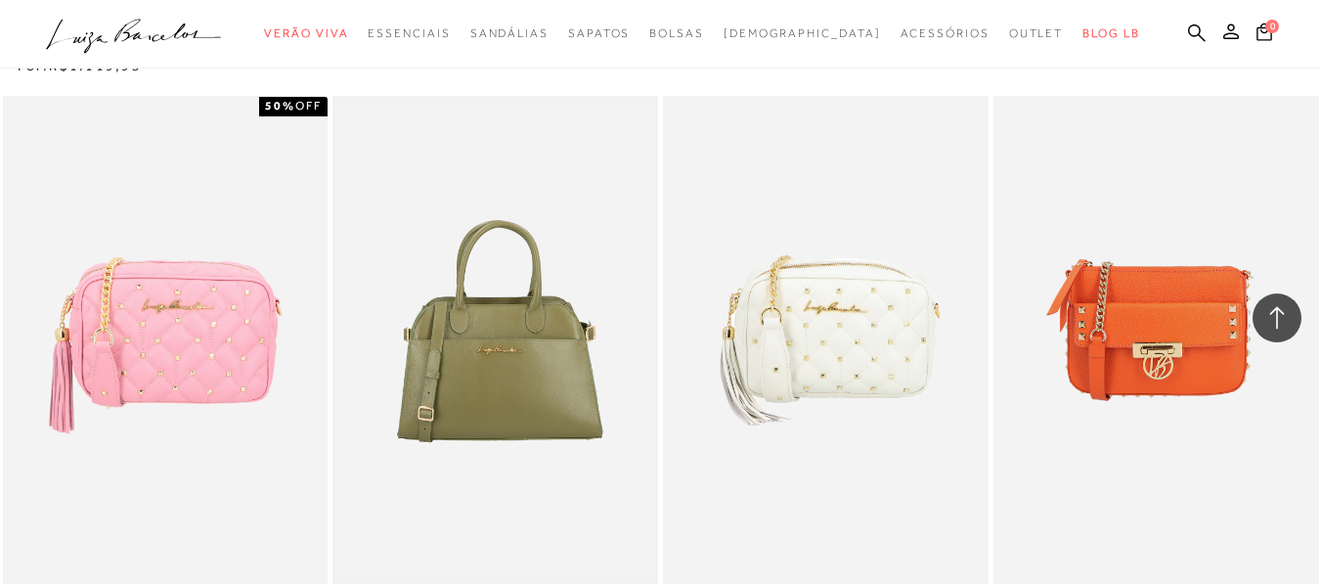
click at [565, 324] on img at bounding box center [495, 340] width 322 height 482
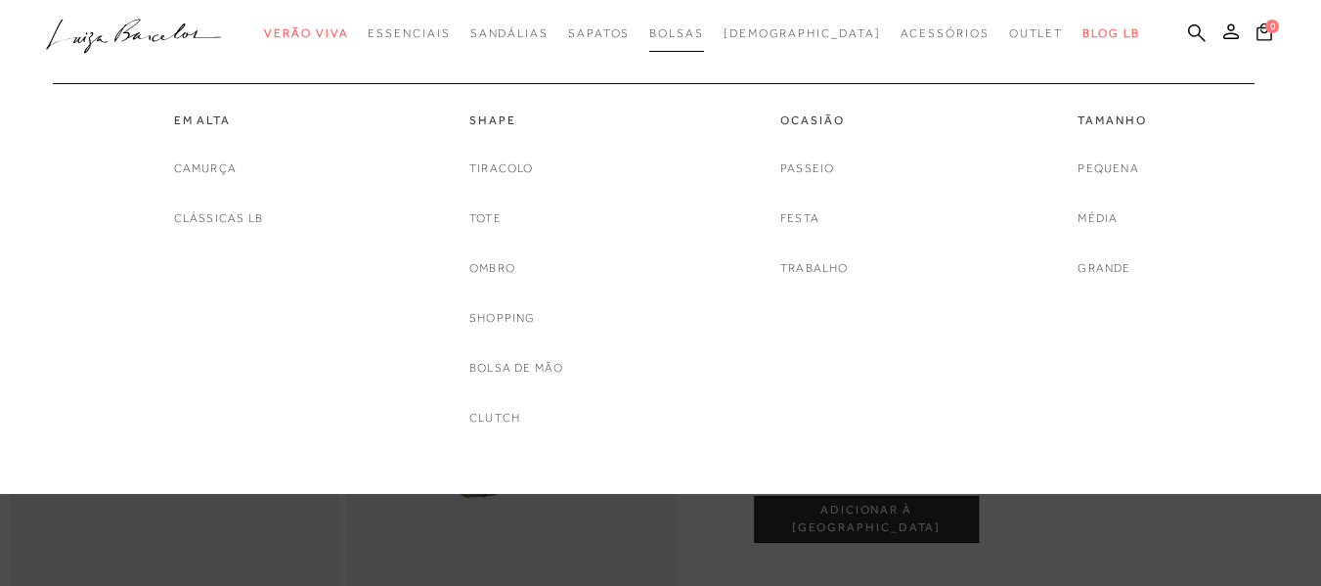
click at [704, 25] on link "Bolsas" at bounding box center [676, 34] width 55 height 36
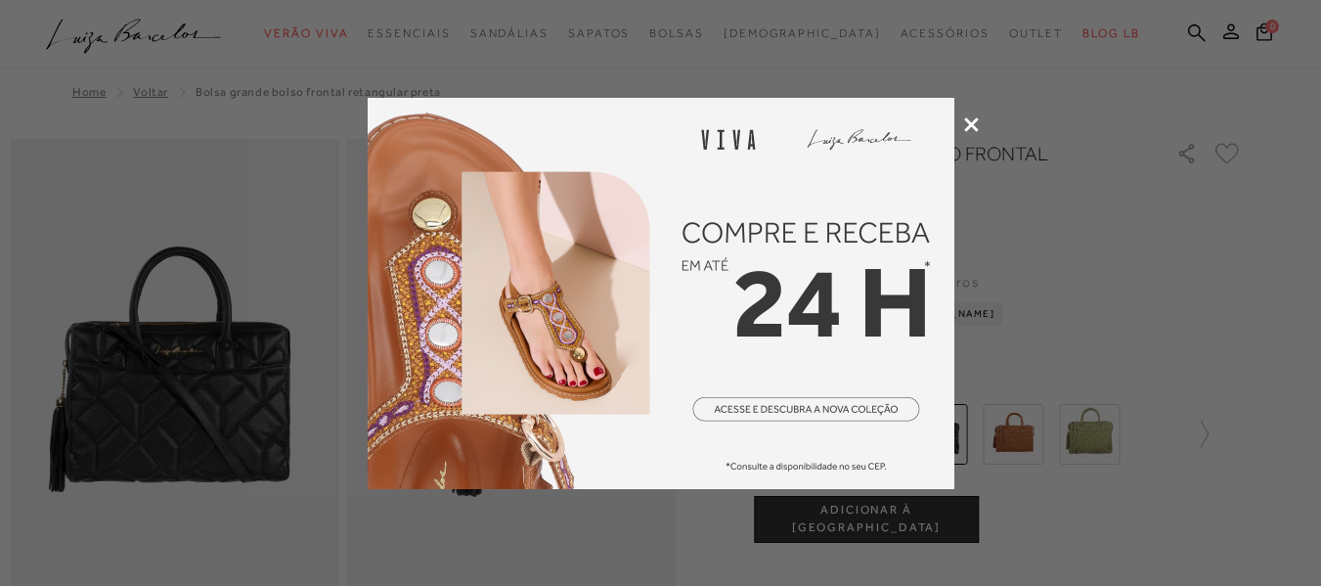
click at [966, 129] on icon at bounding box center [971, 124] width 15 height 15
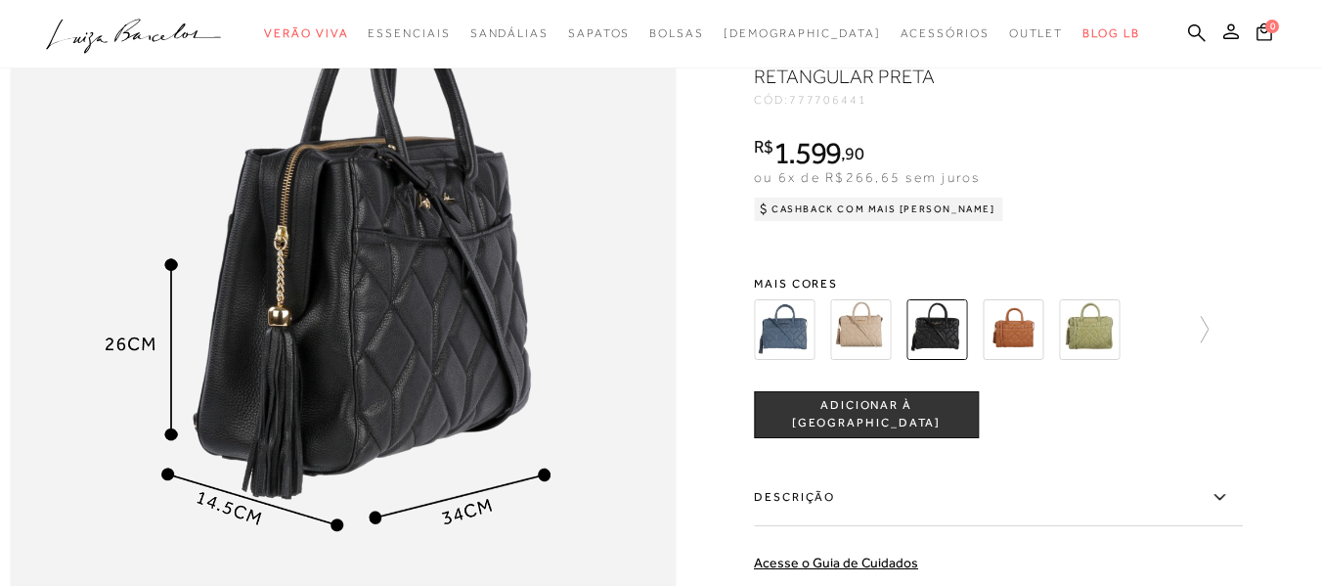
scroll to position [1141, 0]
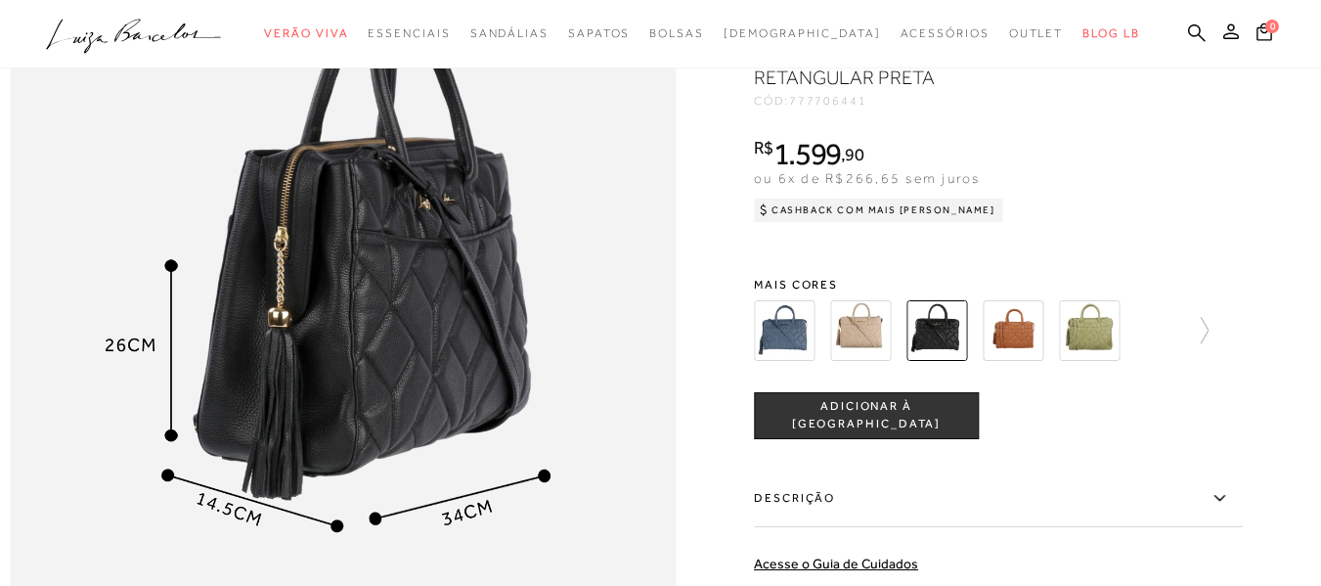
click at [1225, 362] on div at bounding box center [998, 330] width 489 height 72
click at [1220, 365] on div at bounding box center [998, 330] width 489 height 72
click at [1209, 344] on icon at bounding box center [1194, 330] width 27 height 27
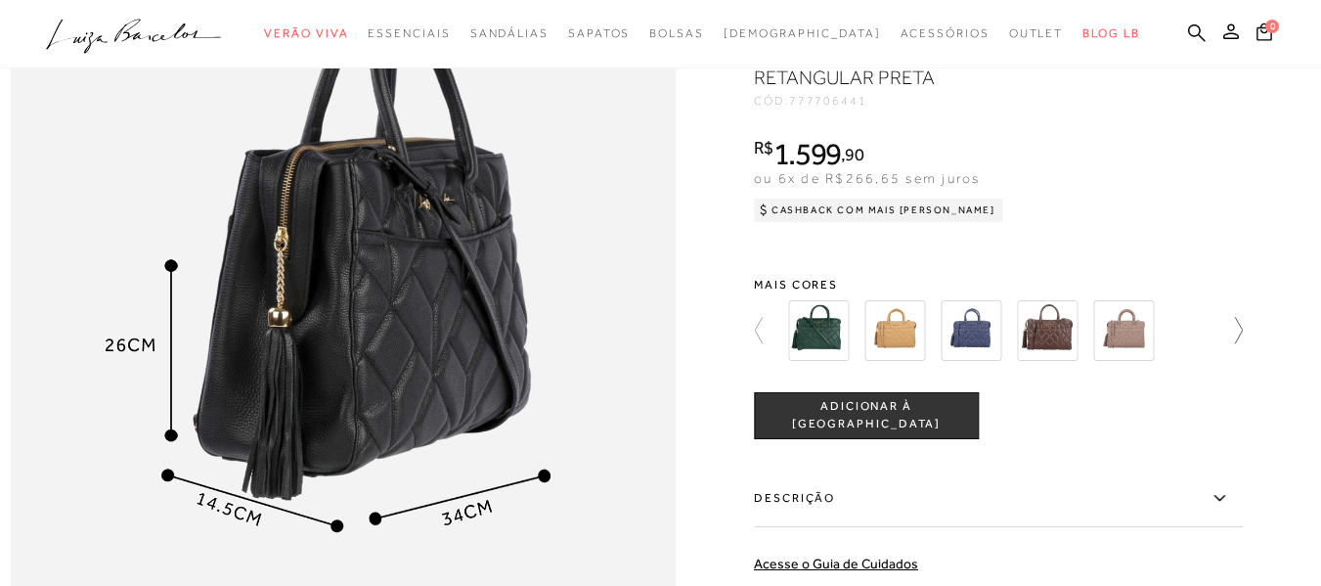
click at [1215, 367] on div at bounding box center [998, 330] width 489 height 72
click at [1241, 344] on icon at bounding box center [1229, 330] width 27 height 27
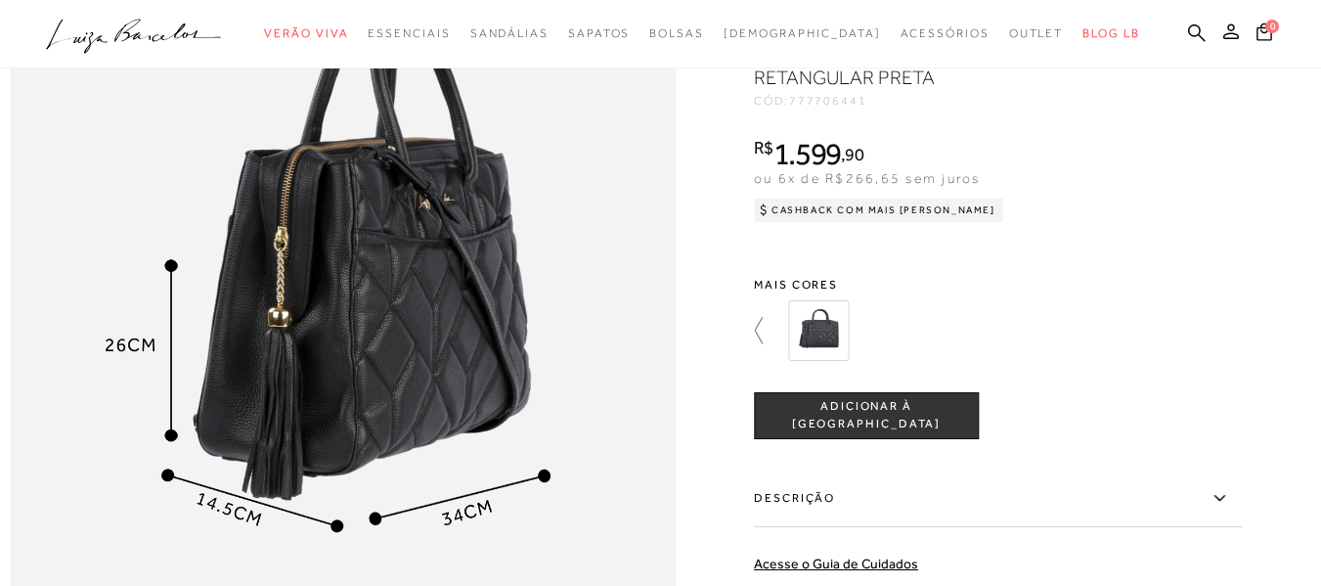
click at [766, 344] on icon at bounding box center [767, 330] width 27 height 27
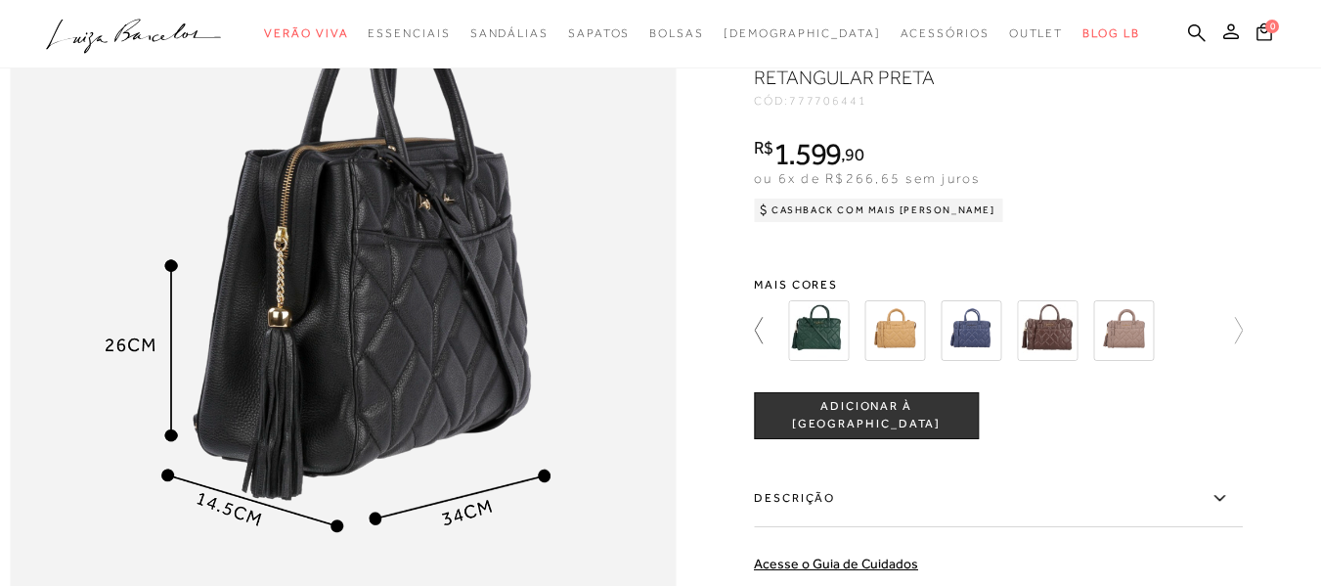
click at [765, 344] on icon at bounding box center [767, 330] width 27 height 27
